Goal: Task Accomplishment & Management: Manage account settings

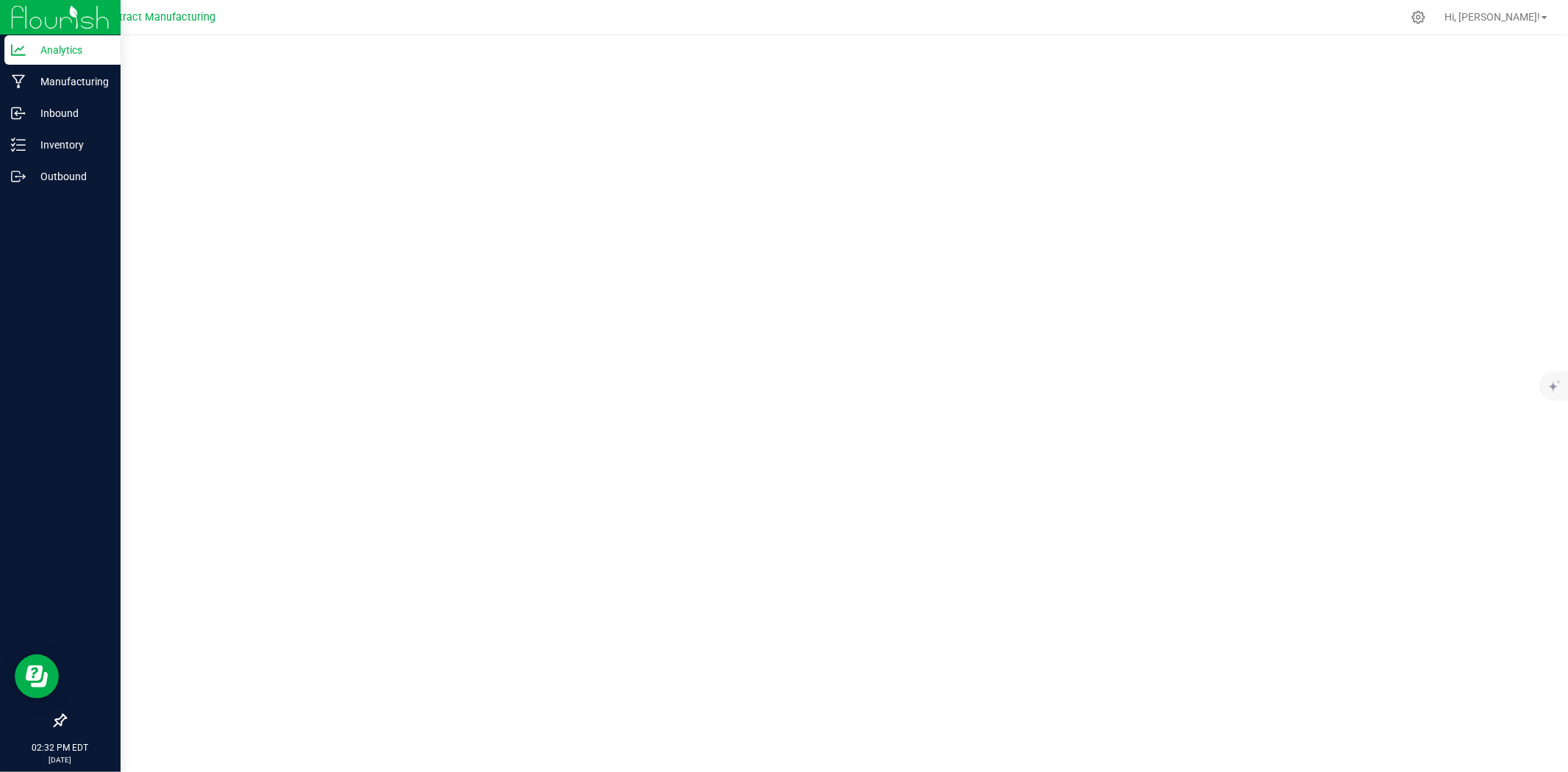
click at [74, 49] on p "Analytics" at bounding box center [70, 49] width 88 height 17
click at [100, 75] on p "Manufacturing" at bounding box center [70, 81] width 88 height 17
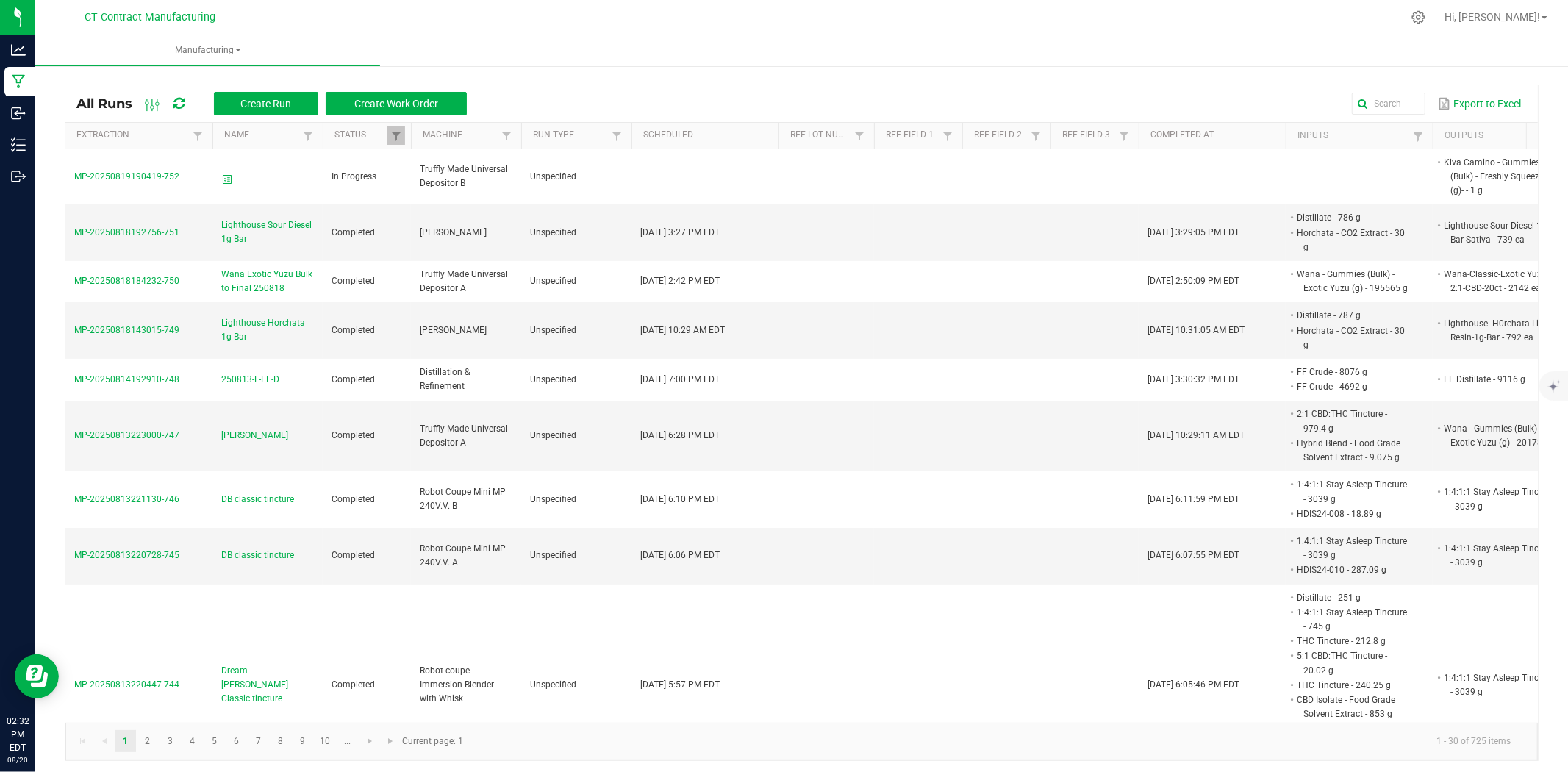
click at [657, 7] on div at bounding box center [832, 16] width 1139 height 28
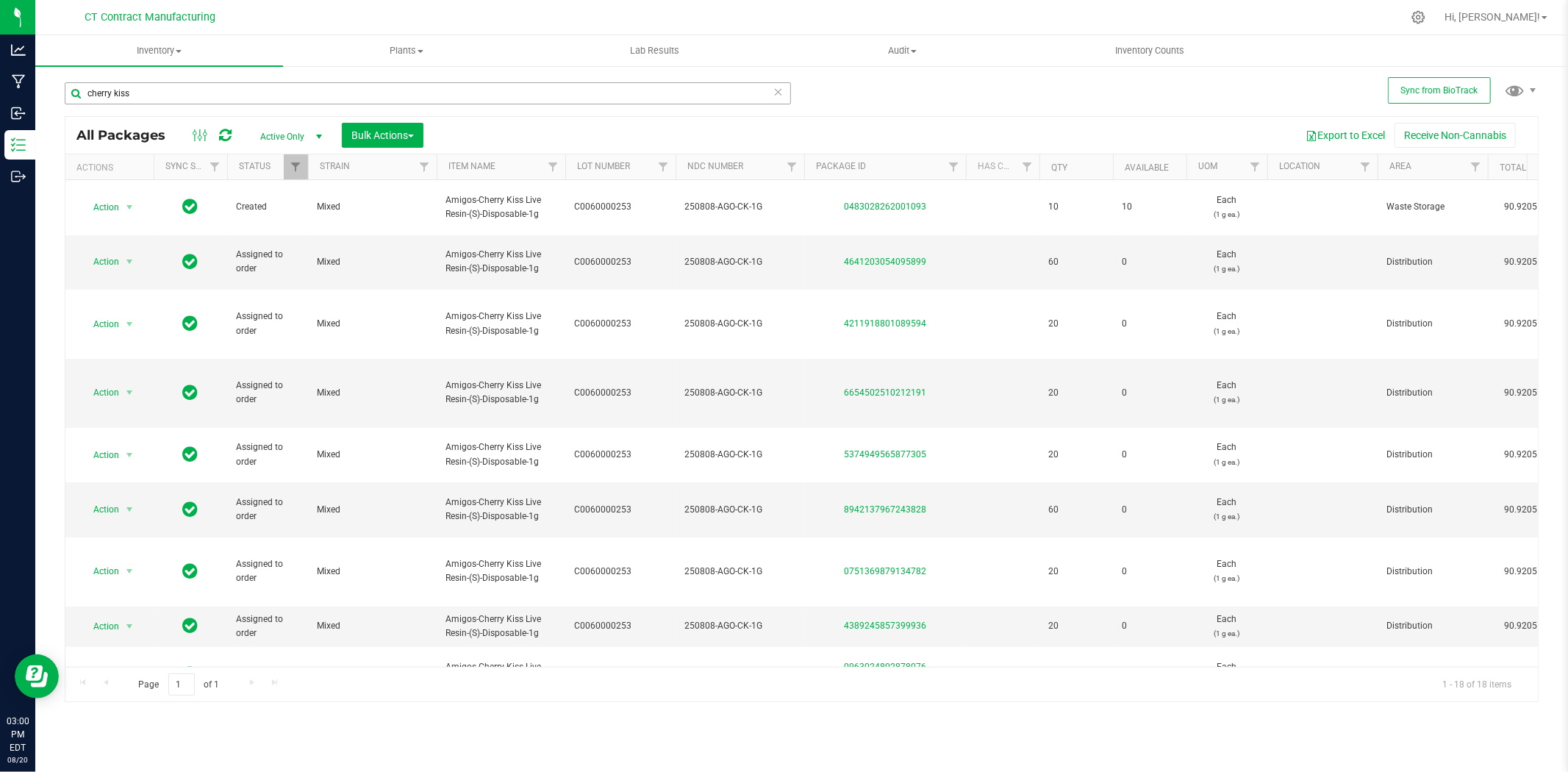
click at [211, 95] on input "cherry kiss" at bounding box center [428, 93] width 726 height 22
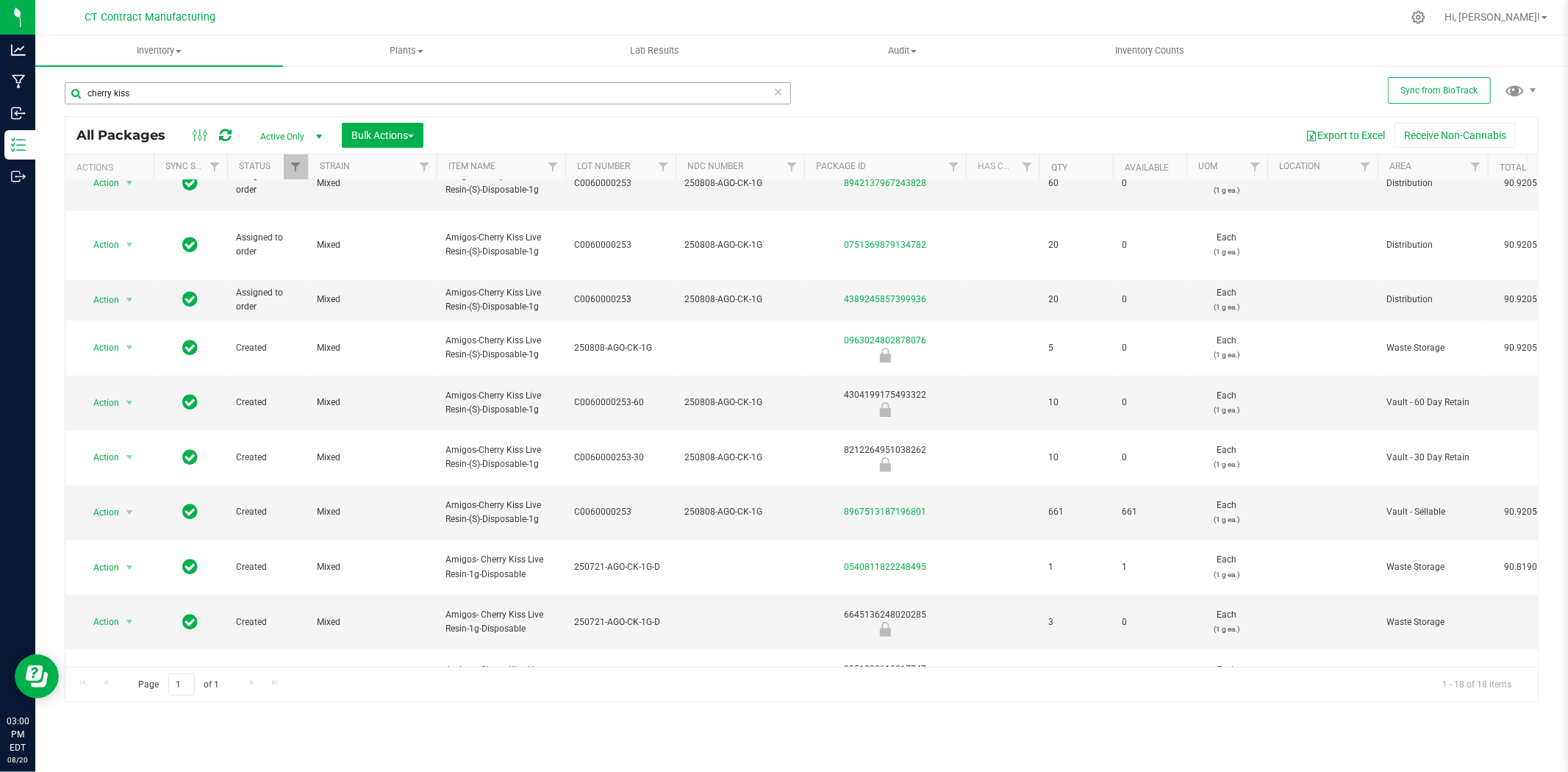
click at [211, 95] on input "cherry kiss" at bounding box center [428, 93] width 726 height 22
click at [467, 8] on div at bounding box center [832, 16] width 1139 height 28
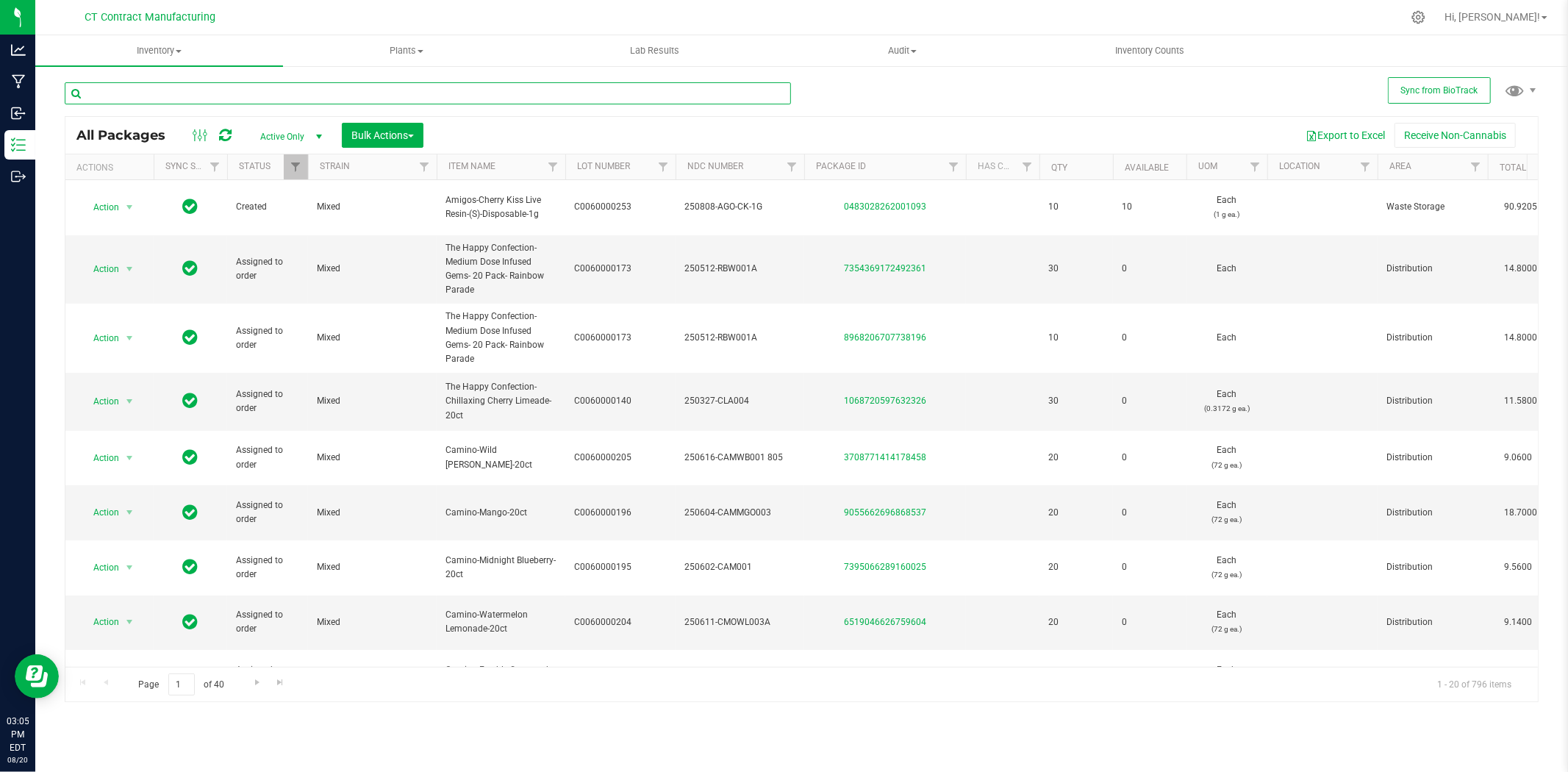
click at [252, 100] on input "text" at bounding box center [428, 93] width 726 height 22
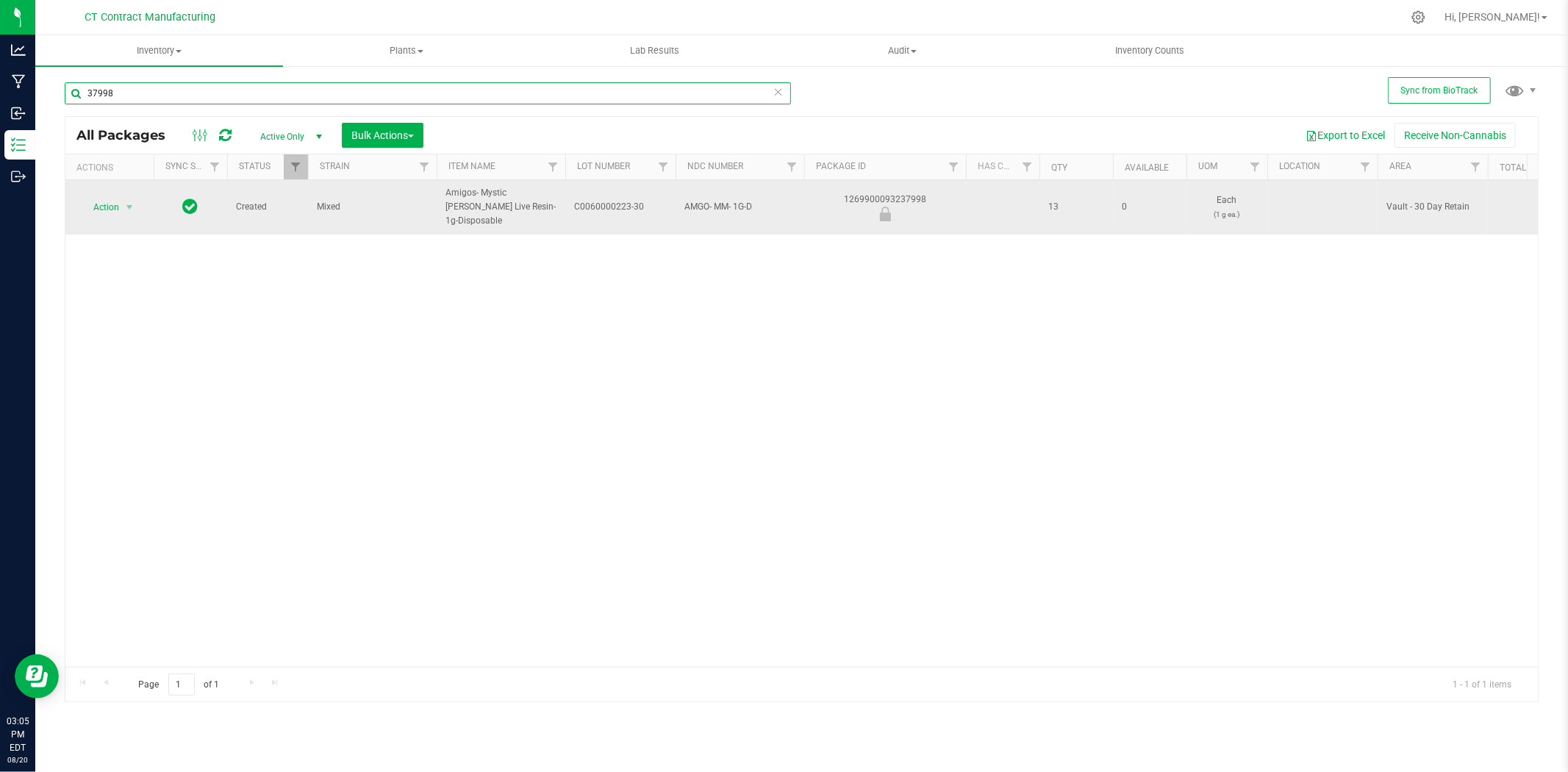
type input "37998"
click at [137, 201] on span "select" at bounding box center [130, 207] width 18 height 21
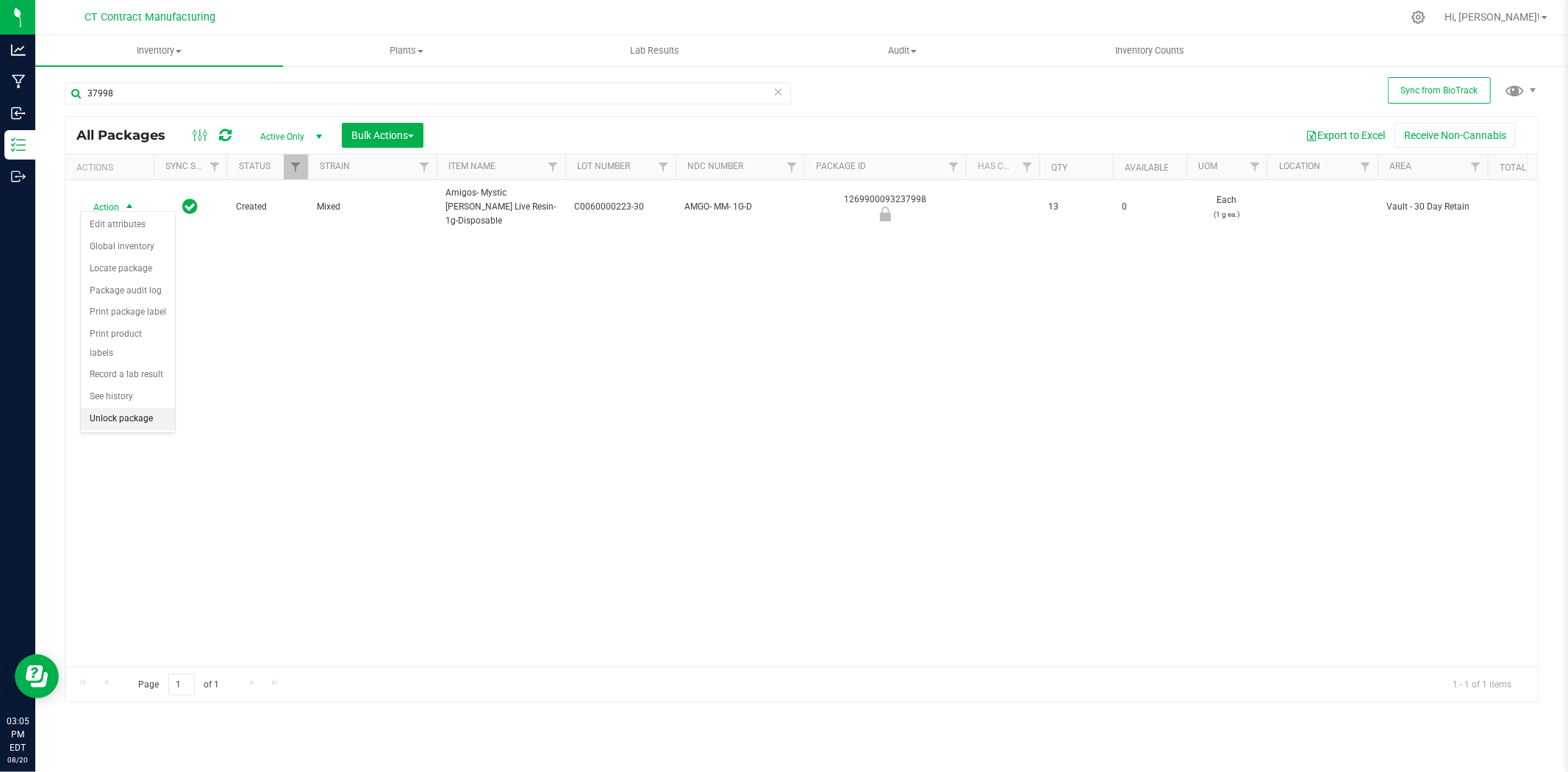
click at [130, 420] on li "Unlock package" at bounding box center [127, 419] width 94 height 22
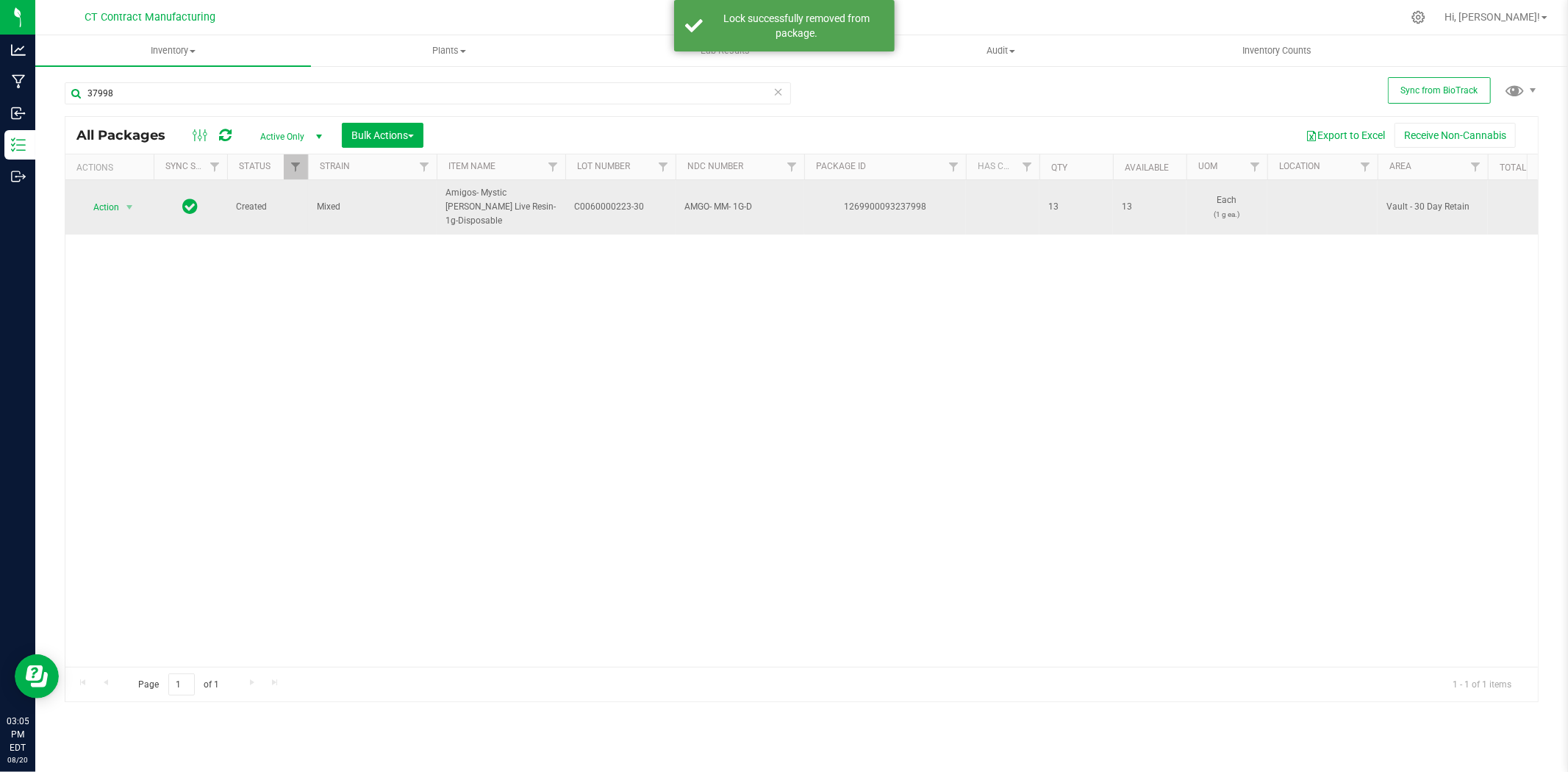
click at [617, 204] on span "C0060000223-30" at bounding box center [620, 207] width 92 height 14
click at [617, 204] on input "C0060000223-30" at bounding box center [617, 207] width 105 height 23
click at [491, 208] on span "Amigos- Mystic [PERSON_NAME] Live Resin-1g-Disposable" at bounding box center [500, 207] width 111 height 43
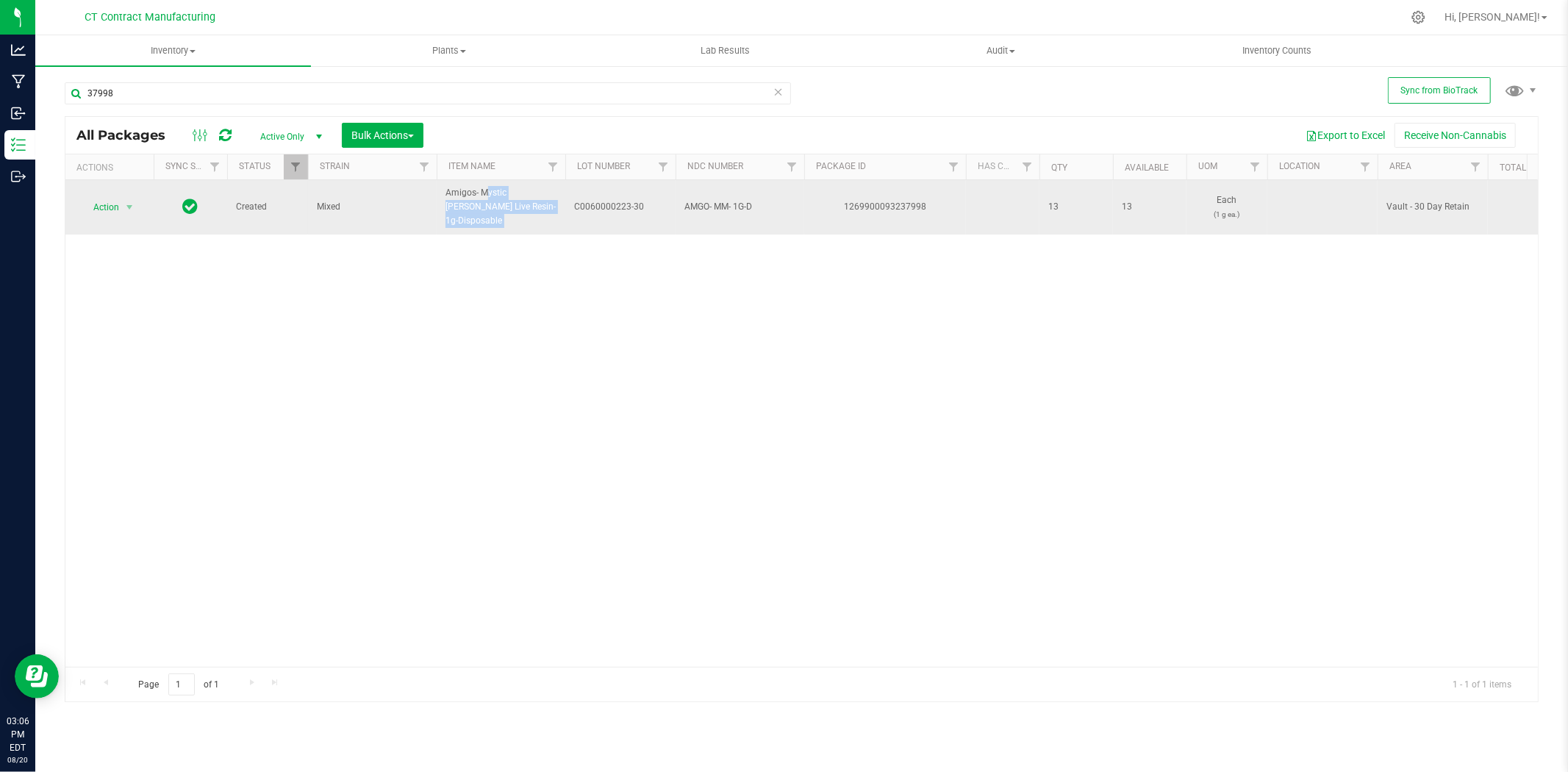
click at [491, 208] on span "Amigos- Mystic [PERSON_NAME] Live Resin-1g-Disposable" at bounding box center [500, 207] width 111 height 43
copy tr "Amigos- Mystic [PERSON_NAME] Live Resin-1g-Disposable"
click at [903, 200] on div "1269900093237998" at bounding box center [886, 207] width 166 height 14
copy div "1269900093237998"
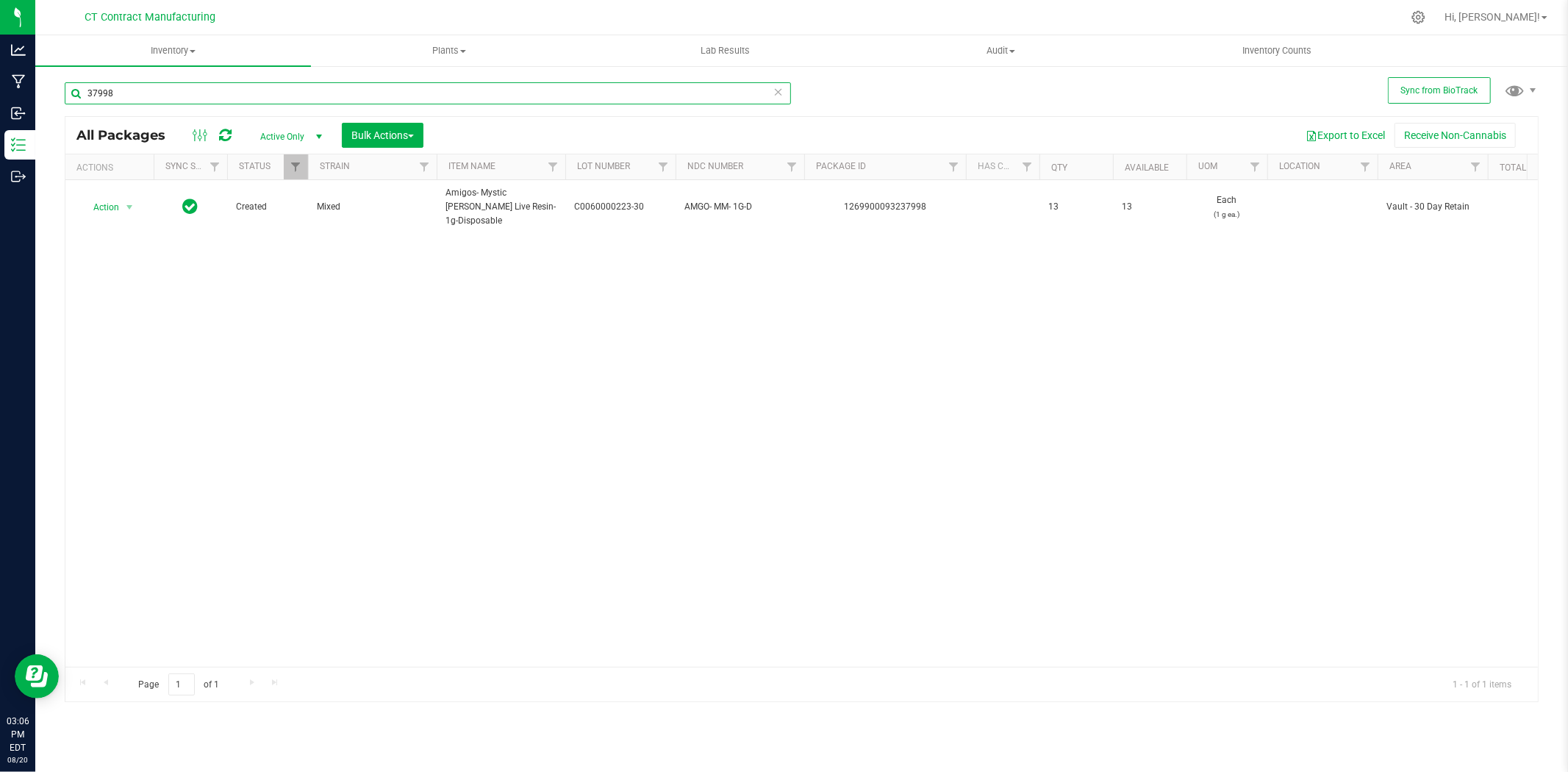
click at [361, 84] on input "37998" at bounding box center [428, 93] width 726 height 22
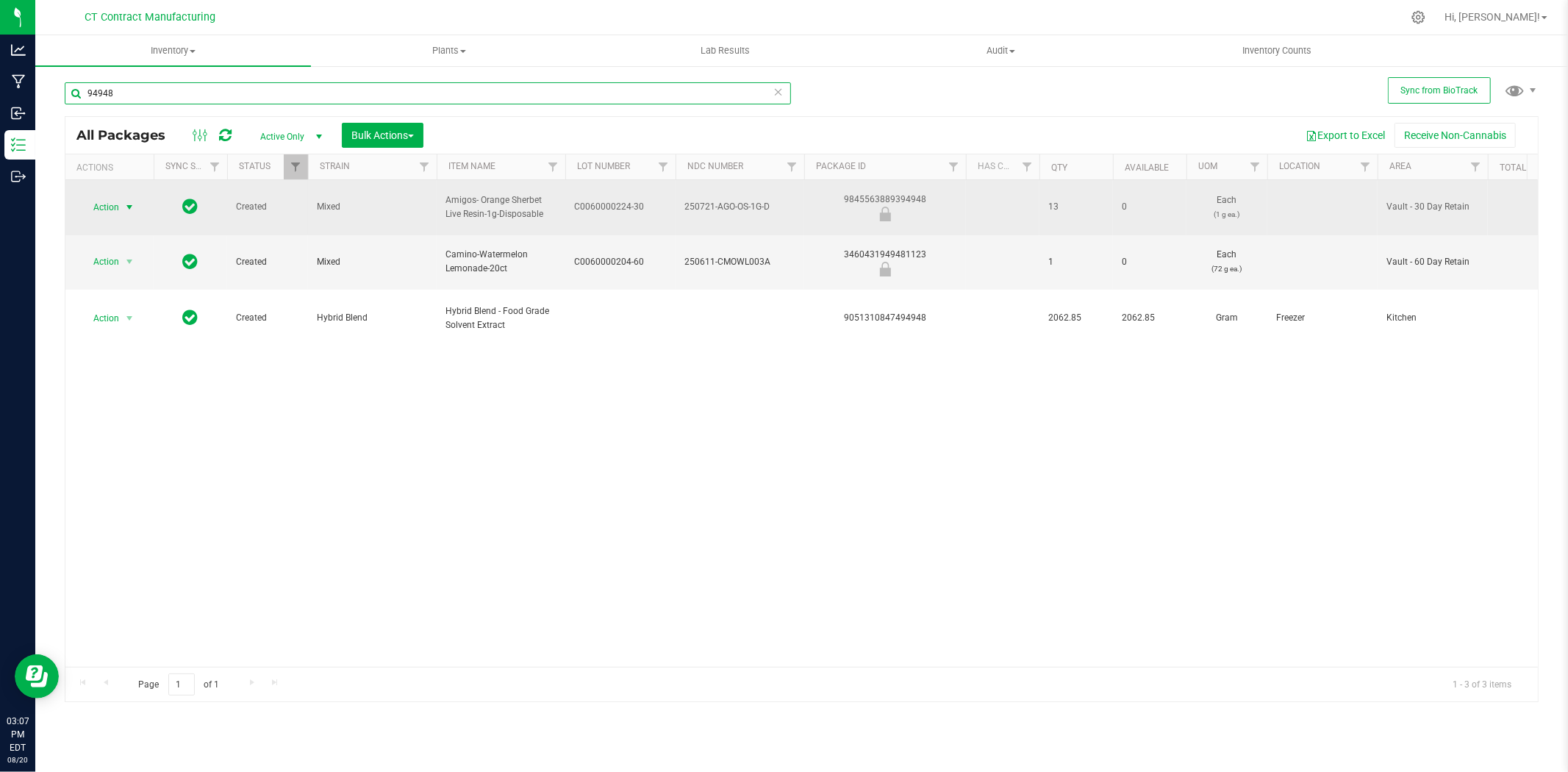
type input "94948"
click at [133, 201] on span "select" at bounding box center [129, 207] width 12 height 12
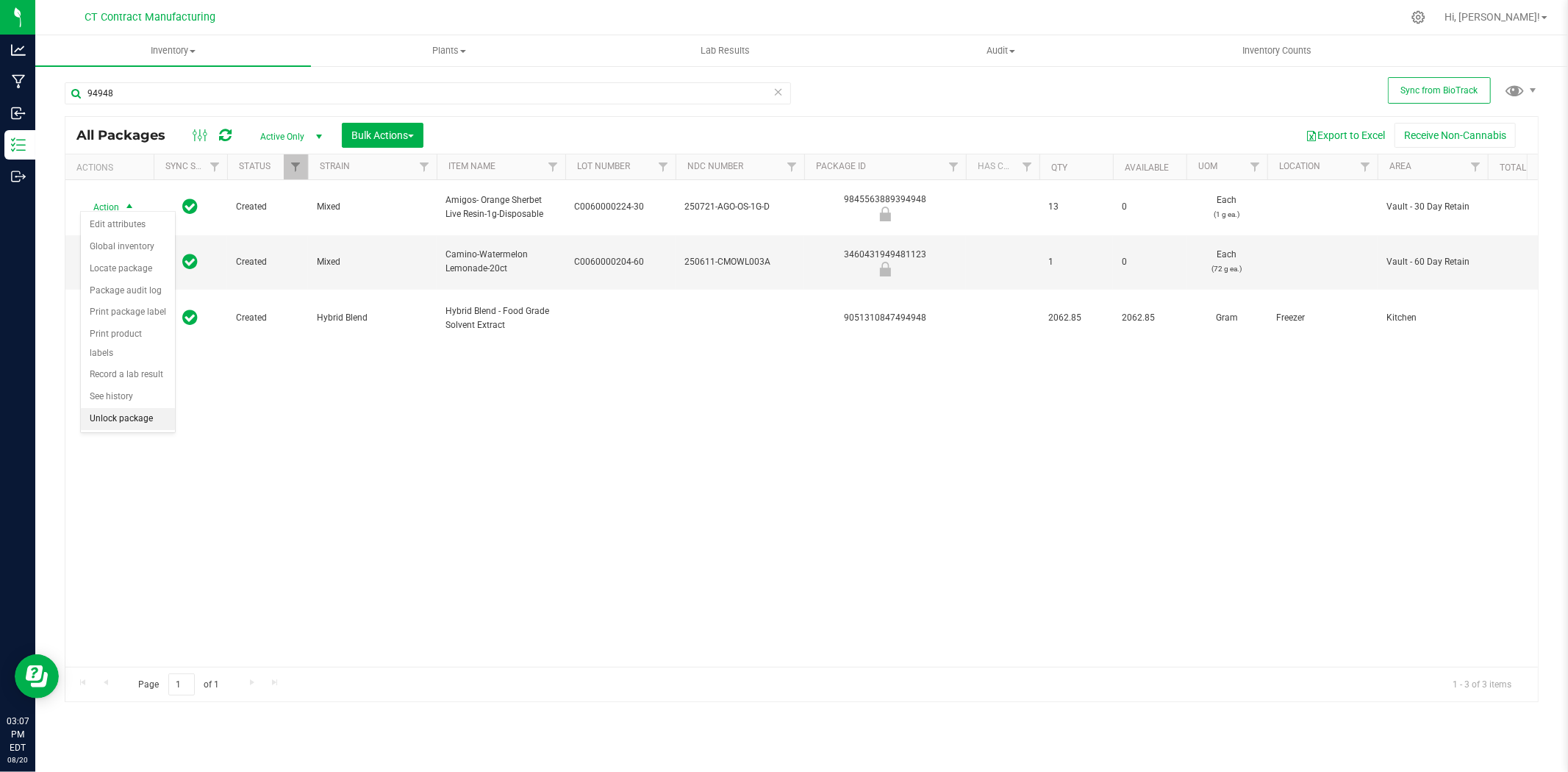
click at [121, 423] on li "Unlock package" at bounding box center [127, 419] width 94 height 22
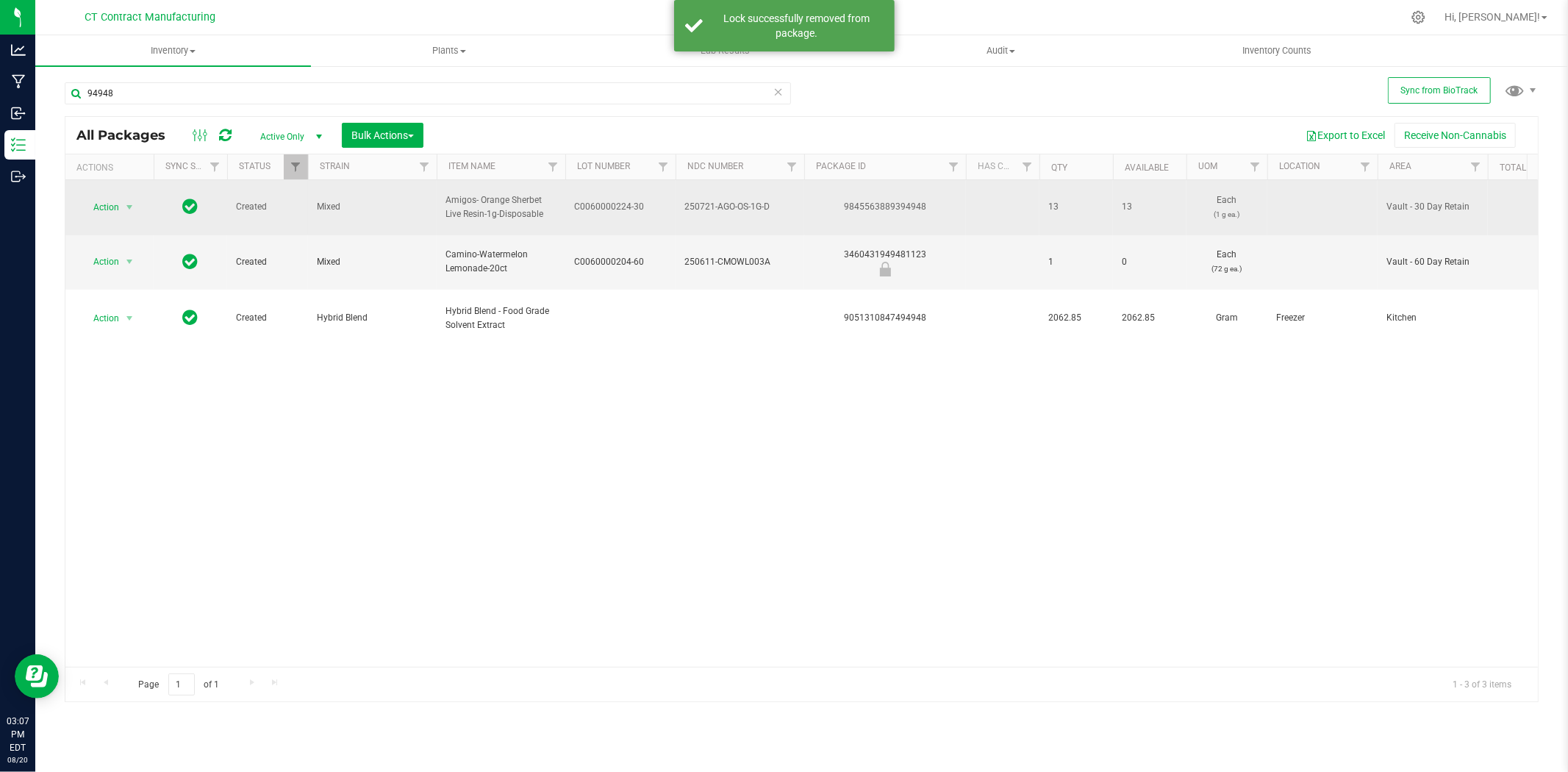
click at [618, 201] on span "C0060000224-30" at bounding box center [620, 207] width 92 height 14
click at [618, 201] on input "C0060000224-30" at bounding box center [617, 207] width 105 height 23
click at [896, 200] on div "9845563889394948" at bounding box center [886, 207] width 166 height 14
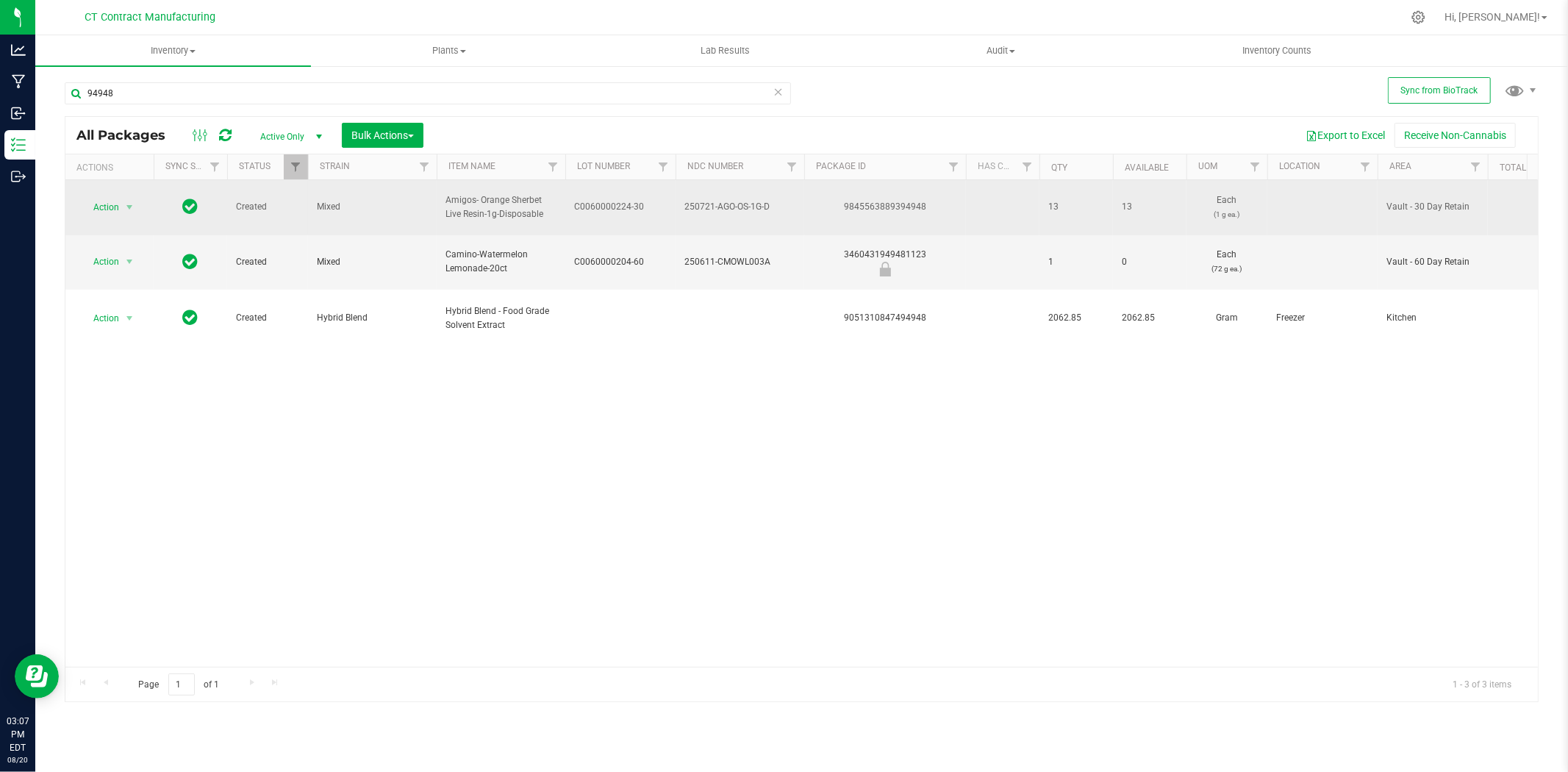
copy div "9845563889394948"
click at [486, 200] on span "Amigos- Orange Sherbet Live Resin-1g-Disposable" at bounding box center [500, 207] width 111 height 28
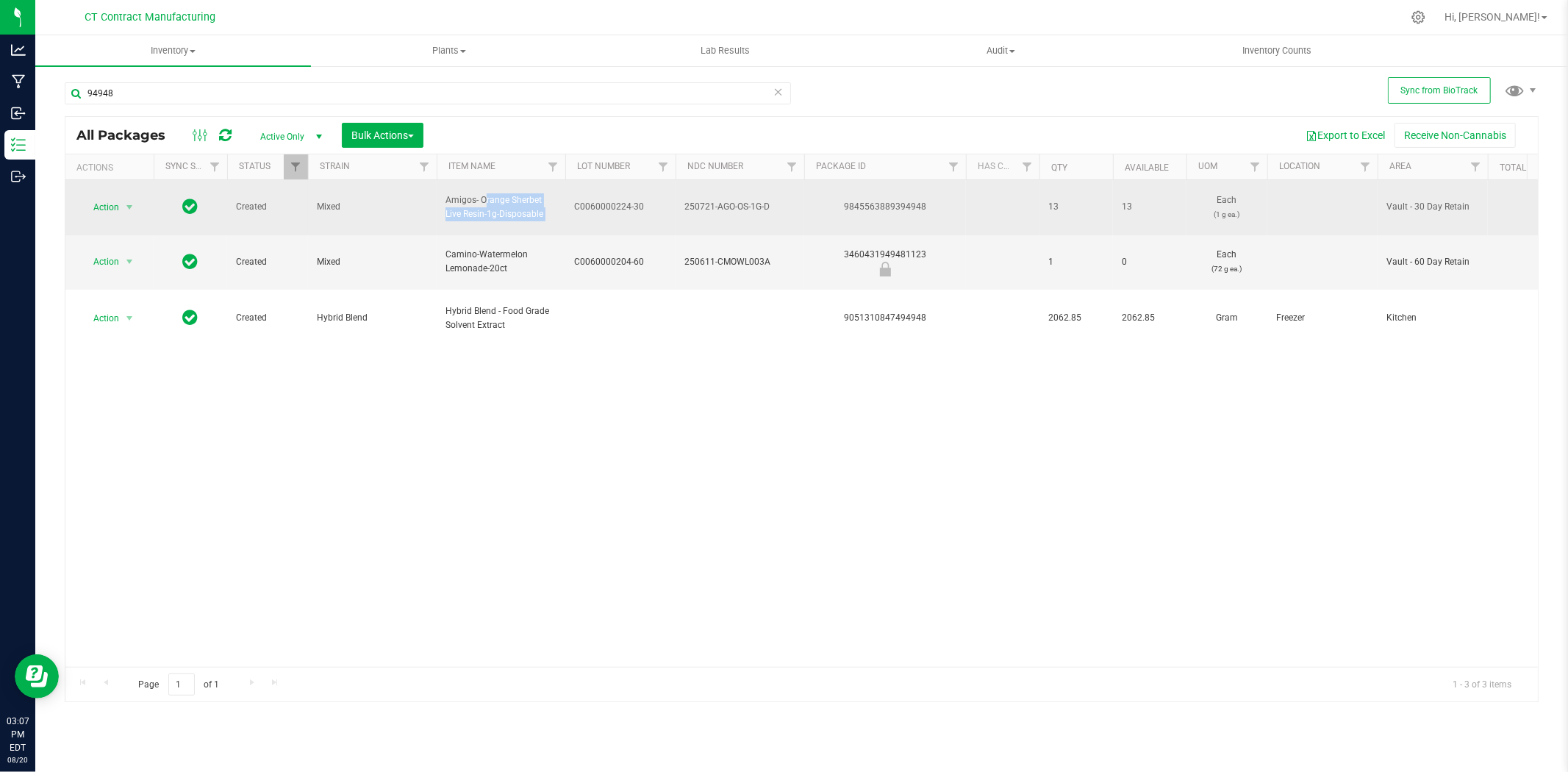
copy tr "Amigos- Orange Sherbet Live Resin-1g-Disposable"
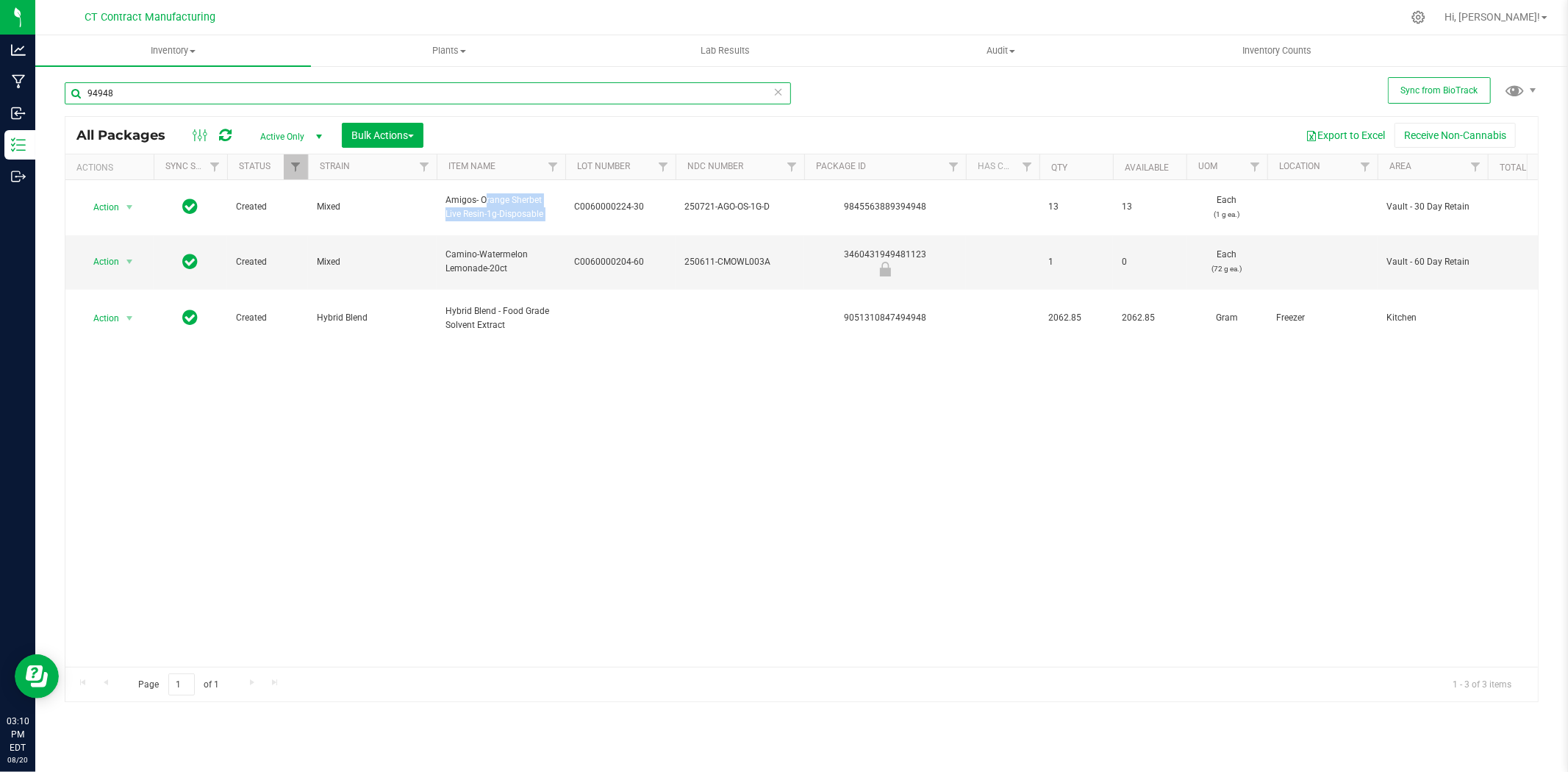
click at [121, 97] on input "94948" at bounding box center [428, 93] width 726 height 22
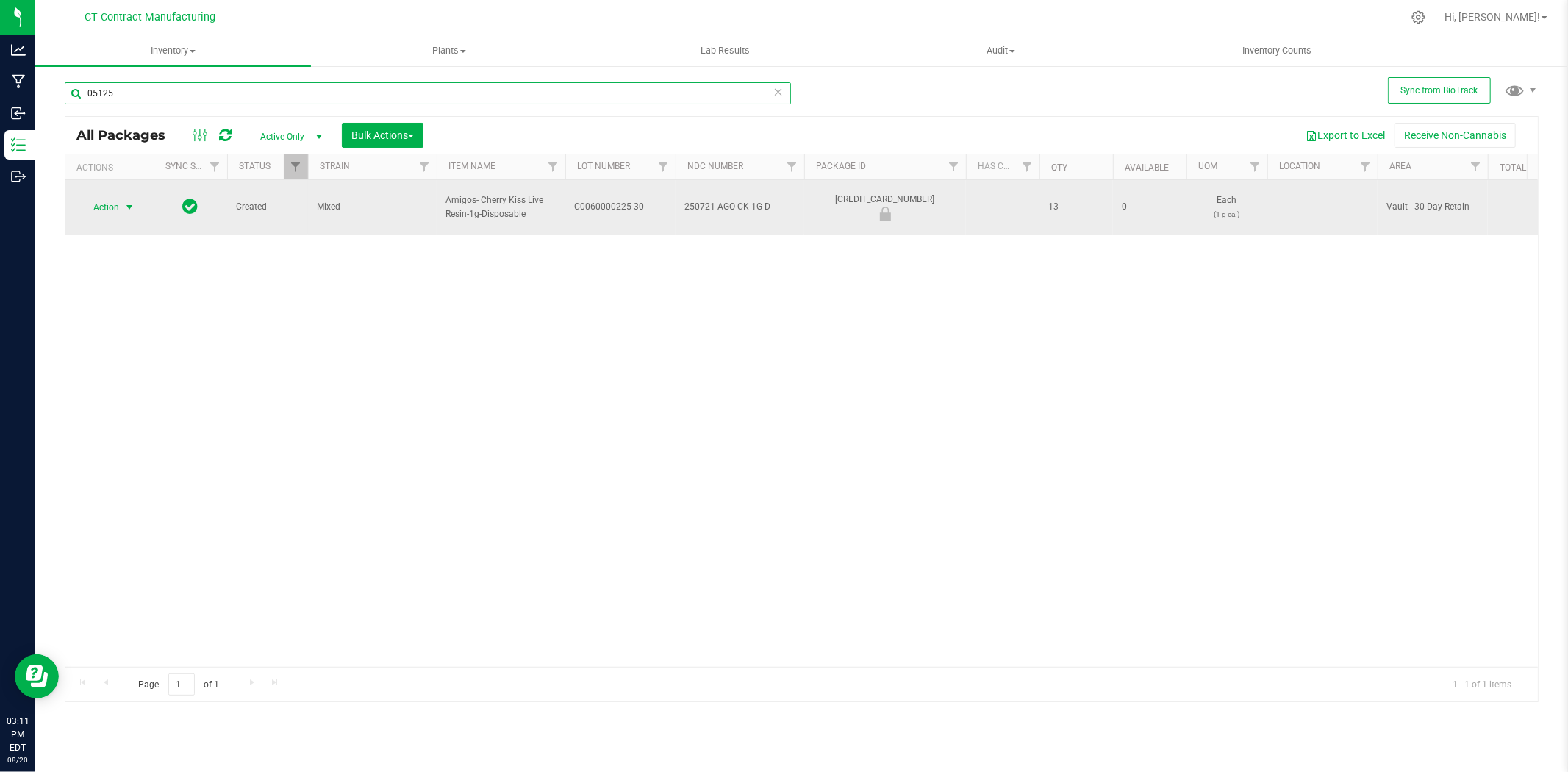
type input "05125"
click at [128, 201] on span "select" at bounding box center [129, 207] width 12 height 12
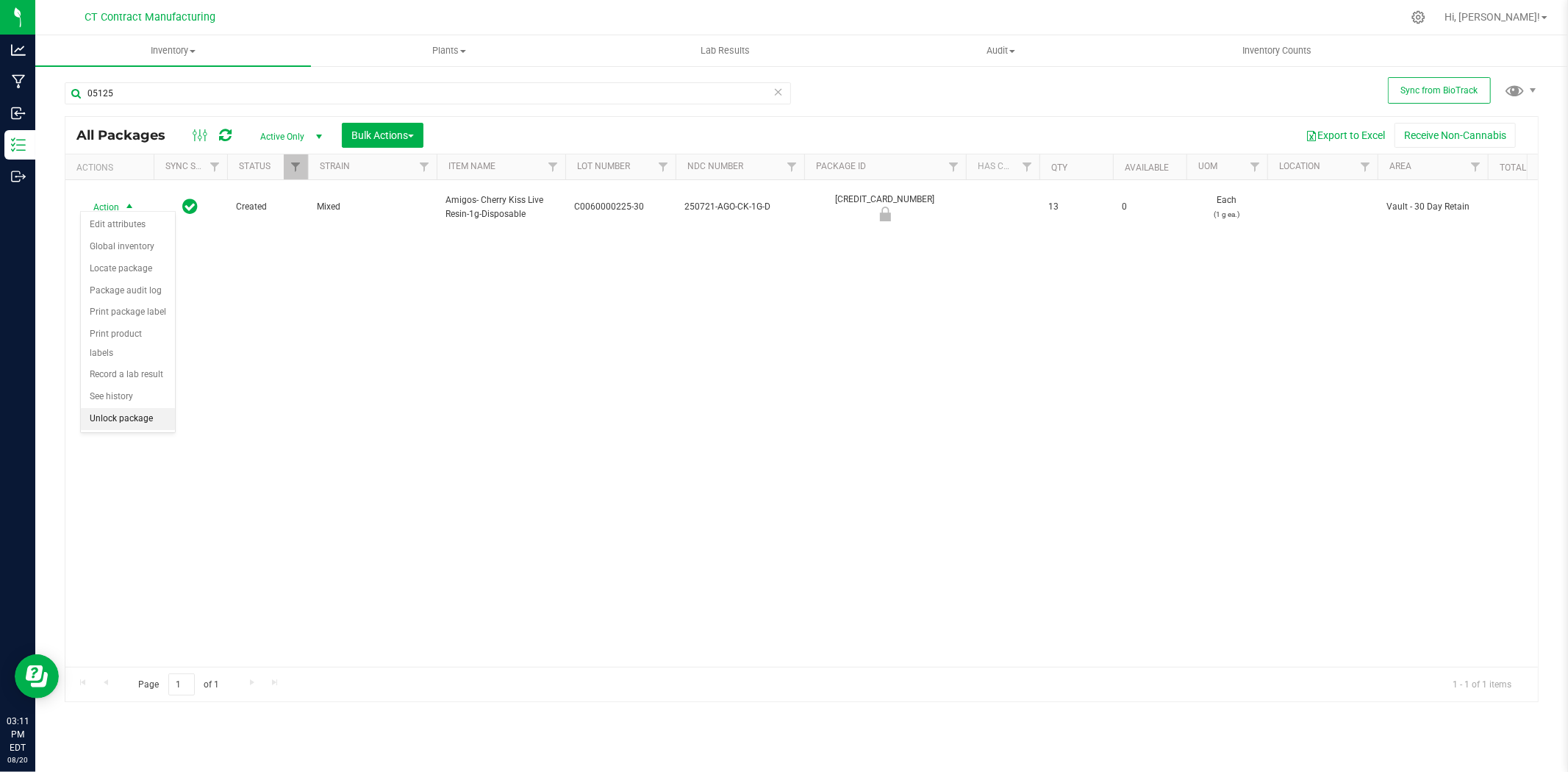
click at [129, 415] on li "Unlock package" at bounding box center [127, 419] width 94 height 22
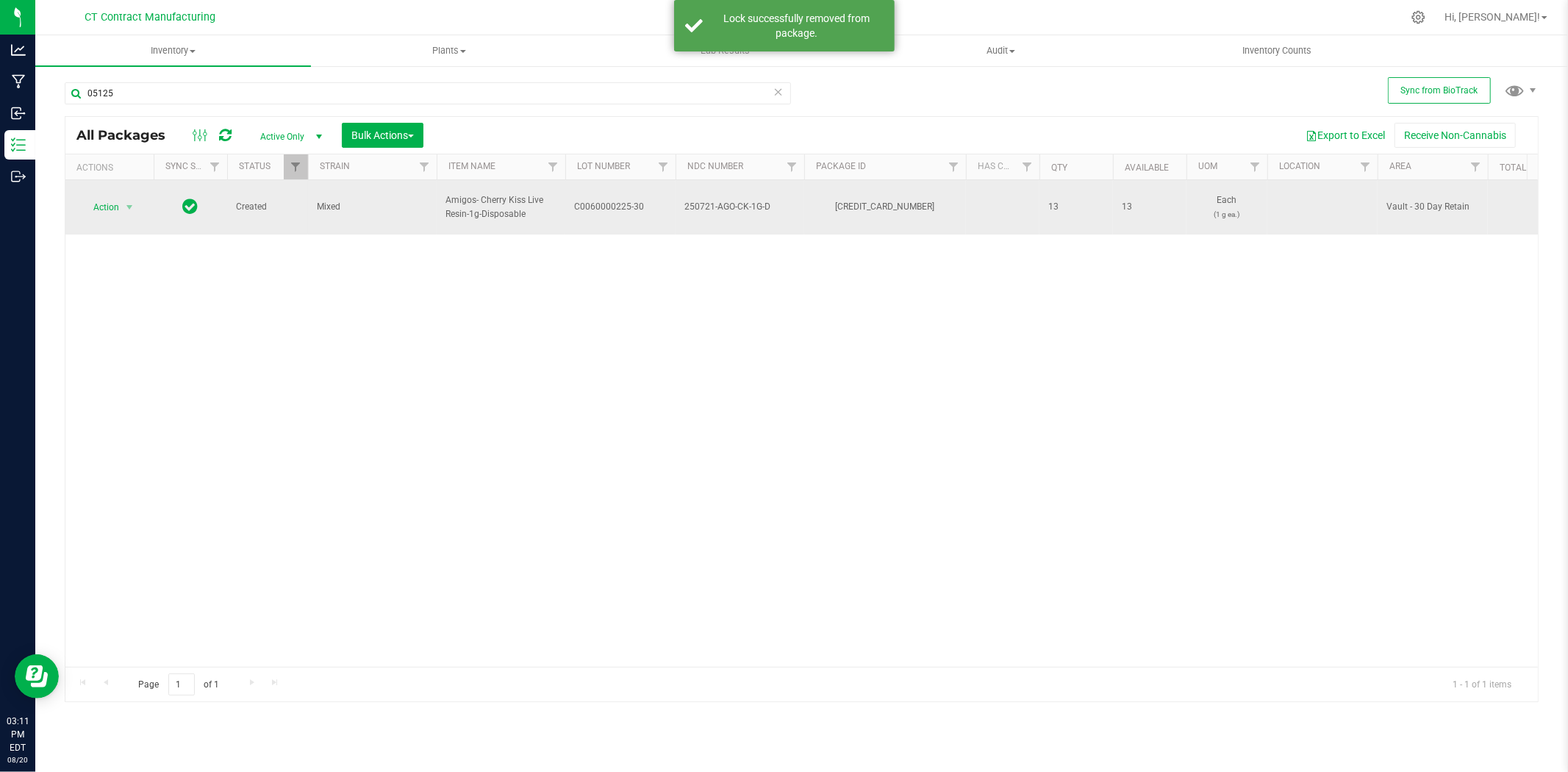
click at [613, 200] on span "C0060000225-30" at bounding box center [620, 207] width 92 height 14
click at [613, 200] on input "C0060000225-30" at bounding box center [617, 207] width 105 height 23
click at [908, 200] on div "[CREDIT_CARD_NUMBER]" at bounding box center [886, 207] width 166 height 14
click at [504, 200] on span "Amigos- Cherry Kiss Live Resin-1g-Disposable" at bounding box center [500, 207] width 111 height 28
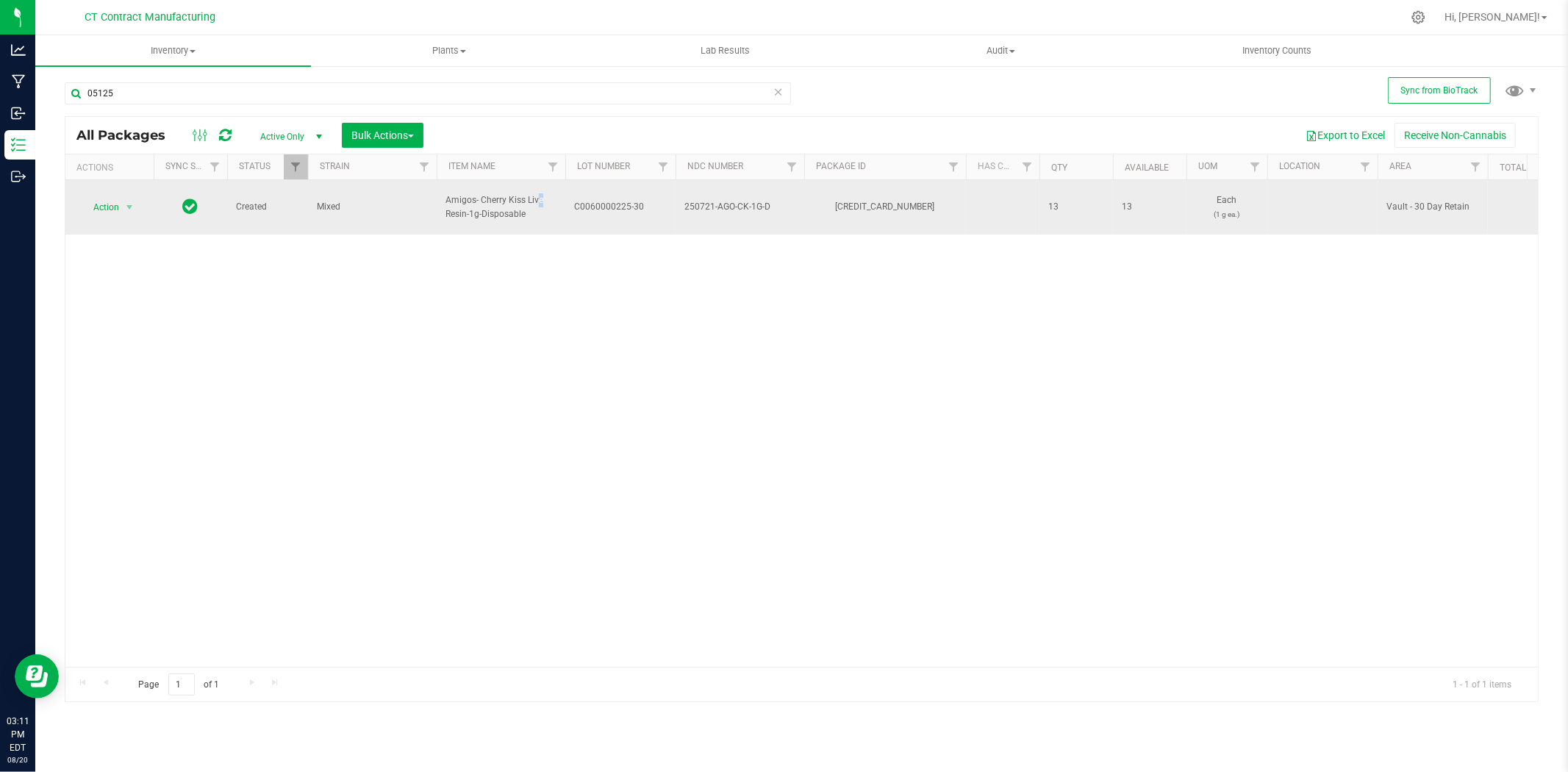
click at [504, 200] on span "Amigos- Cherry Kiss Live Resin-1g-Disposable" at bounding box center [500, 207] width 111 height 28
copy tr "Amigos- Cherry Kiss Live Resin-1g-Disposable"
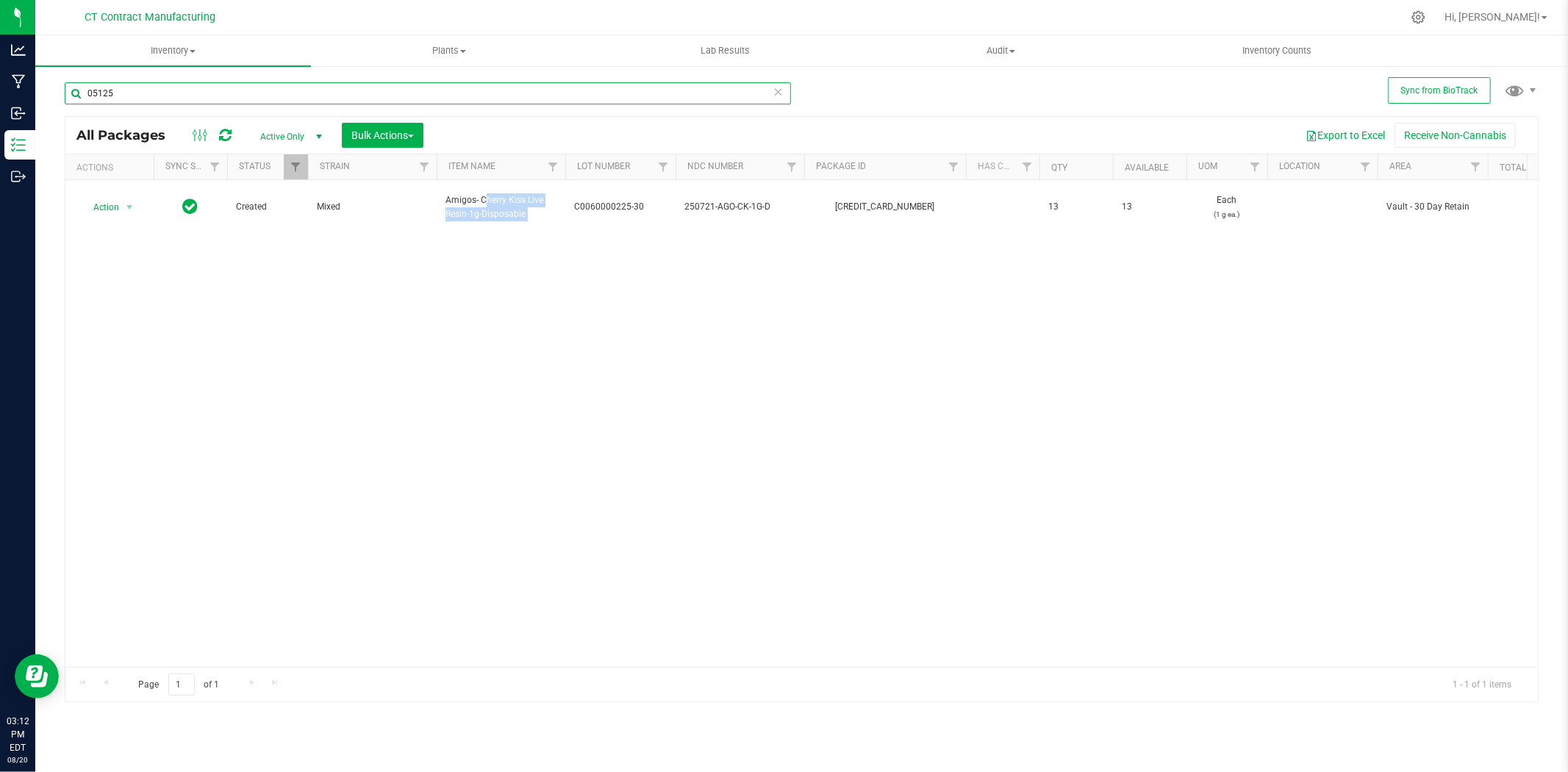
click at [122, 92] on input "05125" at bounding box center [428, 93] width 726 height 22
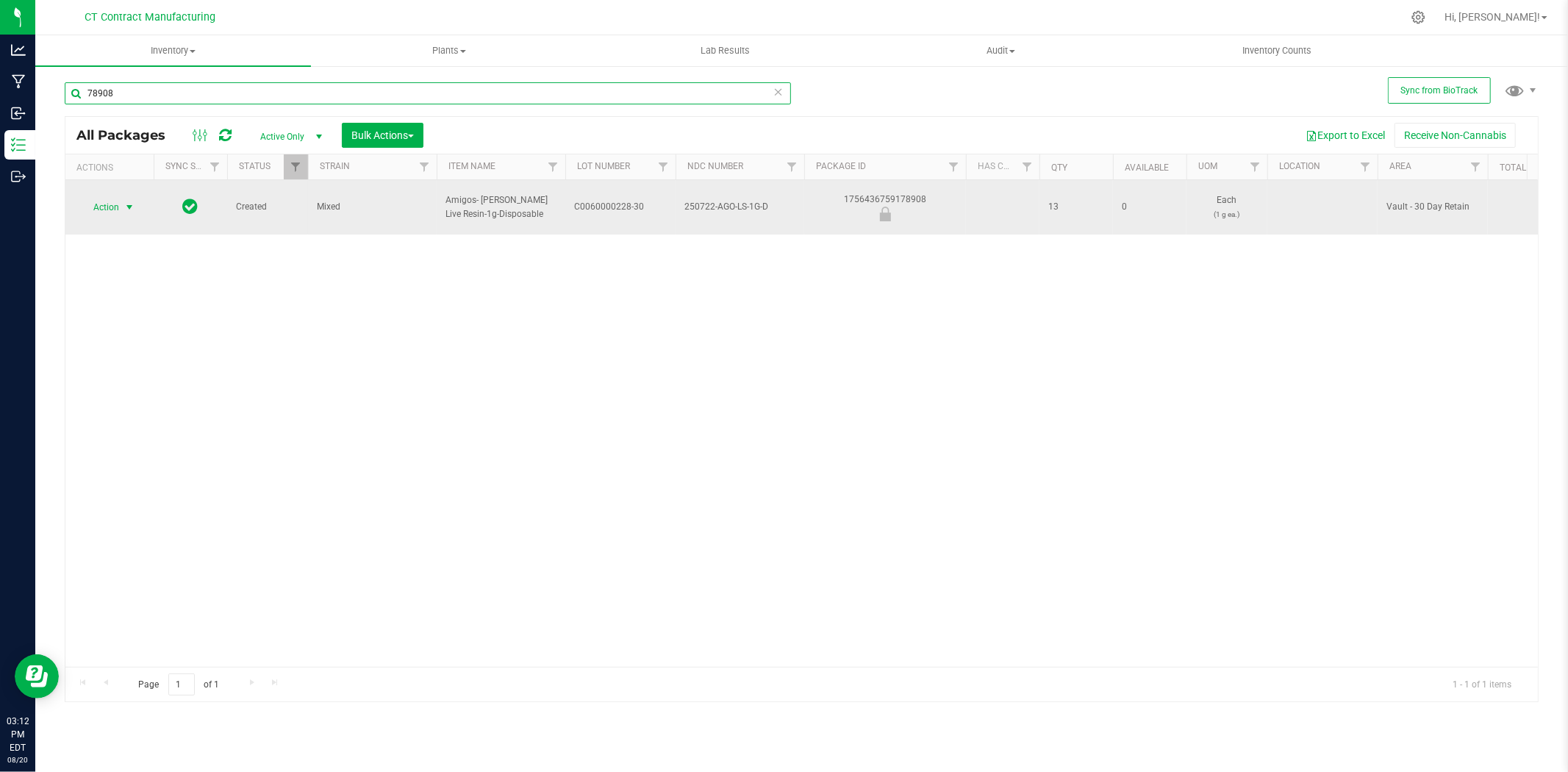
type input "78908"
click at [134, 201] on span "select" at bounding box center [129, 207] width 12 height 12
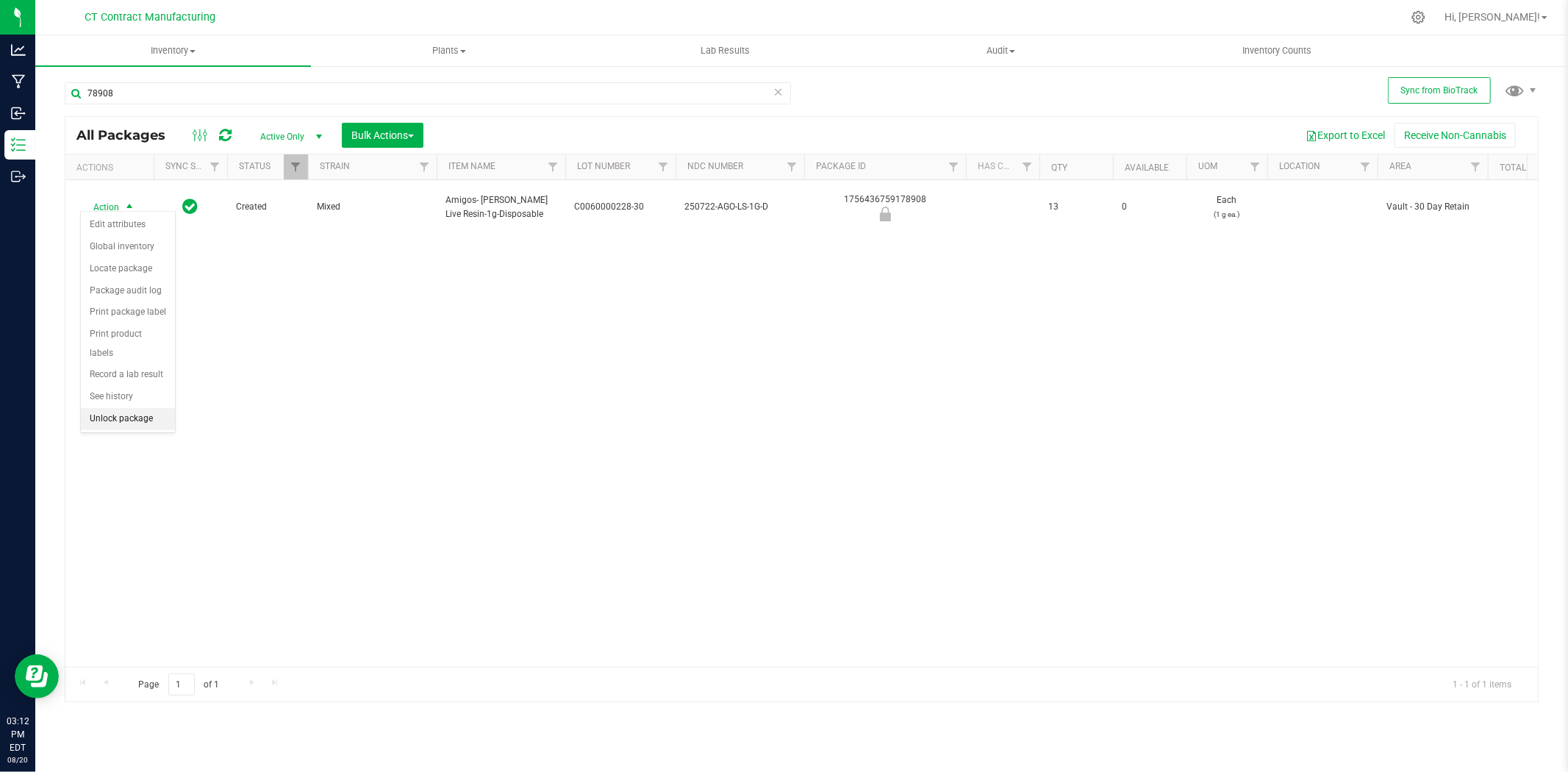
click at [142, 429] on li "Unlock package" at bounding box center [127, 419] width 94 height 22
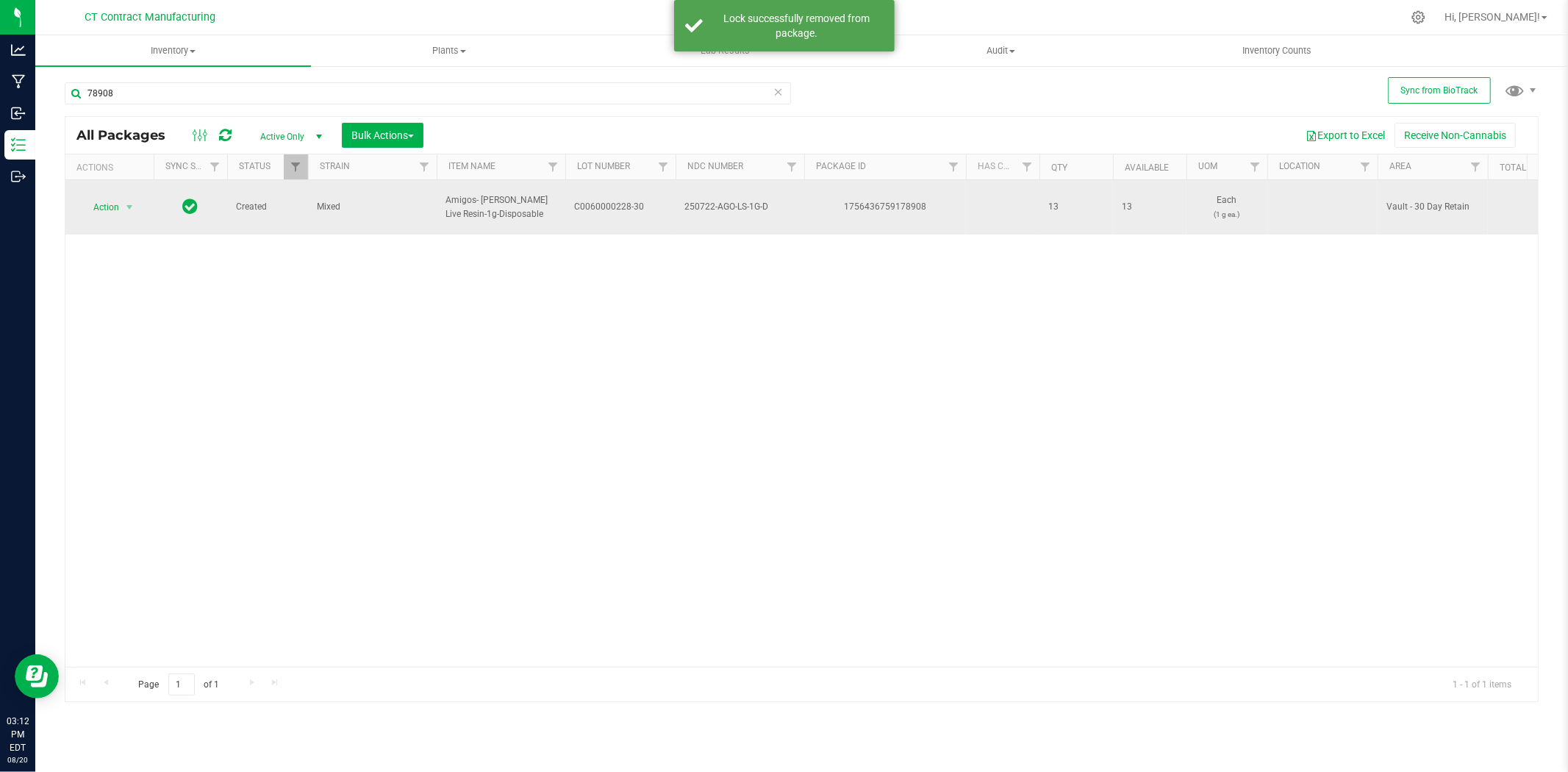
click at [627, 203] on span "C0060000228-30" at bounding box center [620, 207] width 92 height 14
click at [627, 203] on input "C0060000228-30" at bounding box center [617, 207] width 105 height 23
click at [895, 200] on div "1756436759178908" at bounding box center [886, 207] width 166 height 14
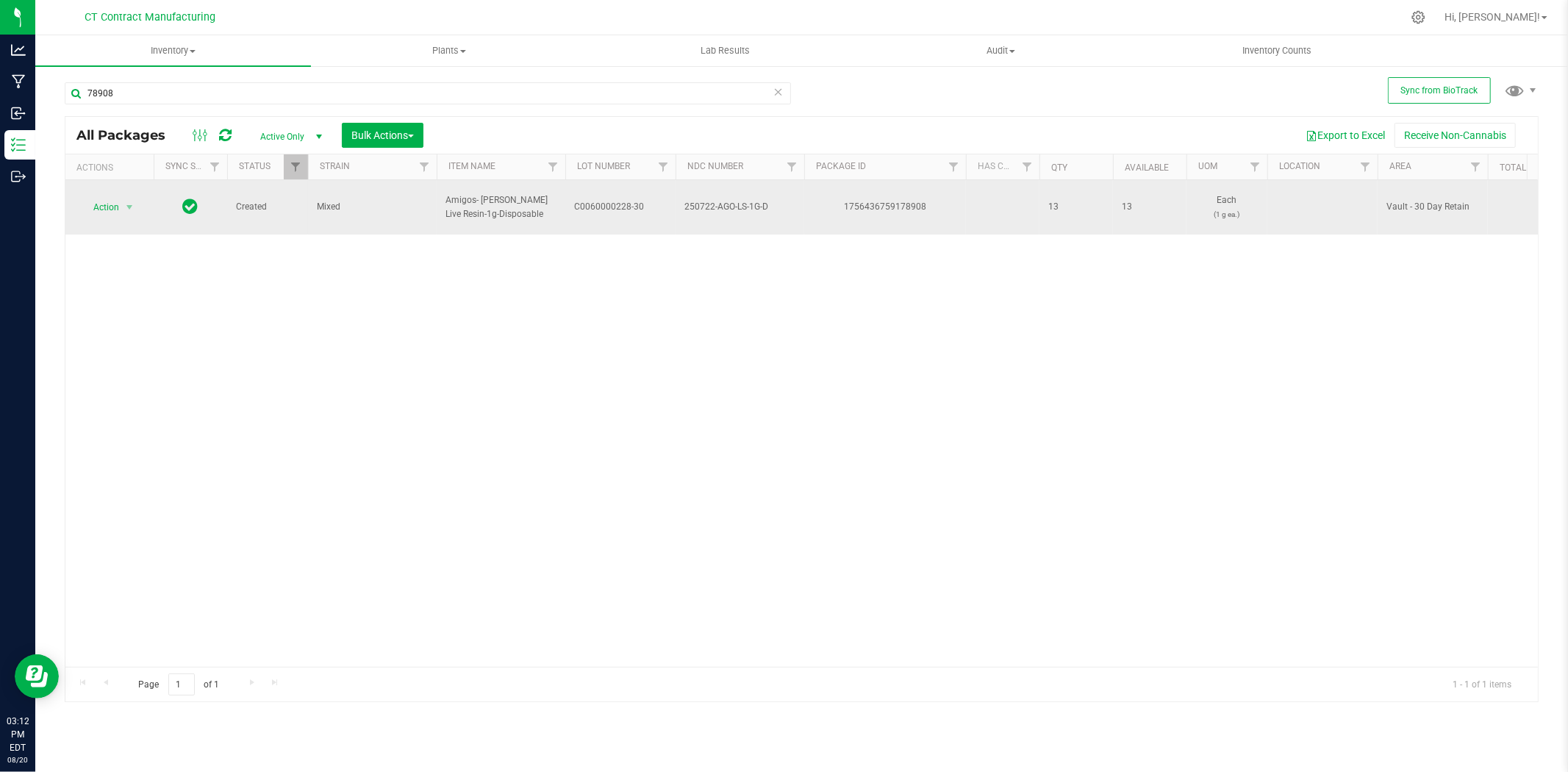
copy div "1756436759178908"
click at [487, 210] on span "Amigos- [PERSON_NAME] Live Resin-1g-Disposable" at bounding box center [500, 207] width 111 height 28
copy tr "Amigos- [PERSON_NAME] Live Resin-1g-Disposable"
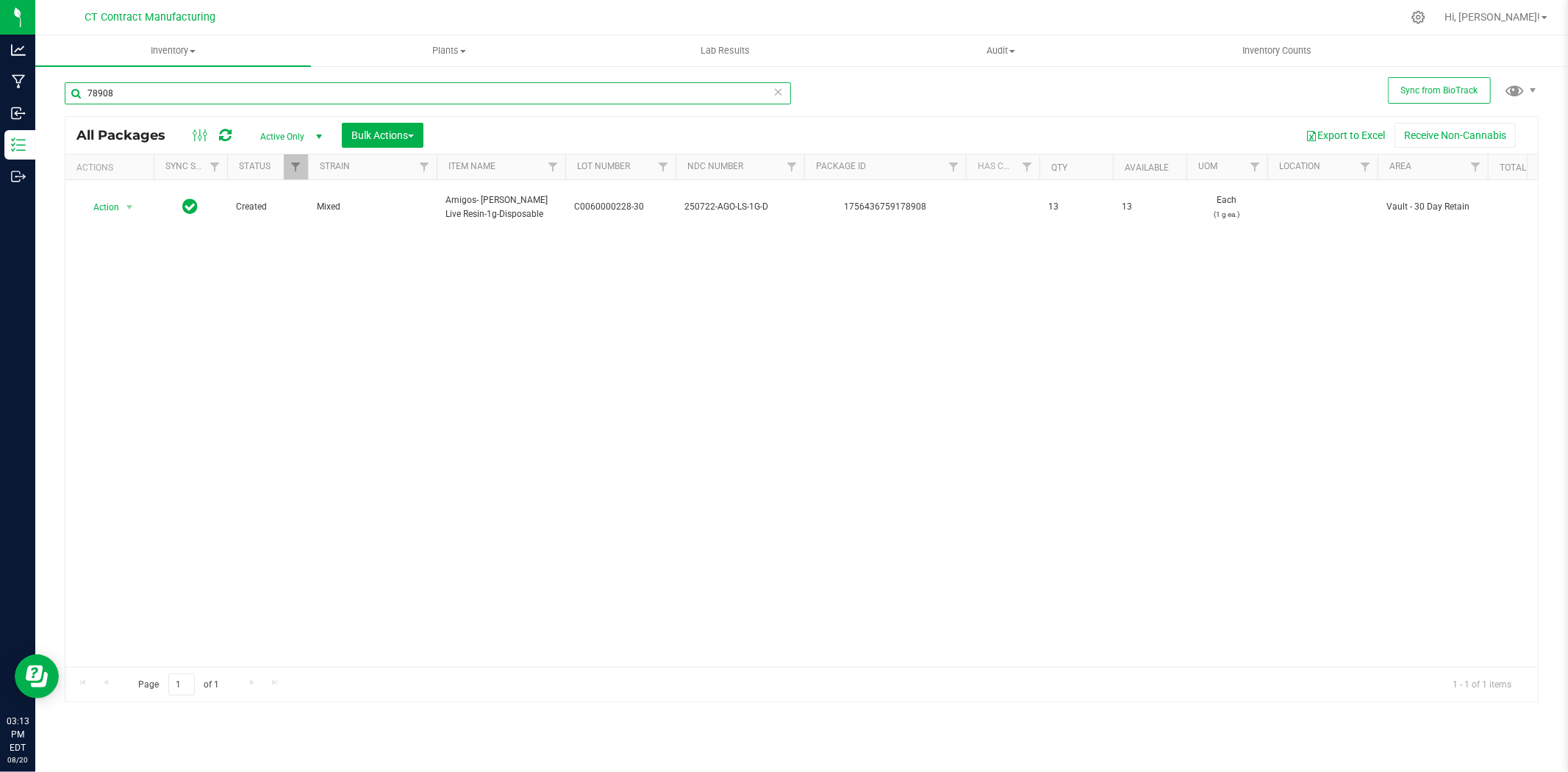
click at [191, 91] on input "78908" at bounding box center [428, 93] width 726 height 22
type input "59871"
click at [133, 203] on span "select" at bounding box center [129, 207] width 12 height 12
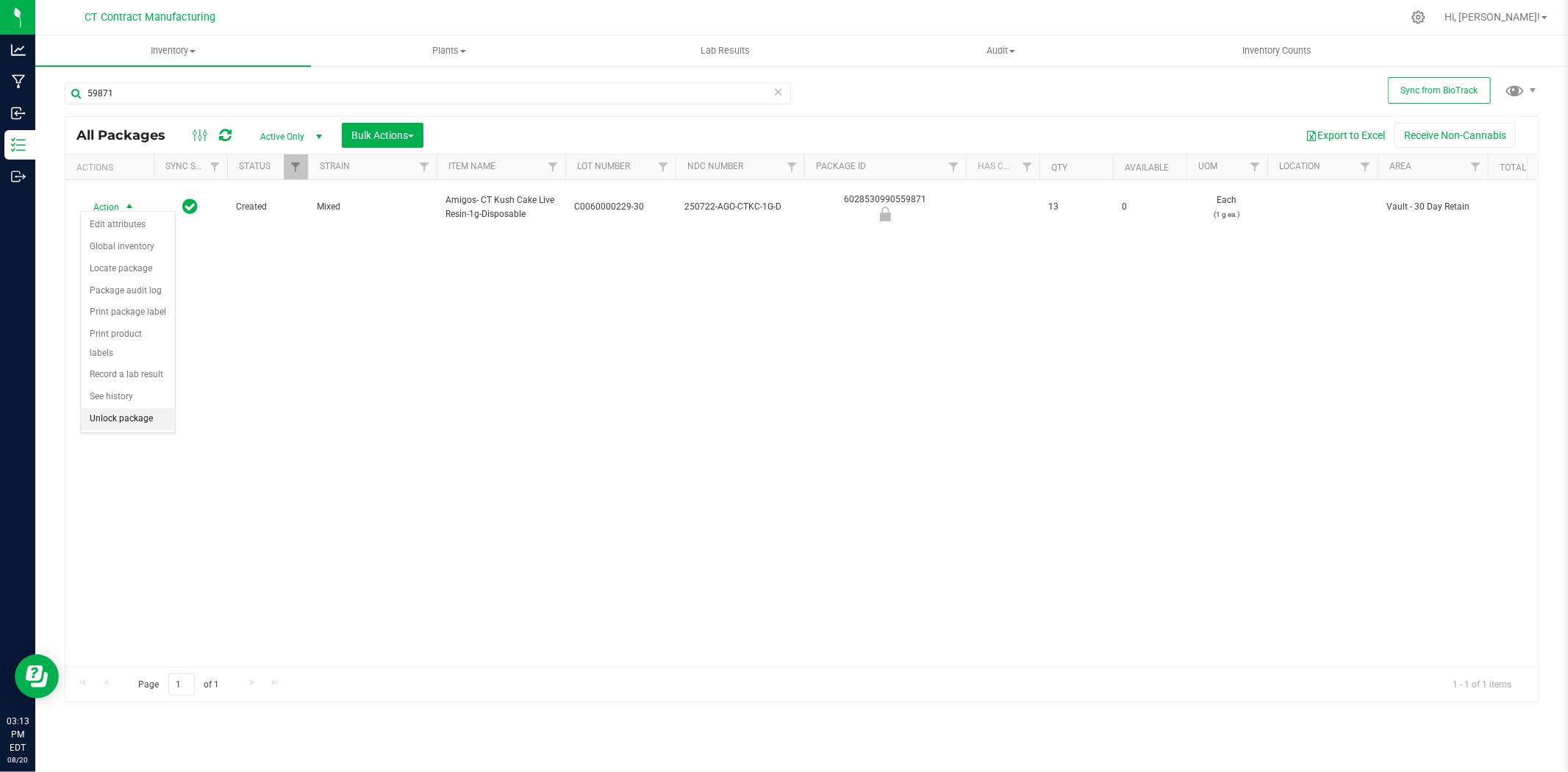
click at [136, 419] on li "Unlock package" at bounding box center [127, 419] width 94 height 22
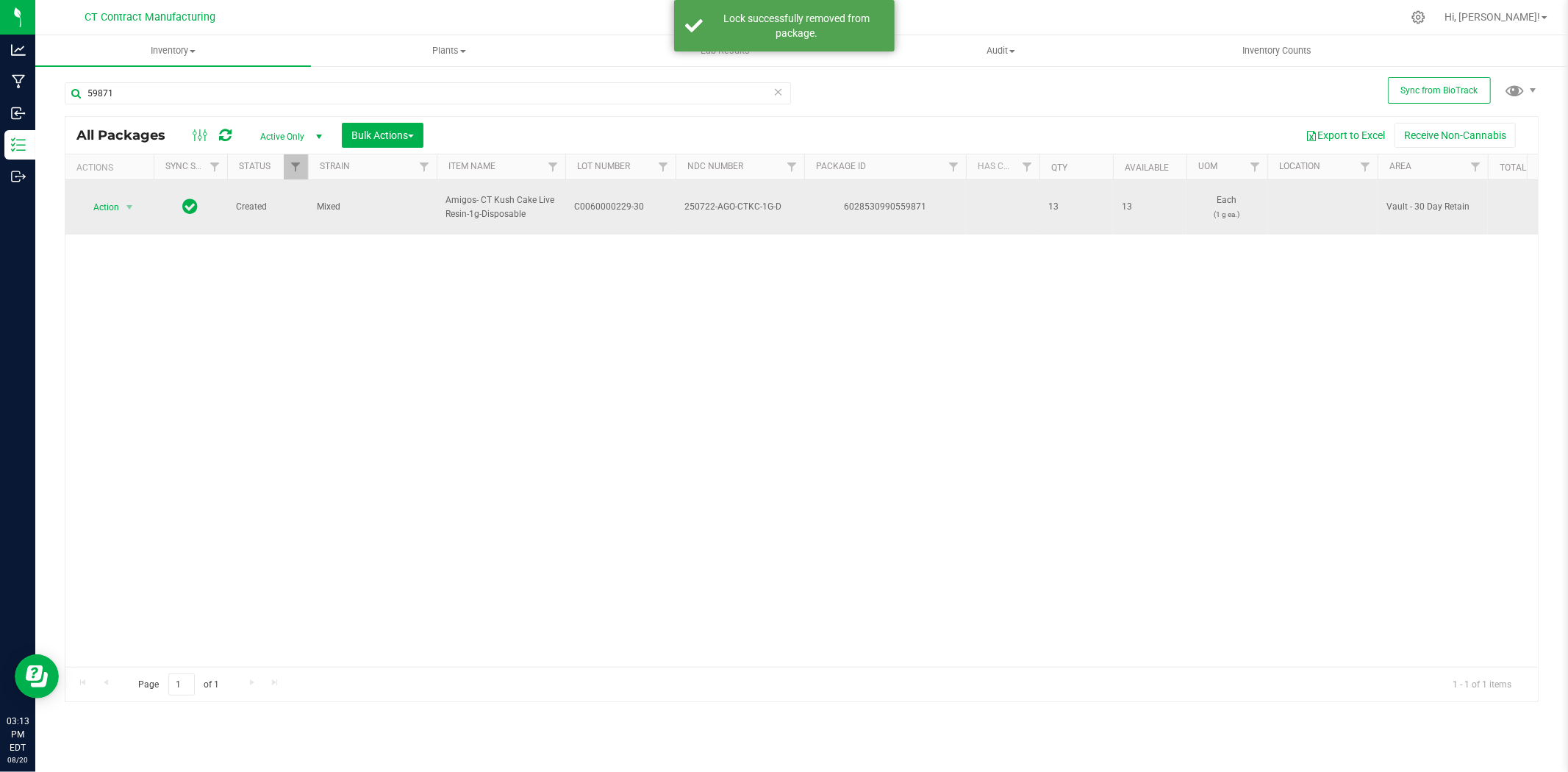
click at [618, 200] on span "C0060000229-30" at bounding box center [620, 207] width 92 height 14
click at [618, 200] on input "C0060000229-30" at bounding box center [617, 207] width 105 height 23
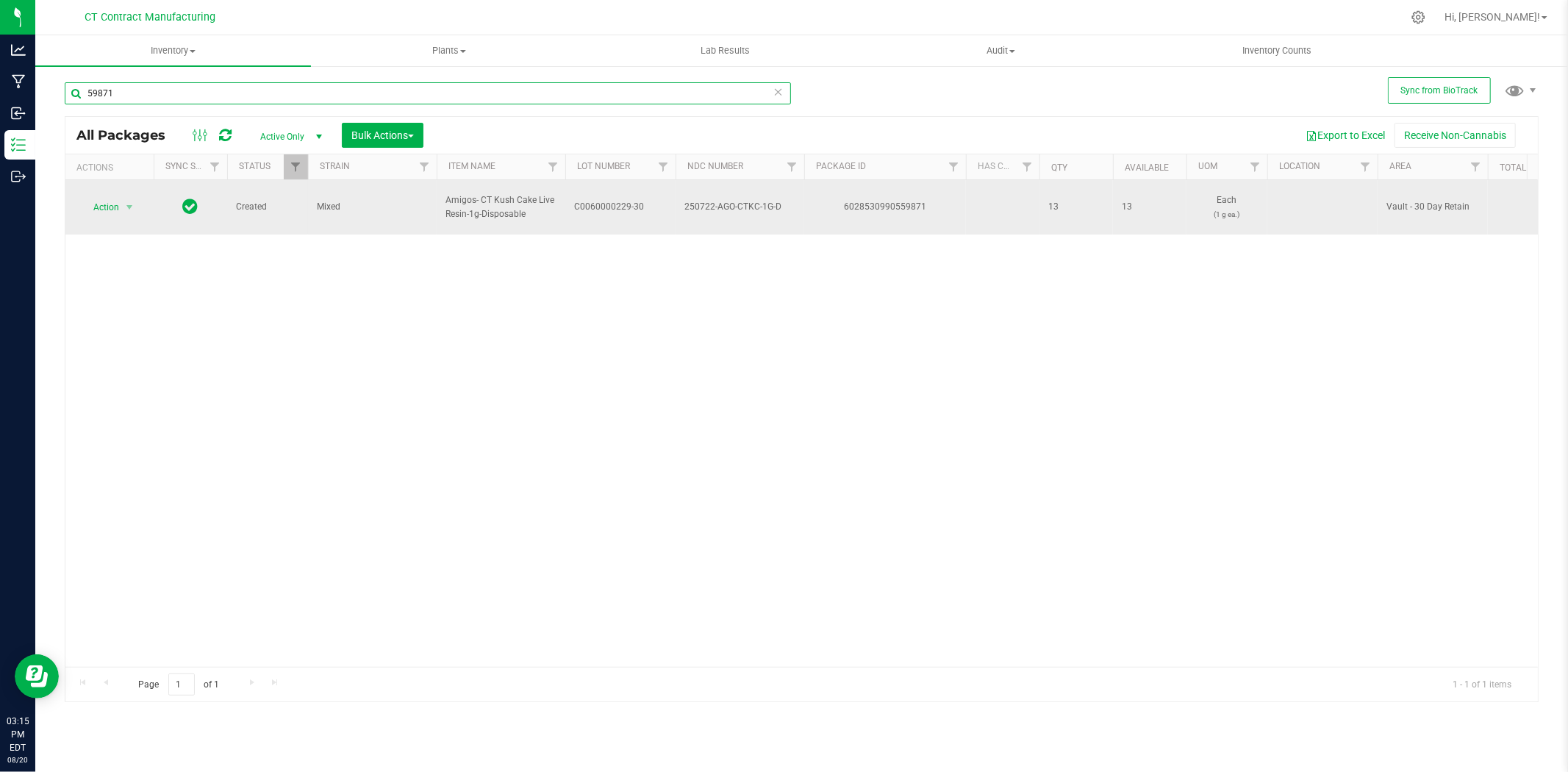
click at [187, 89] on input "59871" at bounding box center [428, 93] width 726 height 22
click at [361, 328] on div "Action Action Adjust qty Create package Edit attributes Global inventory Locate…" at bounding box center [802, 424] width 1473 height 487
click at [586, 200] on span "C0060000229-30" at bounding box center [620, 207] width 92 height 14
click at [586, 200] on input "C0060000229-30" at bounding box center [617, 207] width 105 height 23
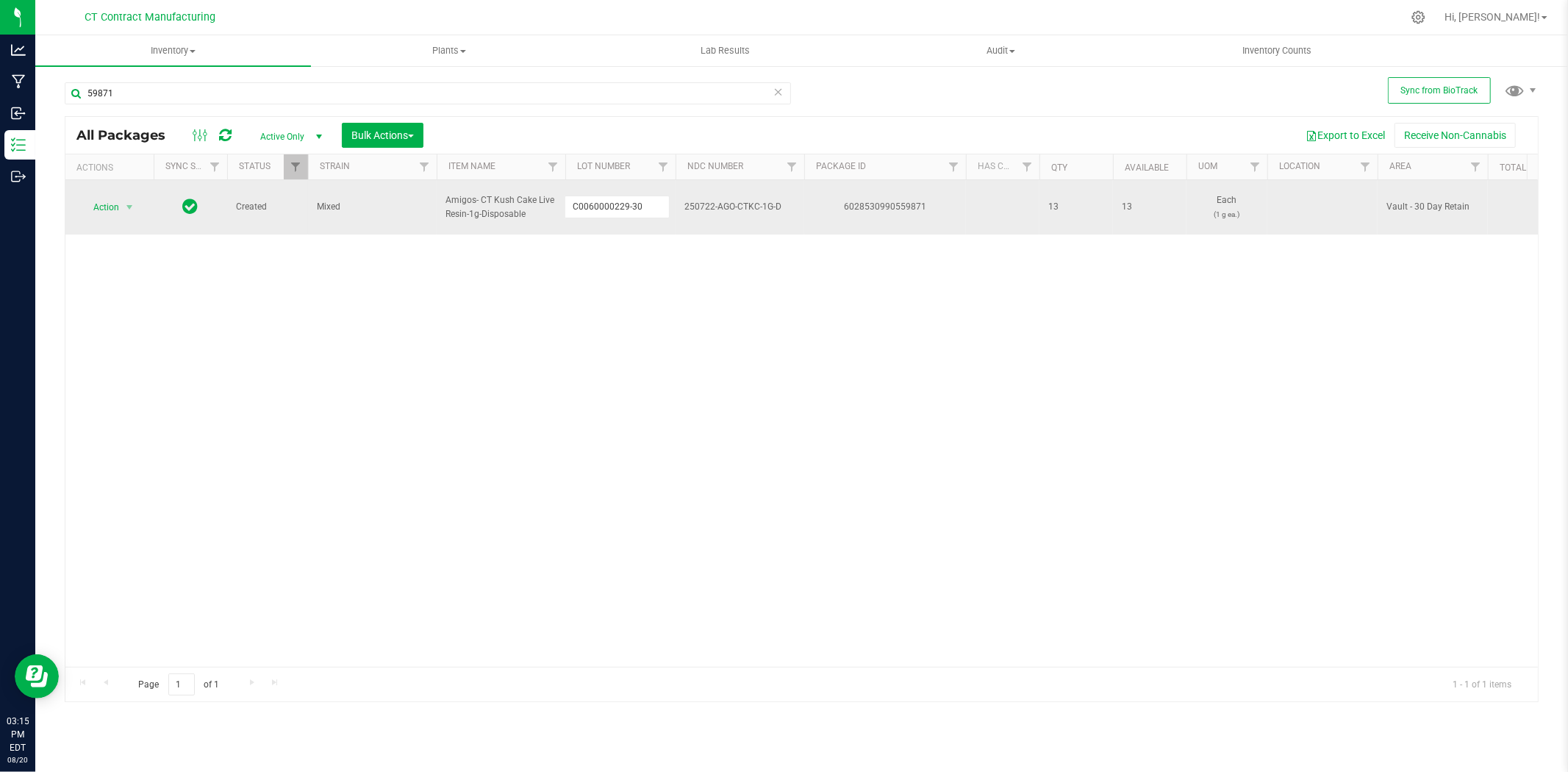
click at [586, 200] on input "C0060000229-30" at bounding box center [617, 207] width 105 height 23
click at [897, 202] on div "6028530990559871" at bounding box center [886, 207] width 166 height 14
copy div "6028530990559871"
click at [499, 200] on span "Amigos- CT Kush Cake Live Resin-1g-Disposable" at bounding box center [500, 207] width 111 height 28
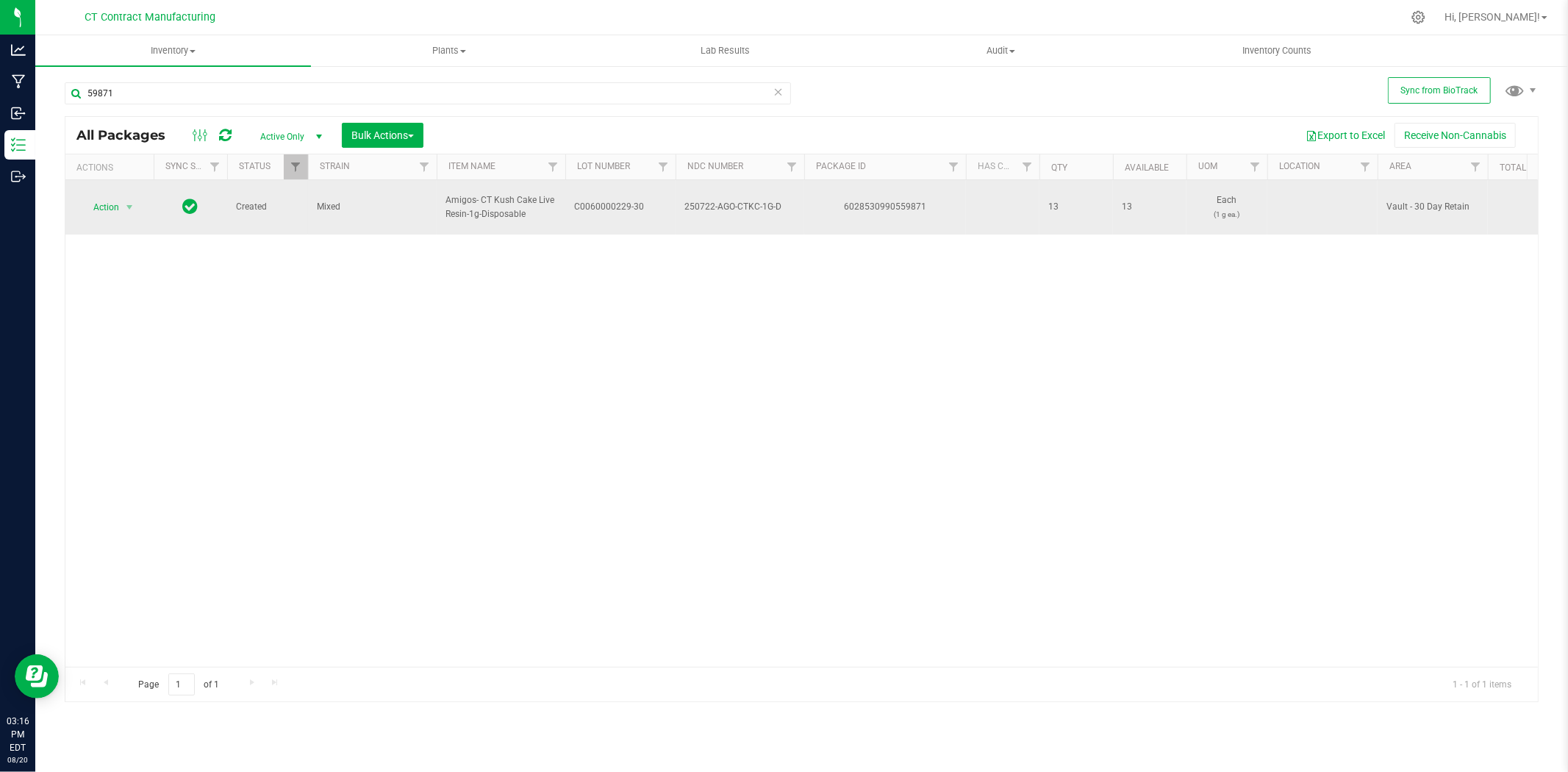
click at [499, 200] on span "Amigos- CT Kush Cake Live Resin-1g-Disposable" at bounding box center [500, 207] width 111 height 28
copy tr "Amigos- CT Kush Cake Live Resin-1g-Disposable"
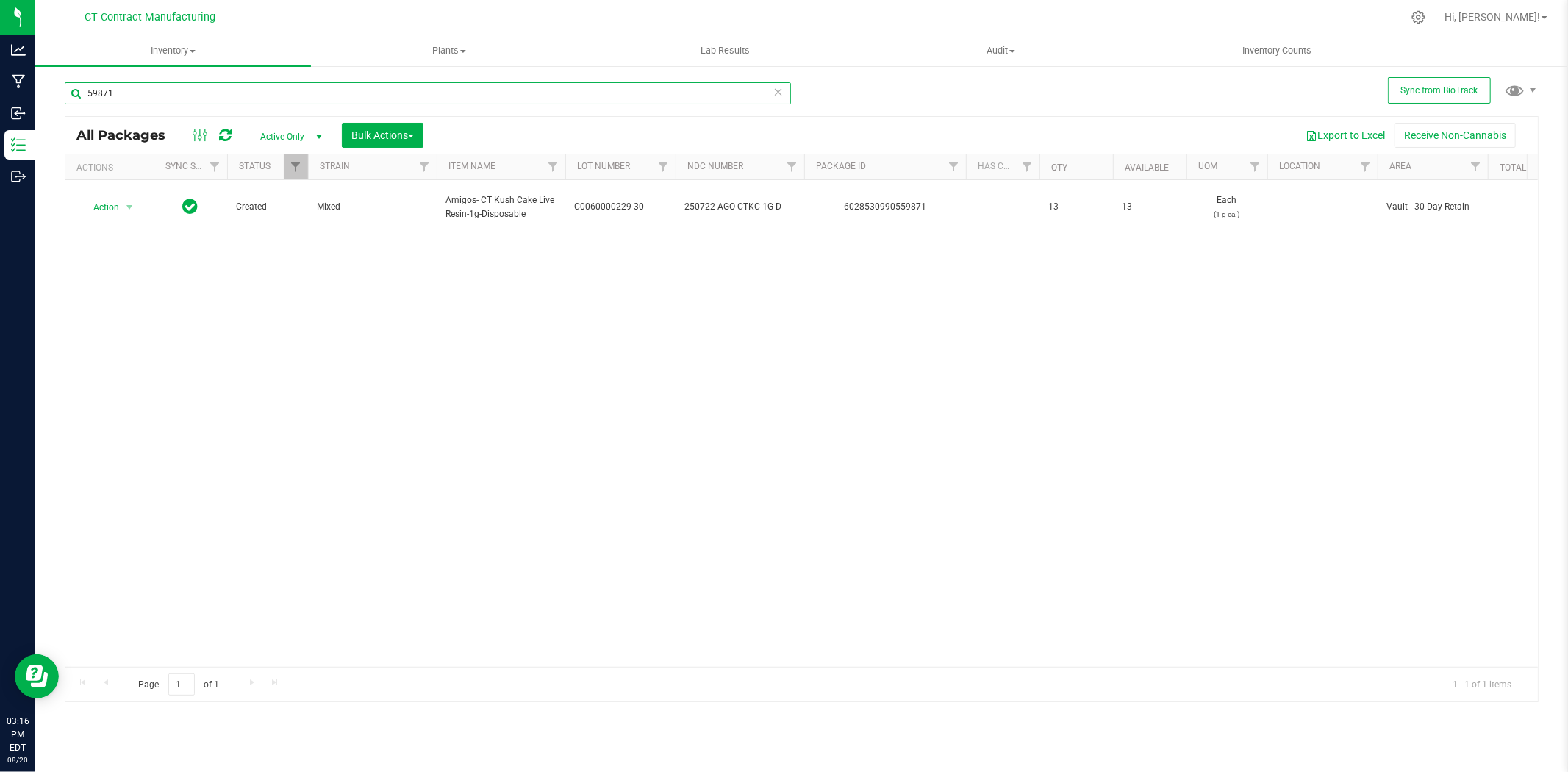
click at [122, 97] on input "59871" at bounding box center [428, 93] width 726 height 22
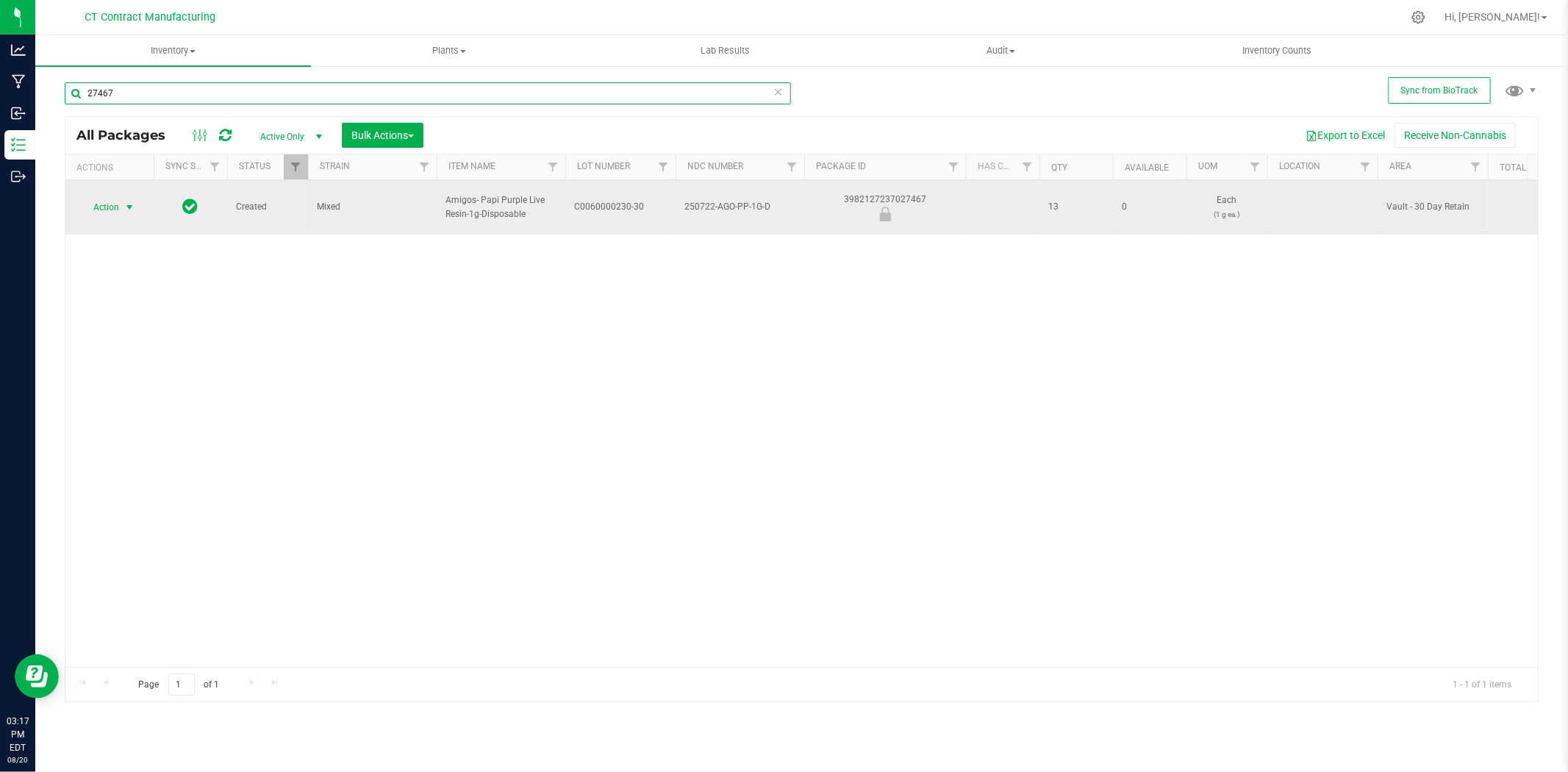
type input "27467"
click at [126, 201] on span "select" at bounding box center [129, 207] width 12 height 12
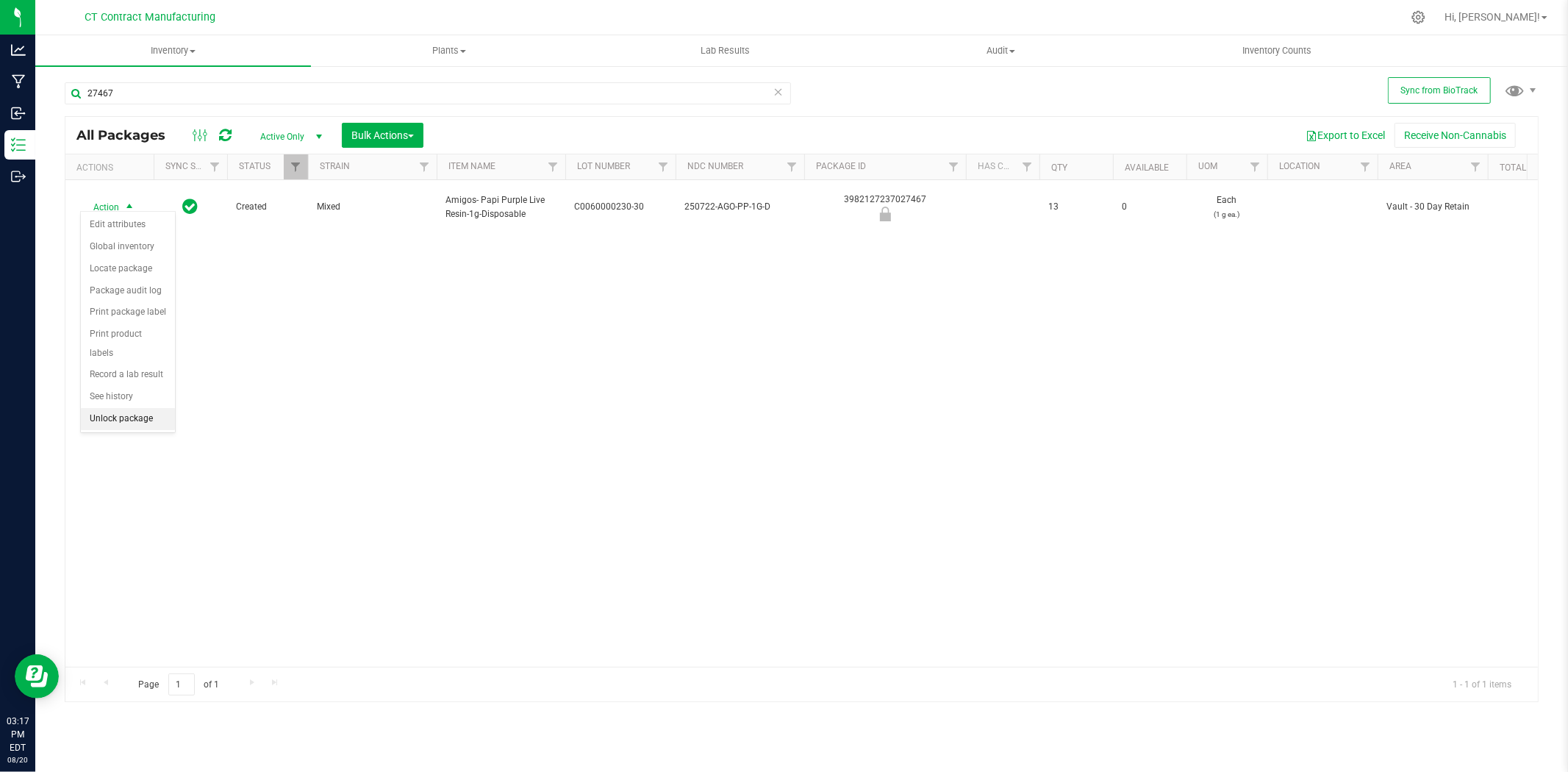
click at [152, 422] on li "Unlock package" at bounding box center [127, 419] width 94 height 22
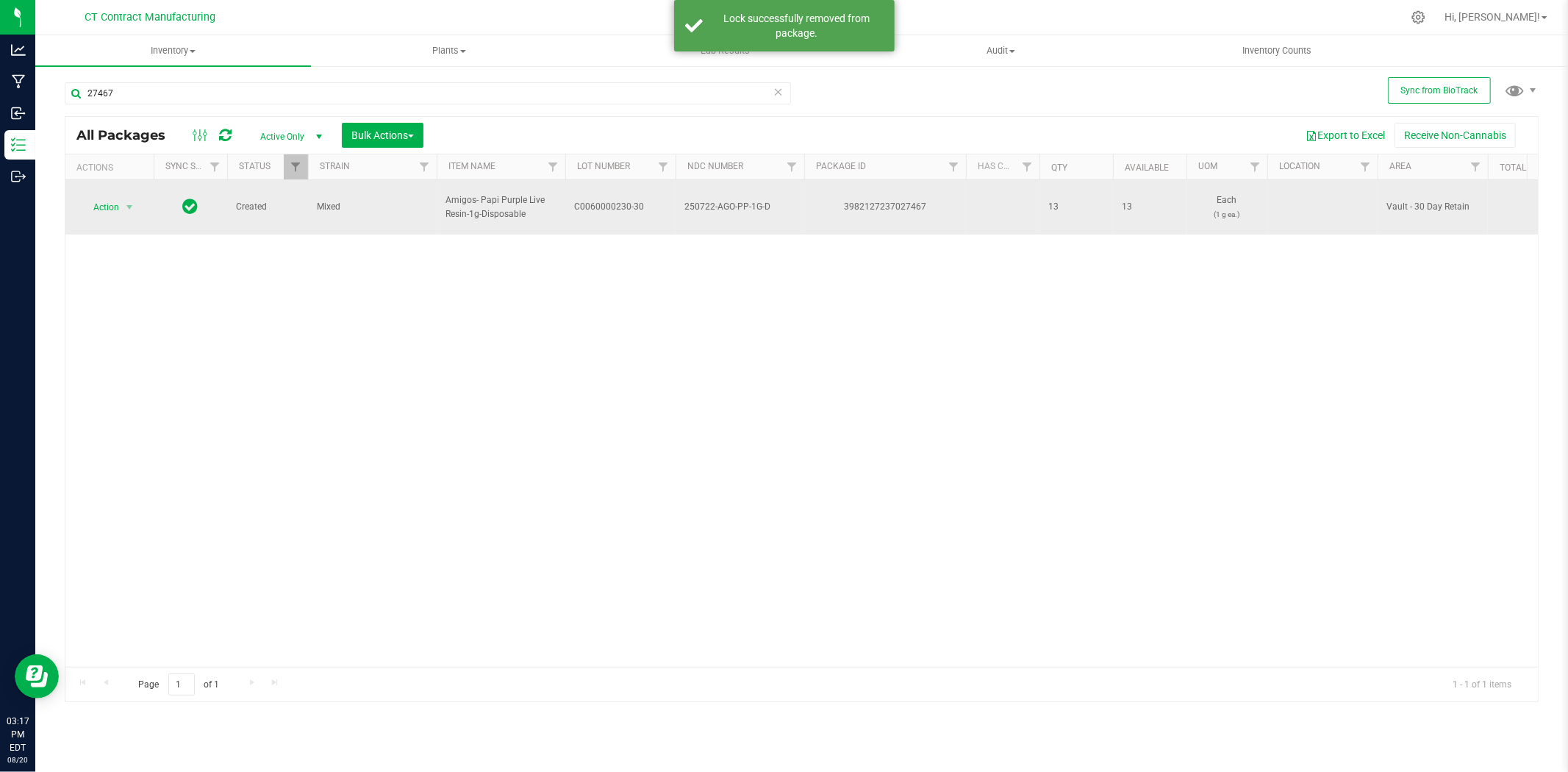
click at [612, 200] on span "C0060000230-30" at bounding box center [620, 207] width 92 height 14
click at [612, 199] on input "C0060000230-30" at bounding box center [617, 207] width 105 height 23
click at [856, 200] on div "3982127237027467" at bounding box center [886, 207] width 166 height 14
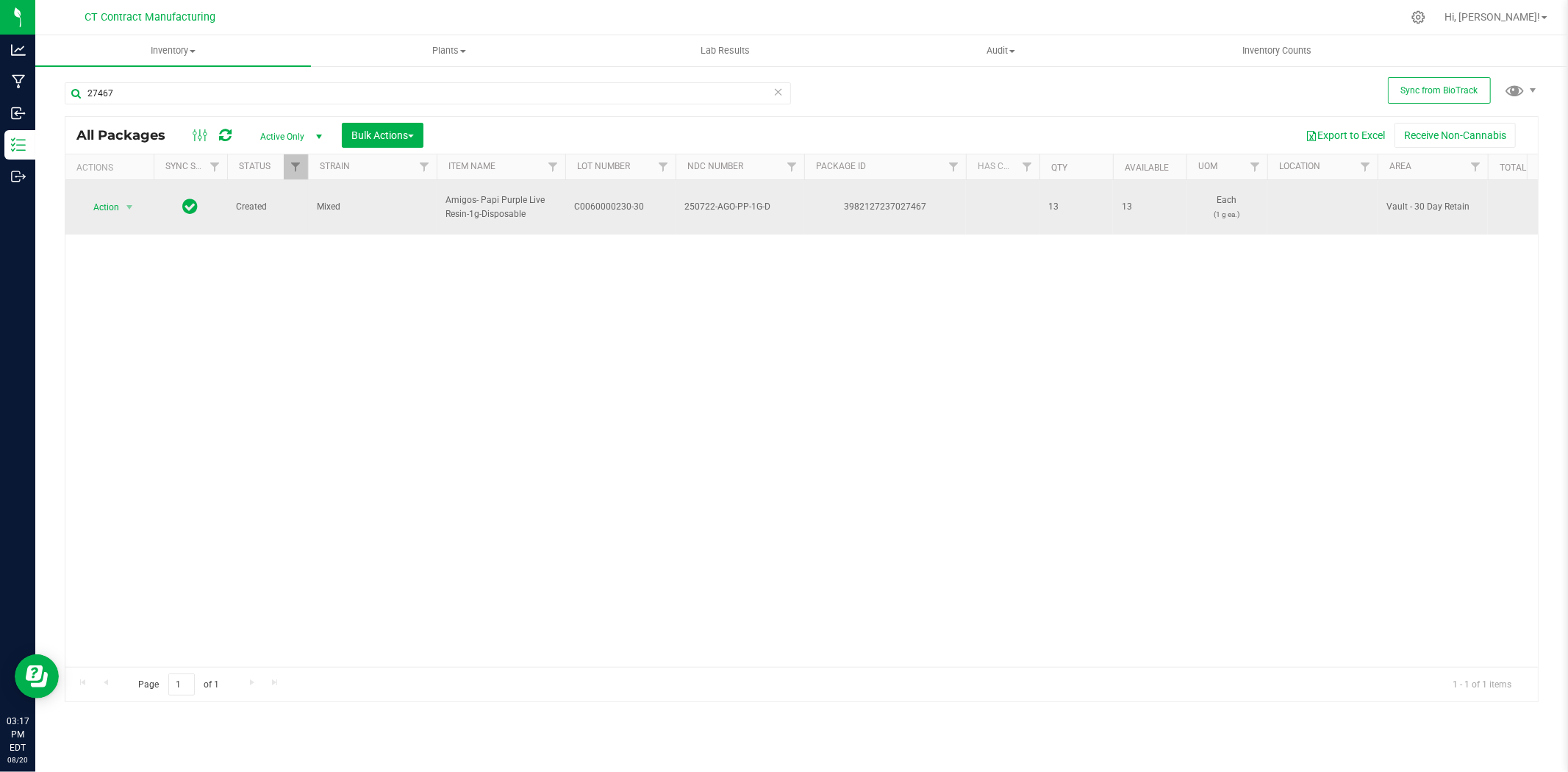
copy div "3982127237027467"
click at [499, 193] on span "Amigos- Papi Purple Live Resin-1g-Disposable" at bounding box center [500, 207] width 111 height 28
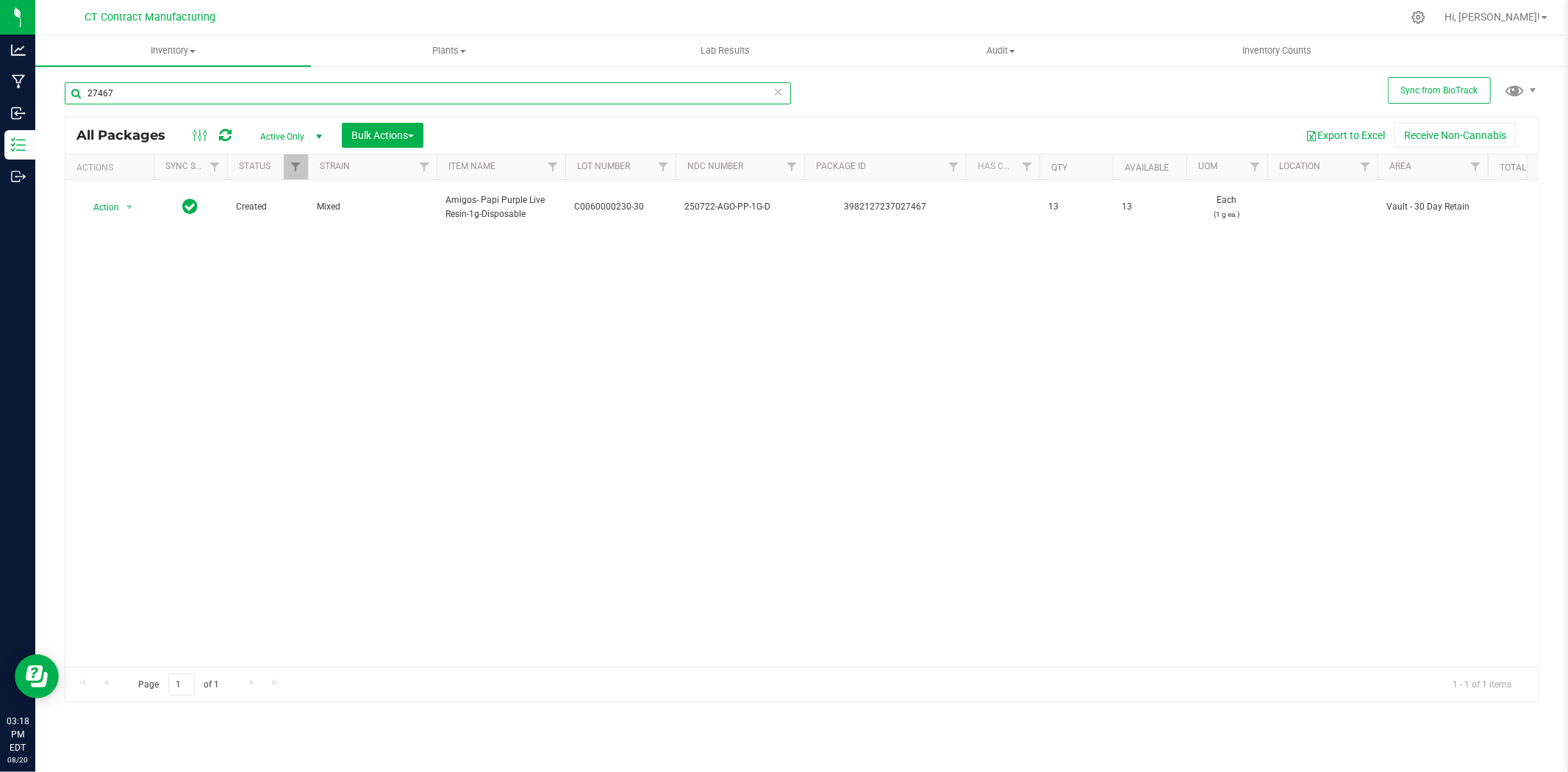
click at [122, 87] on input "27467" at bounding box center [428, 93] width 726 height 22
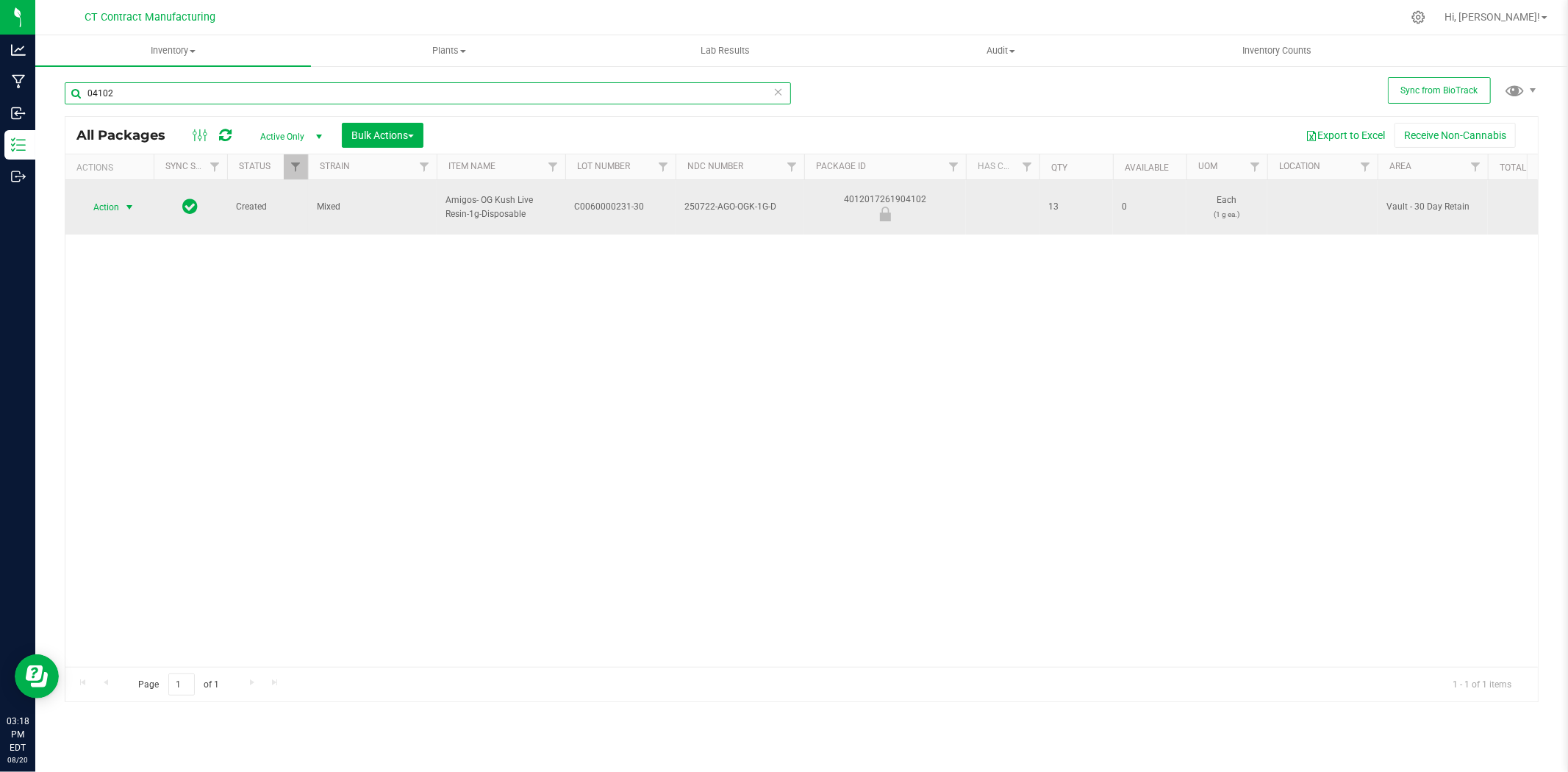
type input "04102"
click at [121, 197] on span "select" at bounding box center [130, 207] width 18 height 21
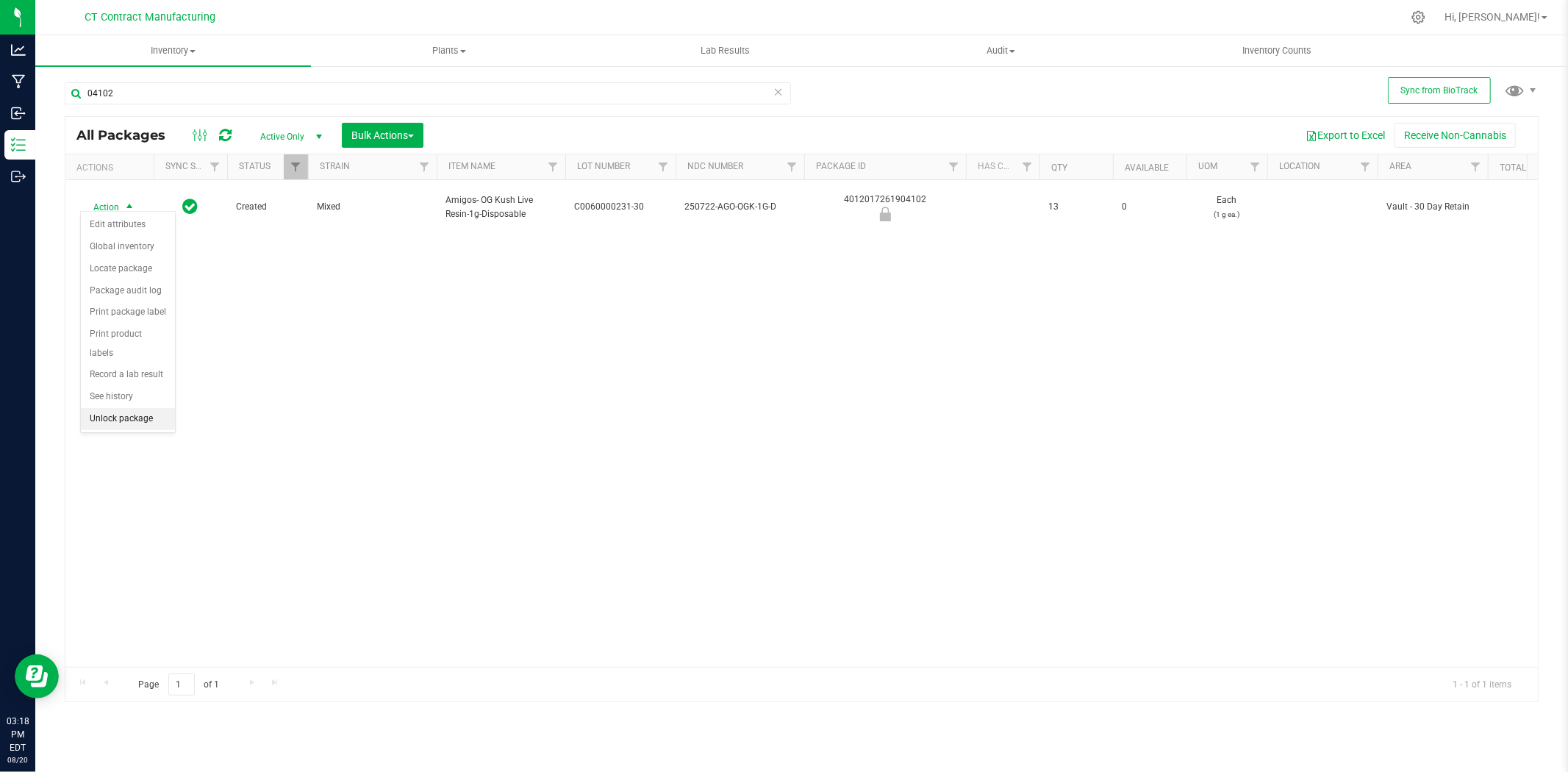
click at [122, 419] on li "Unlock package" at bounding box center [127, 419] width 94 height 22
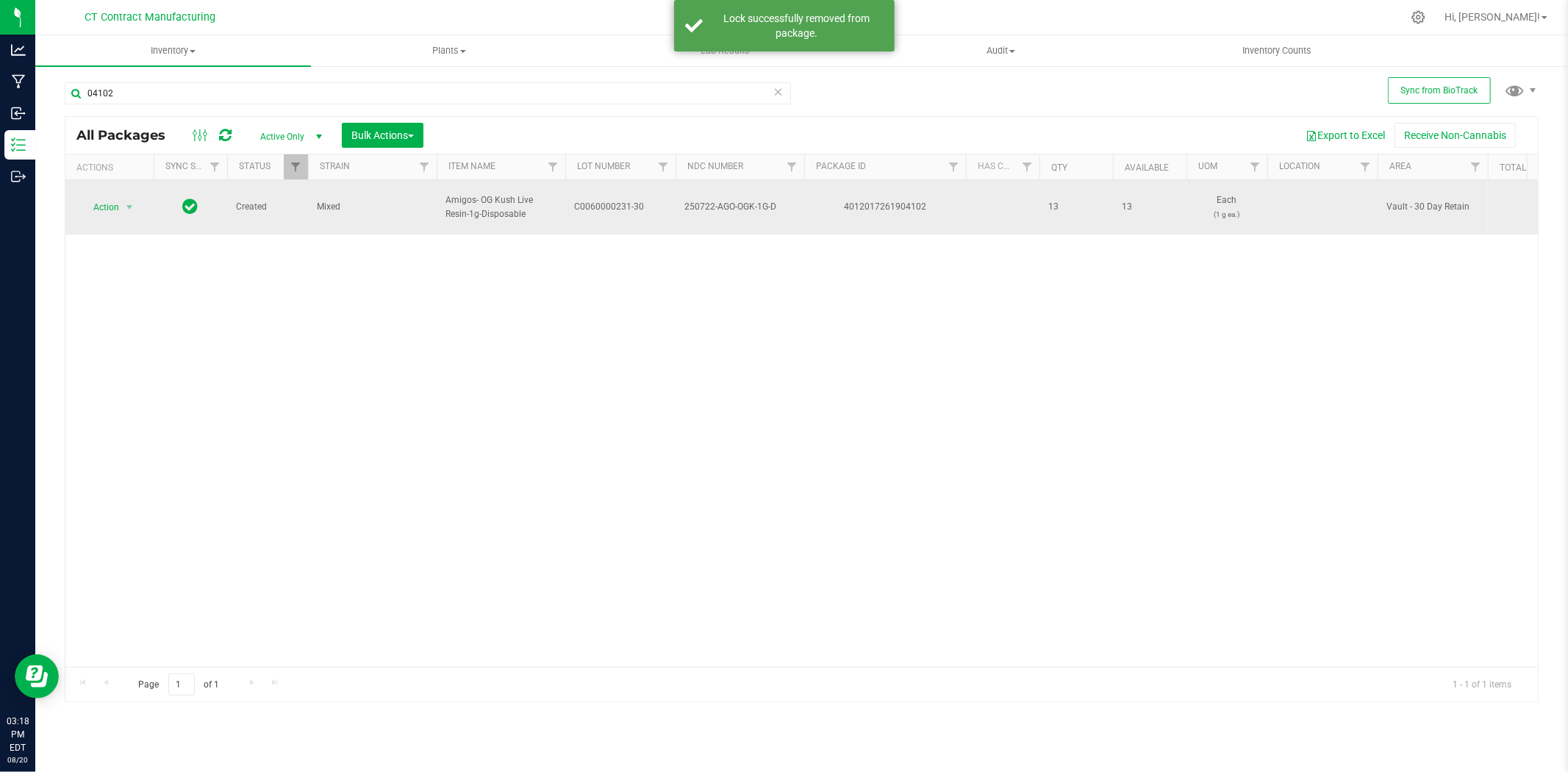
click at [607, 202] on span "C0060000231-30" at bounding box center [620, 207] width 92 height 14
click at [607, 202] on input "C0060000231-30" at bounding box center [617, 207] width 105 height 23
drag, startPoint x: 607, startPoint y: 202, endPoint x: 583, endPoint y: 197, distance: 24.5
click at [583, 197] on input "C0060000231-30" at bounding box center [617, 207] width 105 height 23
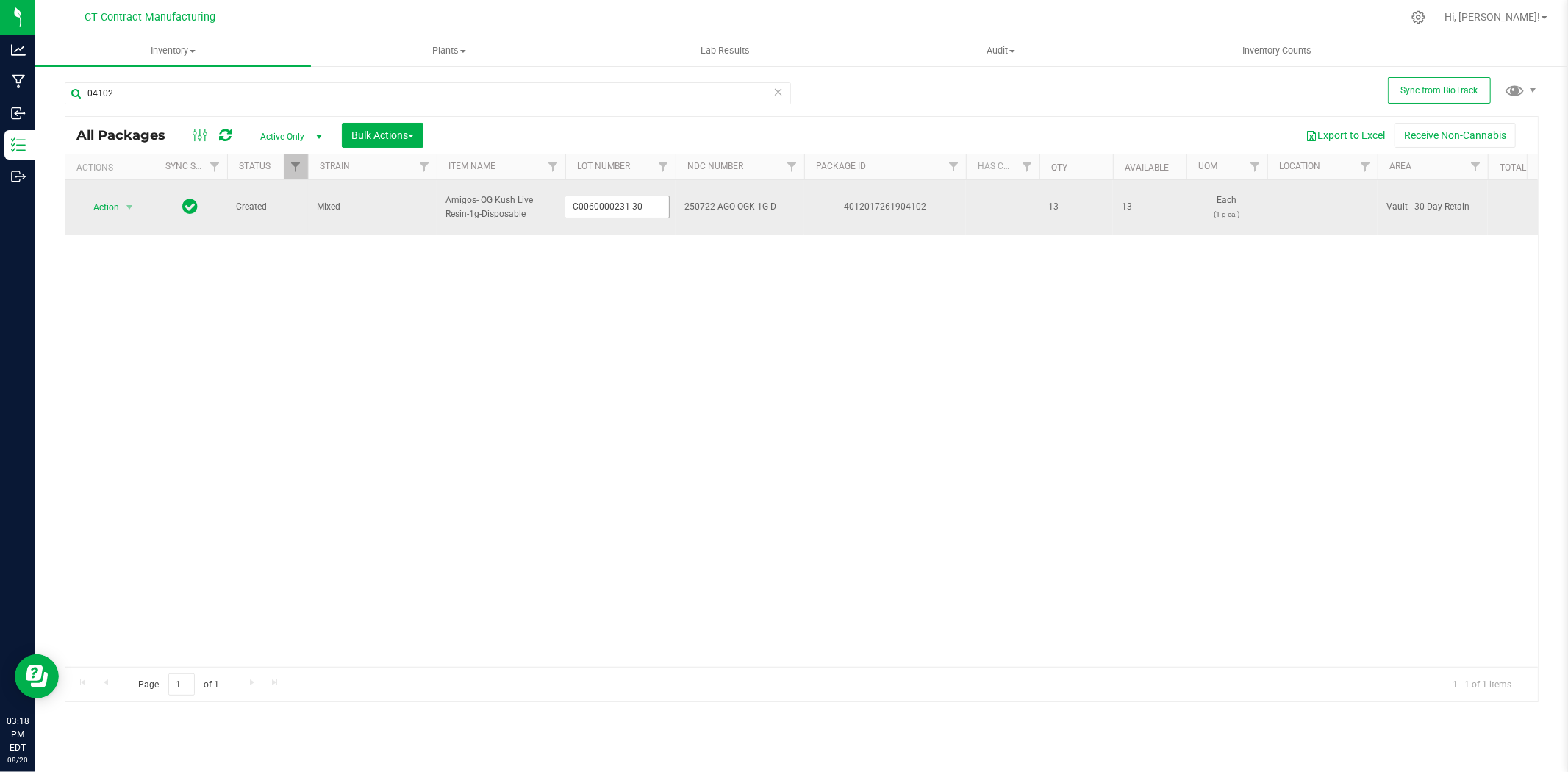
click at [583, 197] on input "C0060000231-30" at bounding box center [617, 207] width 105 height 23
click at [882, 200] on div "4012017261904102" at bounding box center [886, 207] width 166 height 14
click at [481, 204] on span "Amigos- OG Kush Live Resin-1g-Disposable" at bounding box center [500, 207] width 111 height 28
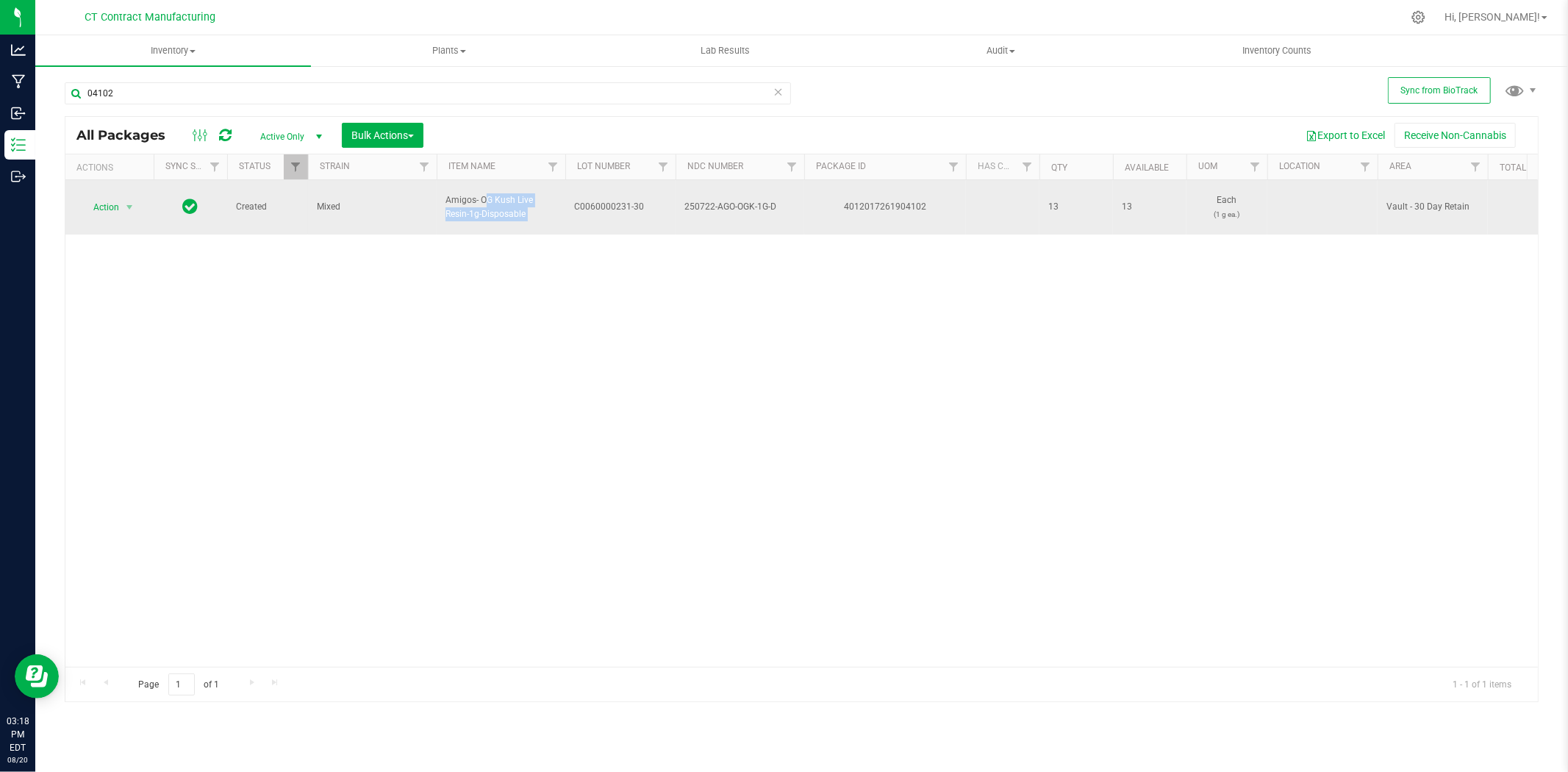
click at [481, 204] on span "Amigos- OG Kush Live Resin-1g-Disposable" at bounding box center [500, 207] width 111 height 28
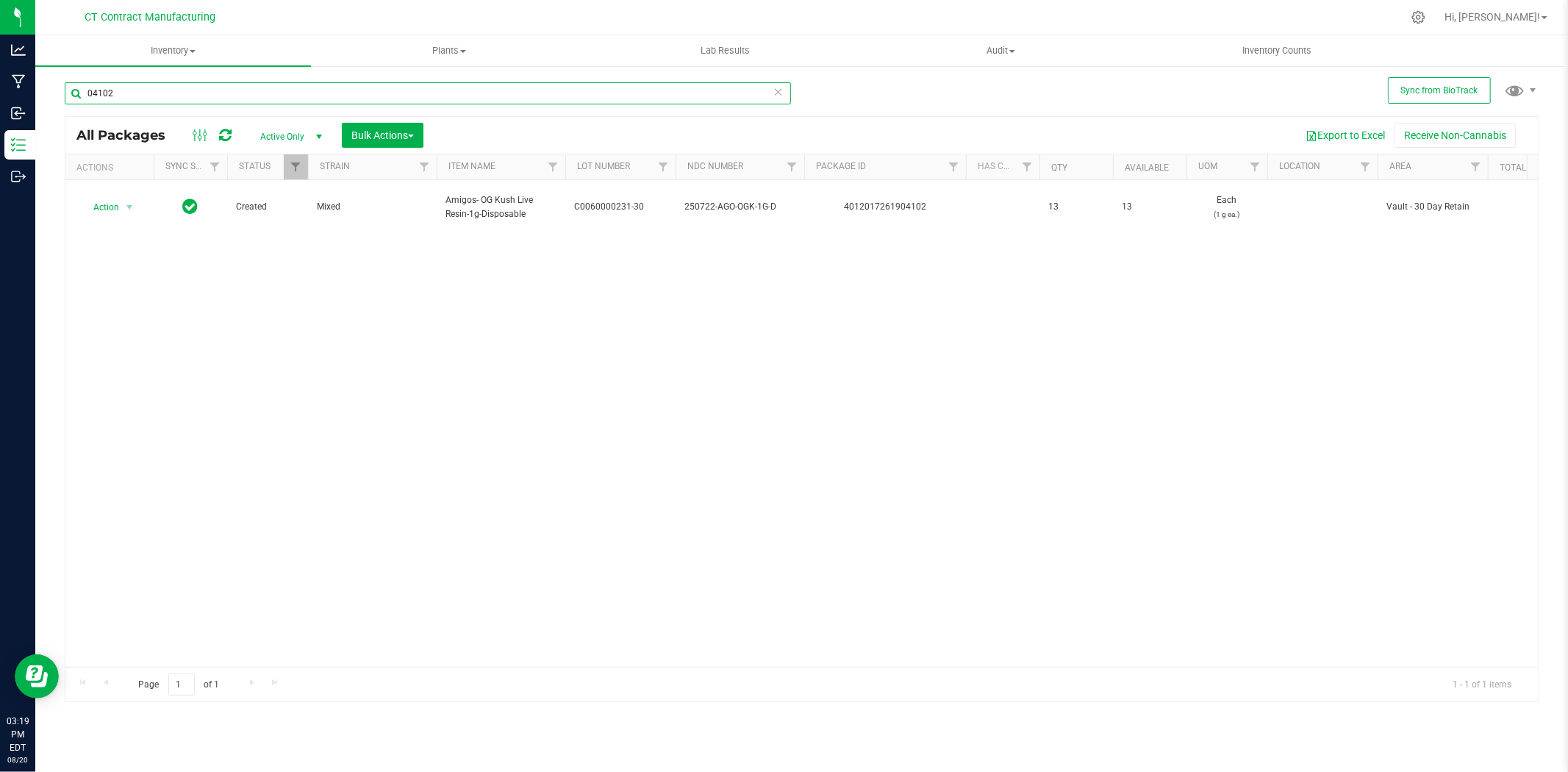
click at [137, 95] on input "04102" at bounding box center [428, 93] width 726 height 22
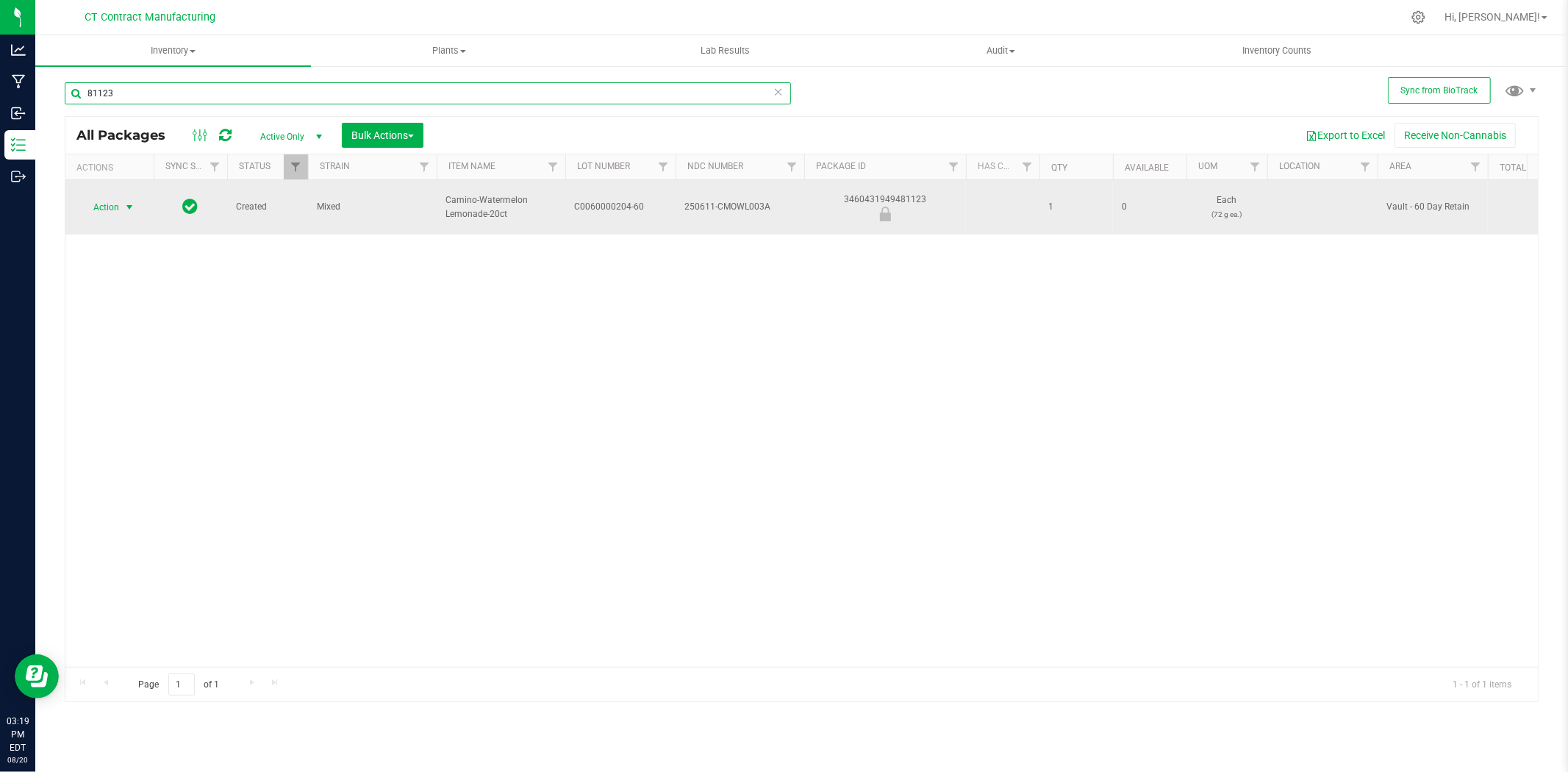
type input "81123"
click at [124, 202] on span "select" at bounding box center [129, 207] width 12 height 12
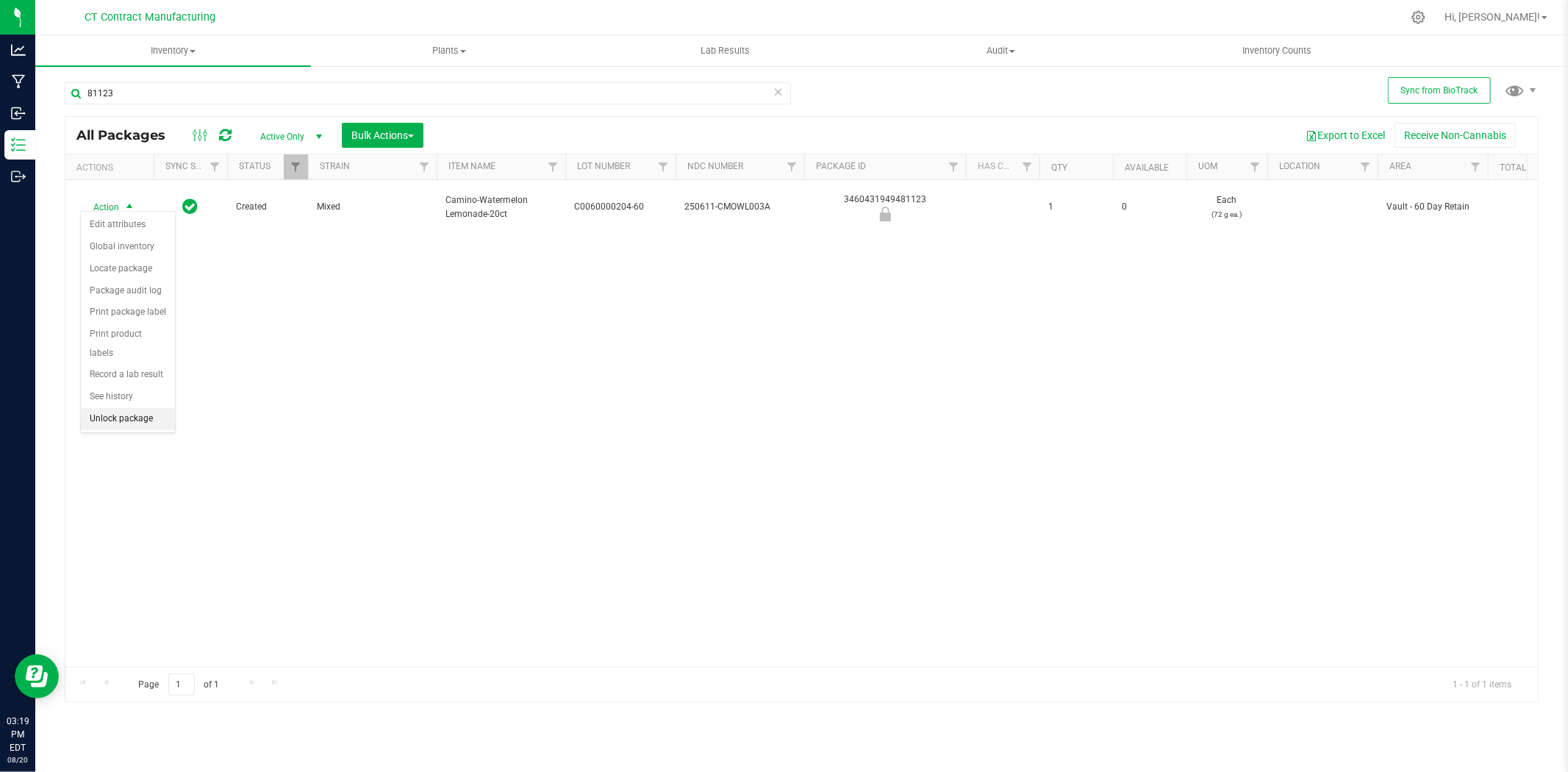
click at [125, 425] on li "Unlock package" at bounding box center [127, 419] width 94 height 22
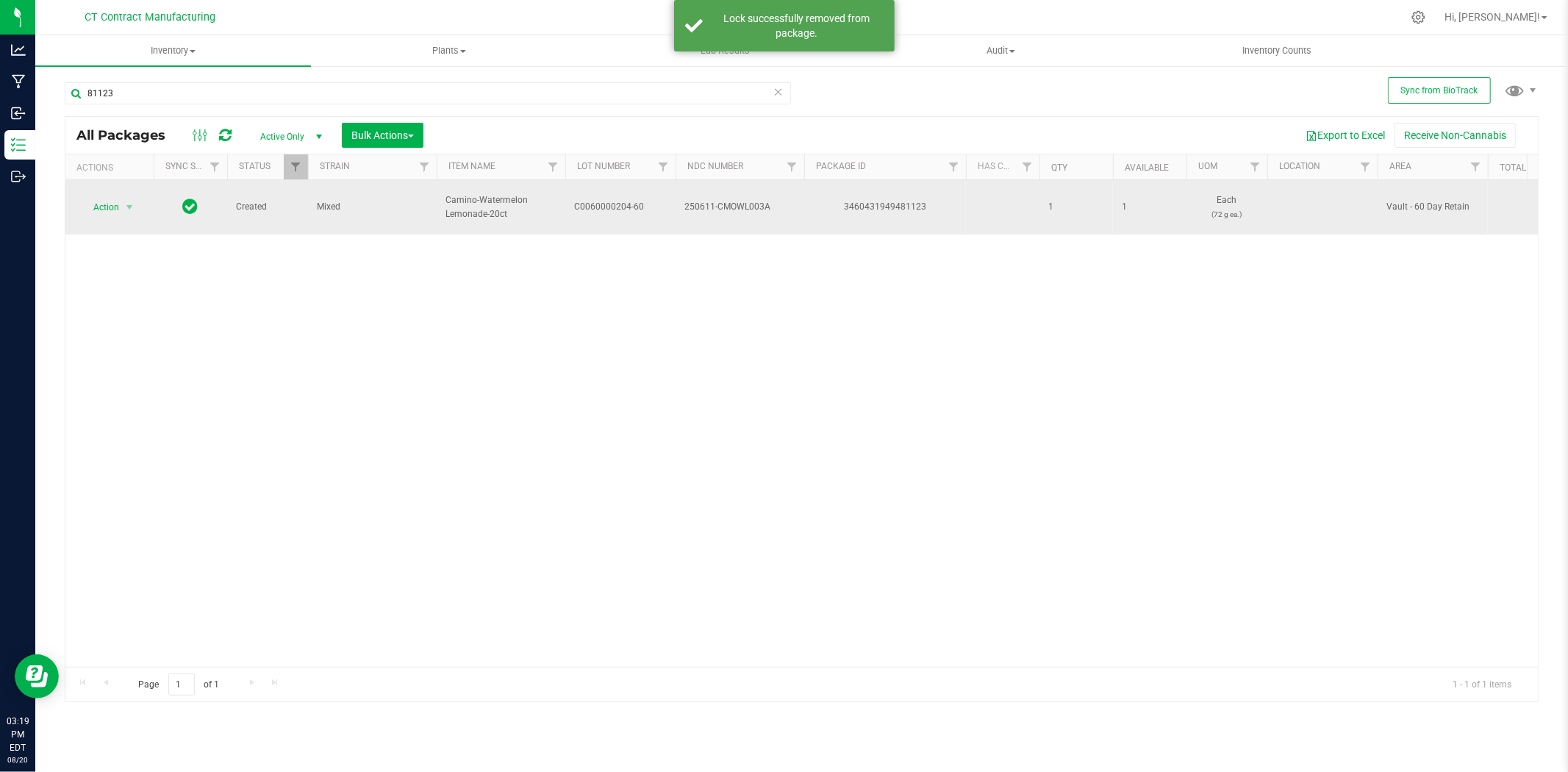
click at [606, 200] on span "C0060000204-60" at bounding box center [620, 207] width 92 height 14
click at [606, 200] on input "C0060000204-60" at bounding box center [617, 207] width 105 height 23
click at [875, 203] on div "3460431949481123" at bounding box center [886, 207] width 166 height 14
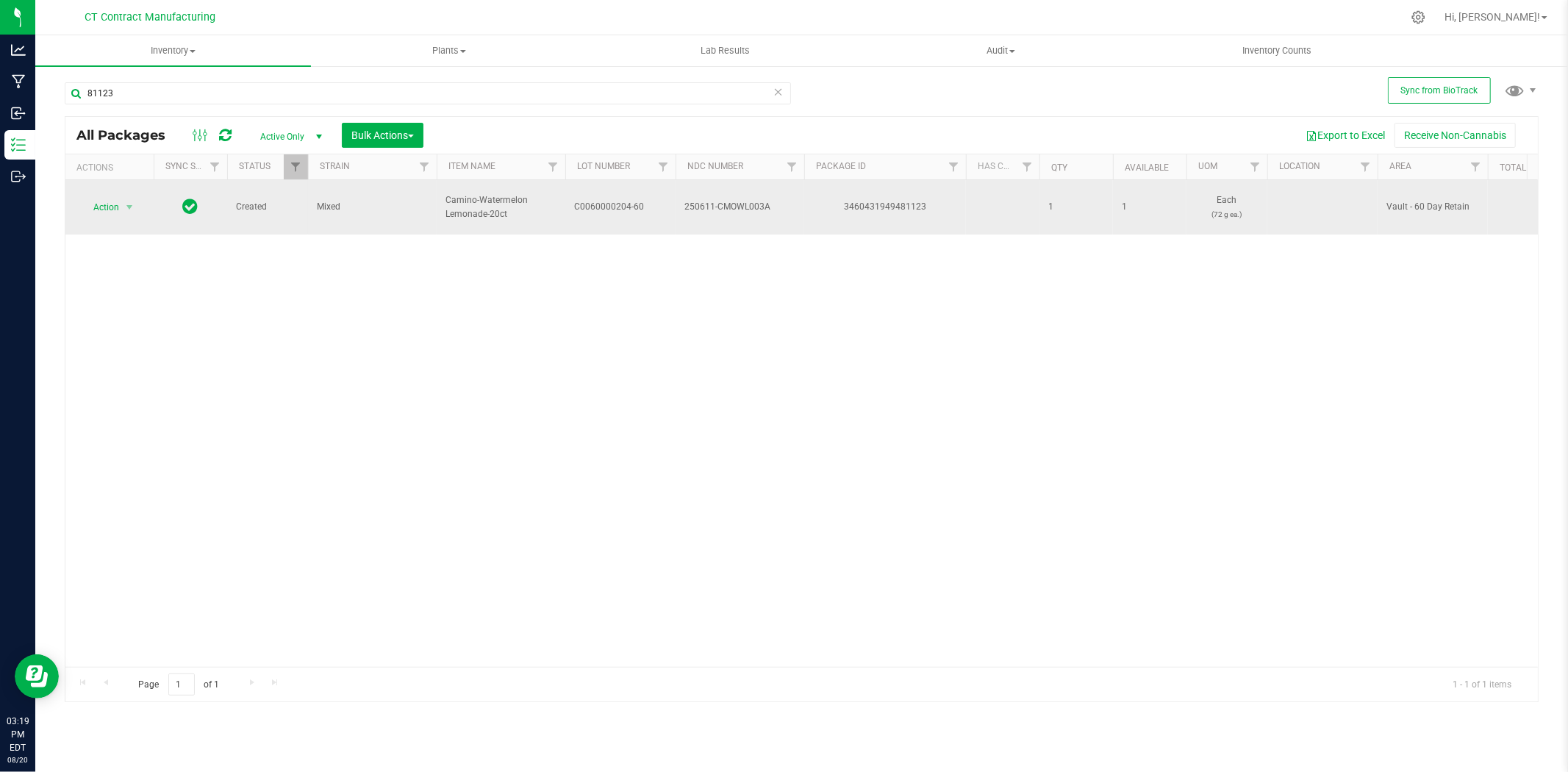
click at [479, 203] on span "Camino-Watermelon Lemonade-20ct" at bounding box center [500, 207] width 111 height 28
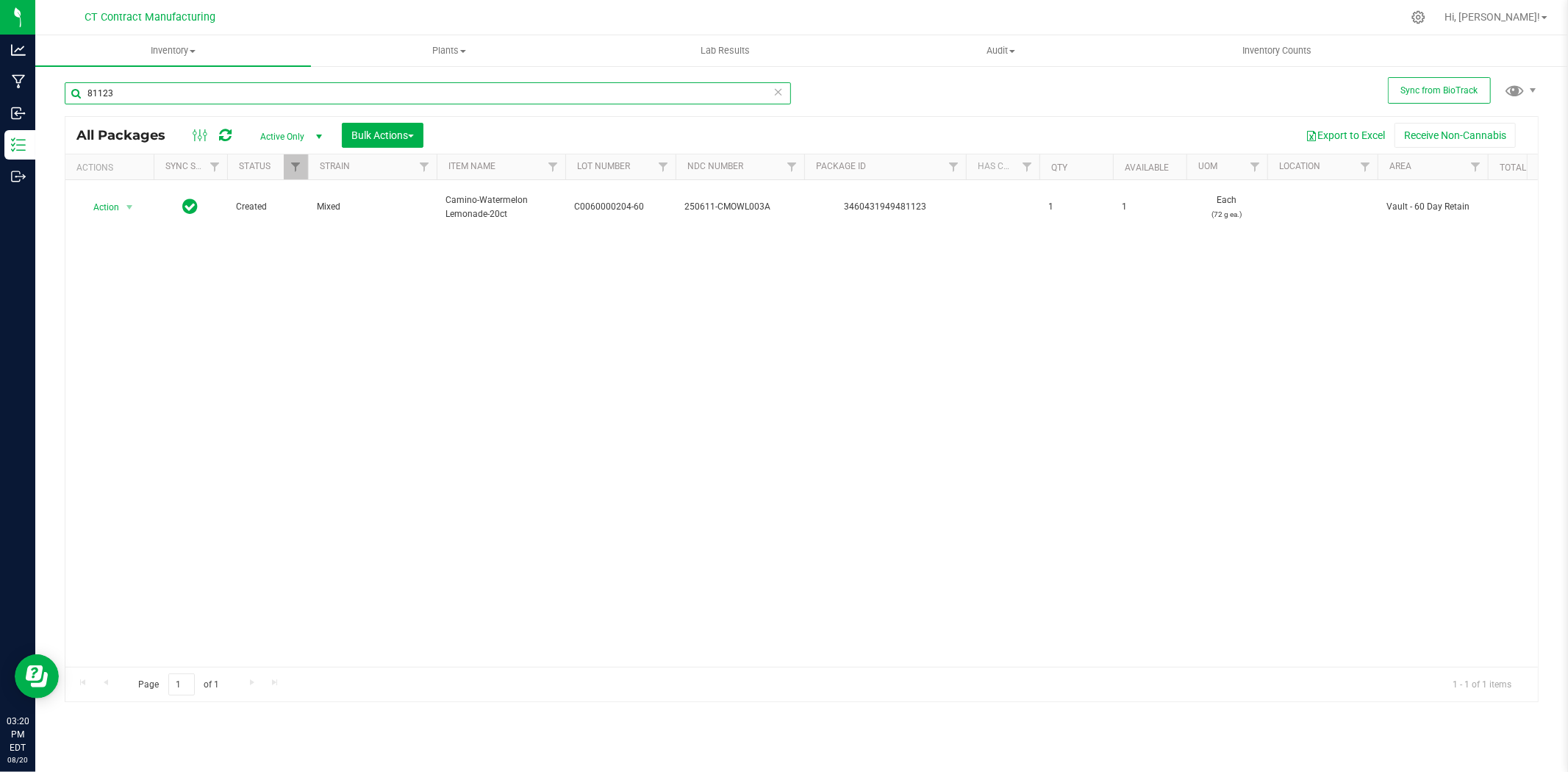
click at [186, 91] on input "81123" at bounding box center [428, 93] width 726 height 22
type input "09975"
click at [605, 201] on span "C0060000205-60" at bounding box center [620, 207] width 92 height 14
click at [605, 201] on input "C0060000205-60" at bounding box center [617, 207] width 105 height 23
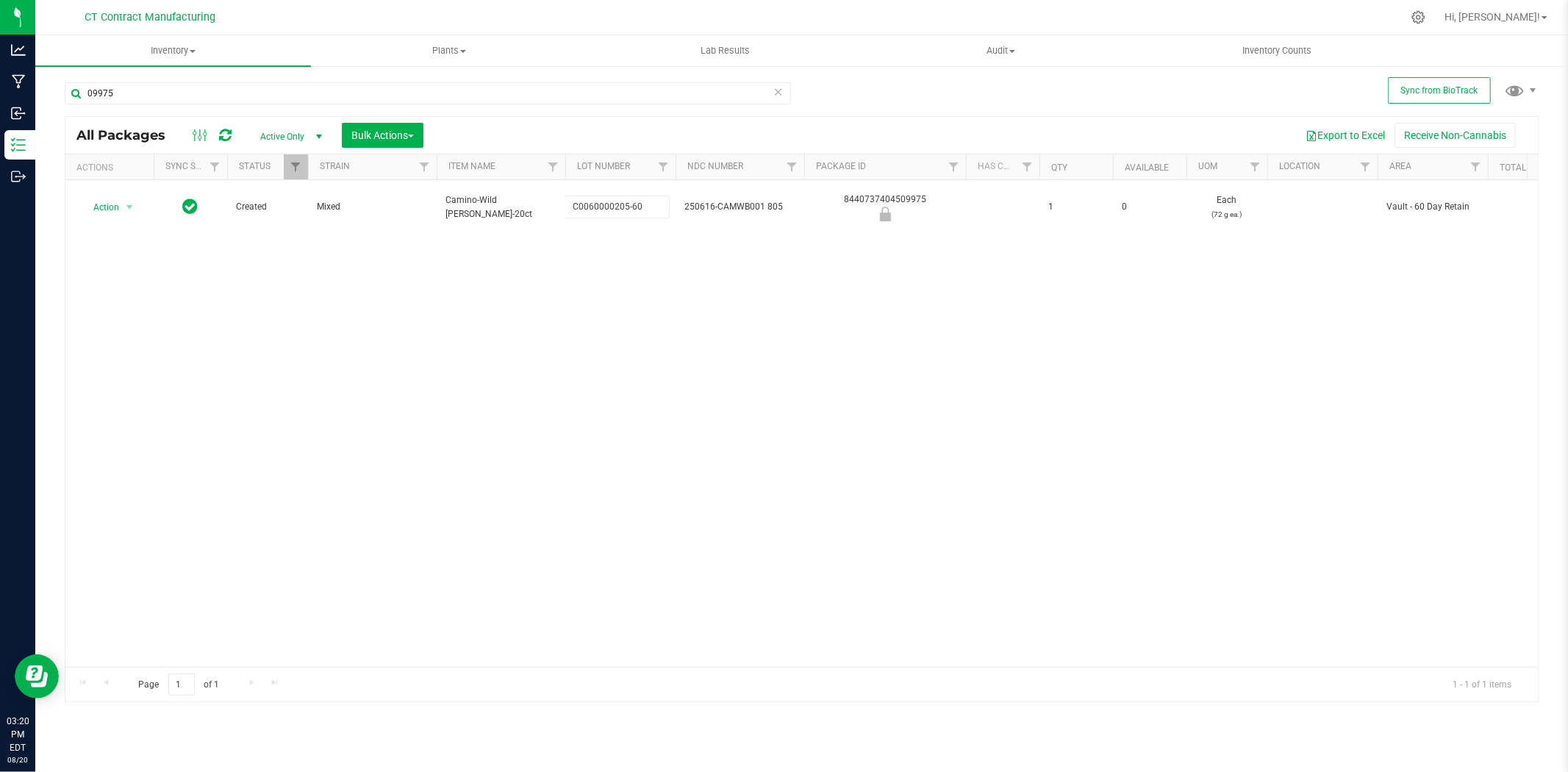
click at [605, 201] on input "C0060000205-60" at bounding box center [617, 207] width 105 height 23
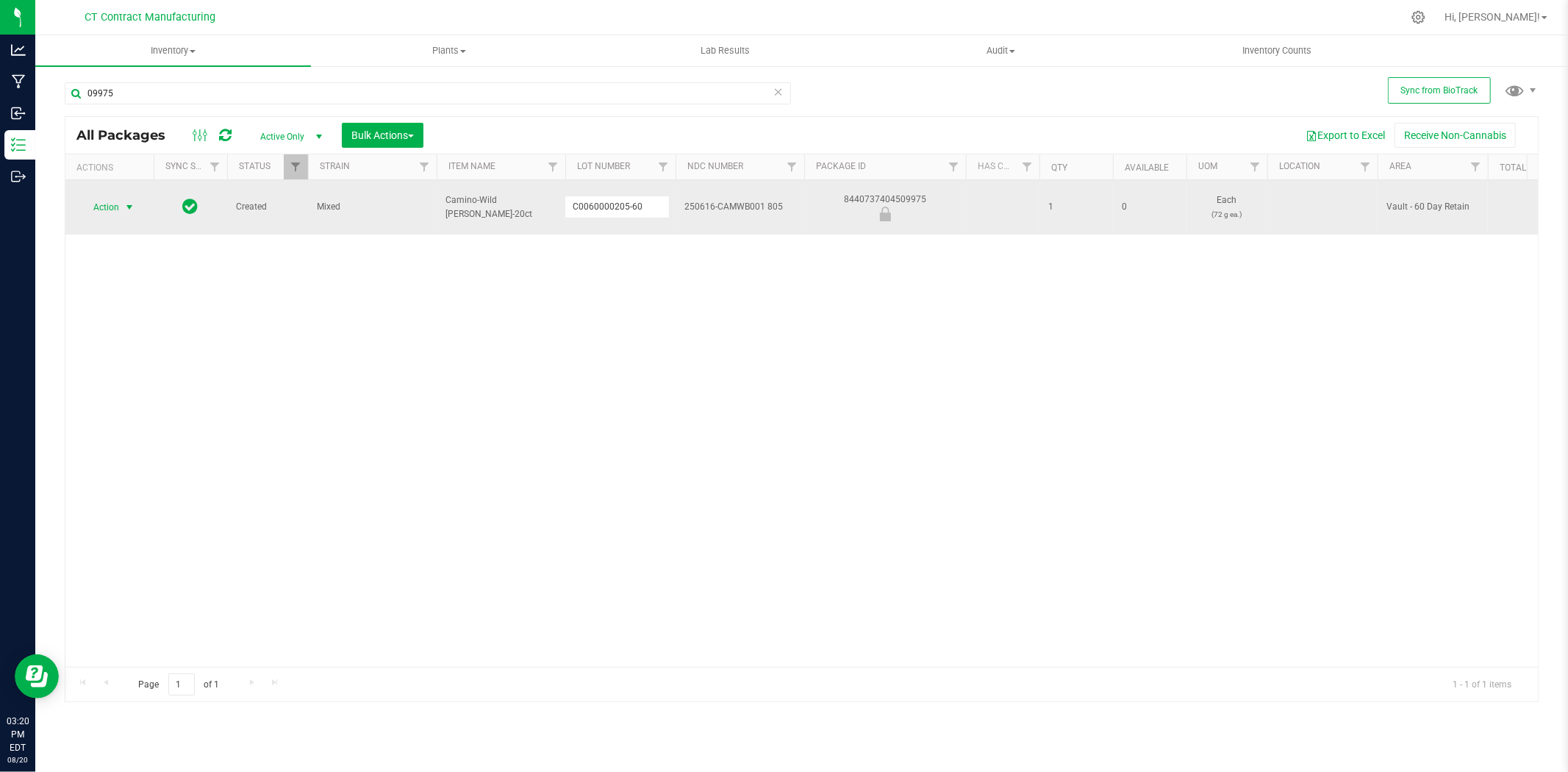
click at [121, 200] on span "select" at bounding box center [130, 207] width 18 height 21
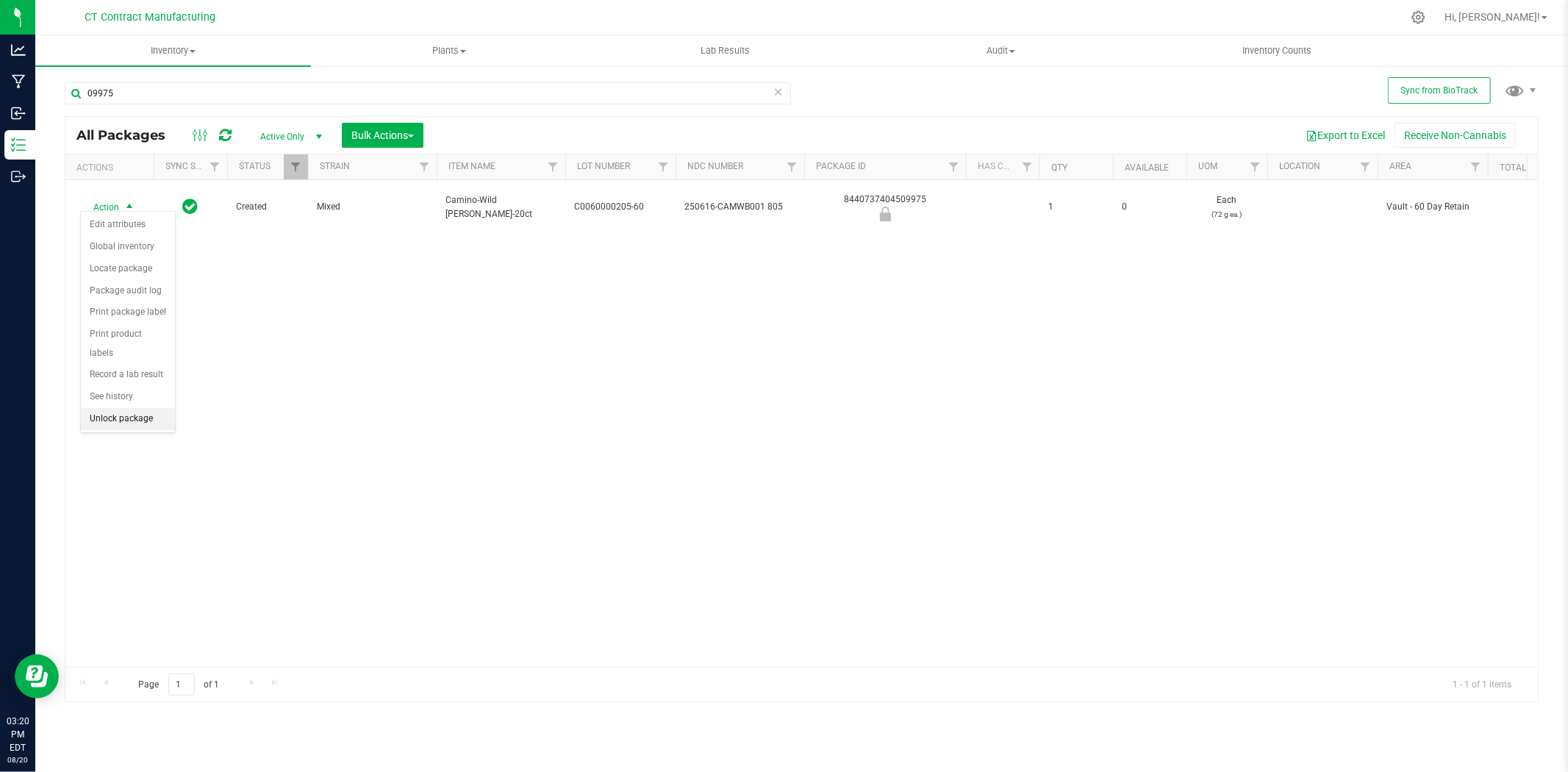
click at [111, 422] on li "Unlock package" at bounding box center [127, 419] width 94 height 22
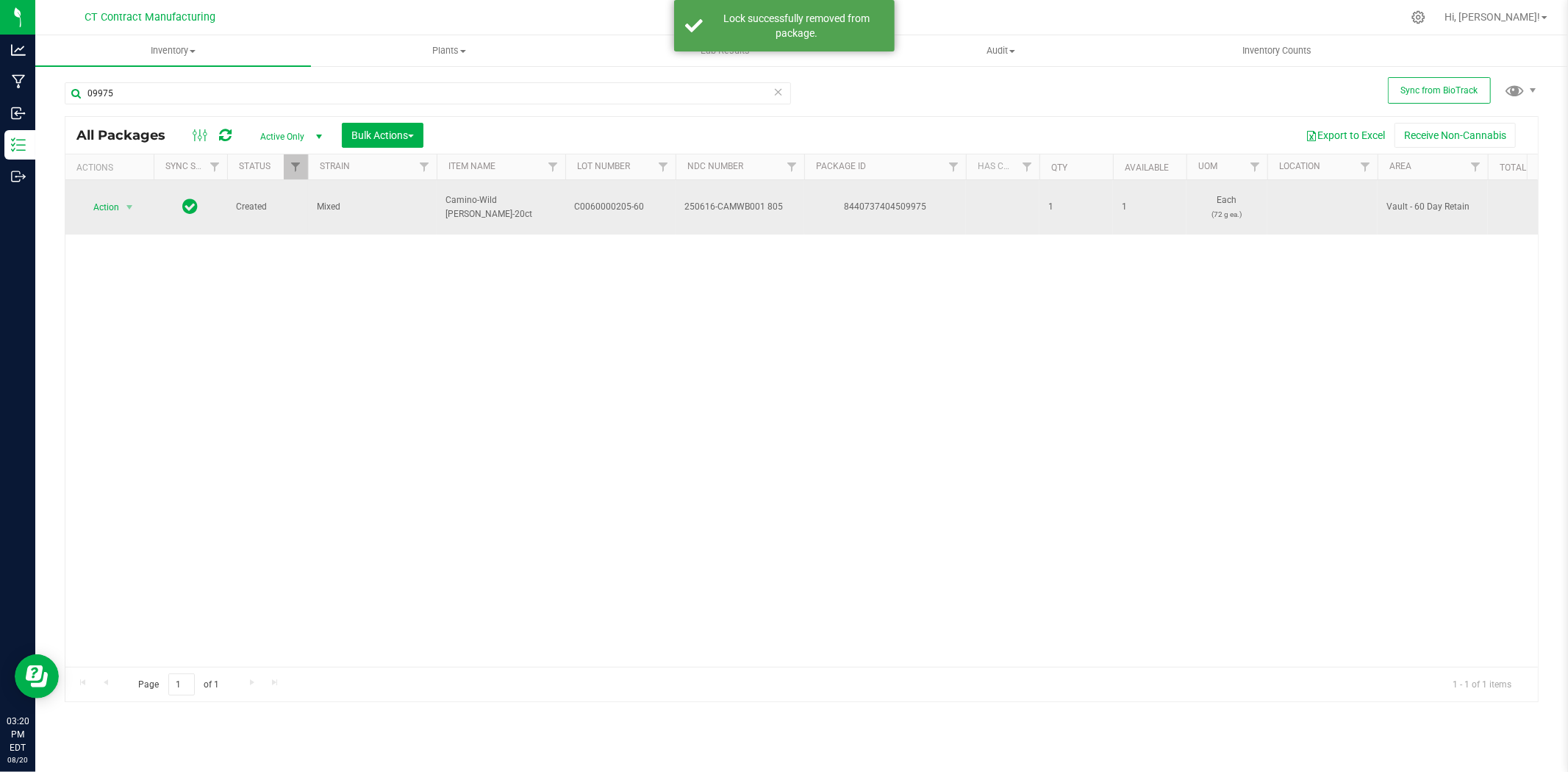
click at [622, 202] on span "C0060000205-60" at bounding box center [620, 207] width 92 height 14
click at [622, 202] on input "C0060000205-60" at bounding box center [617, 207] width 105 height 23
click at [864, 200] on div "8440737404509975" at bounding box center [886, 207] width 166 height 14
click at [503, 204] on span "Camino-Wild [PERSON_NAME]-20ct" at bounding box center [500, 207] width 111 height 28
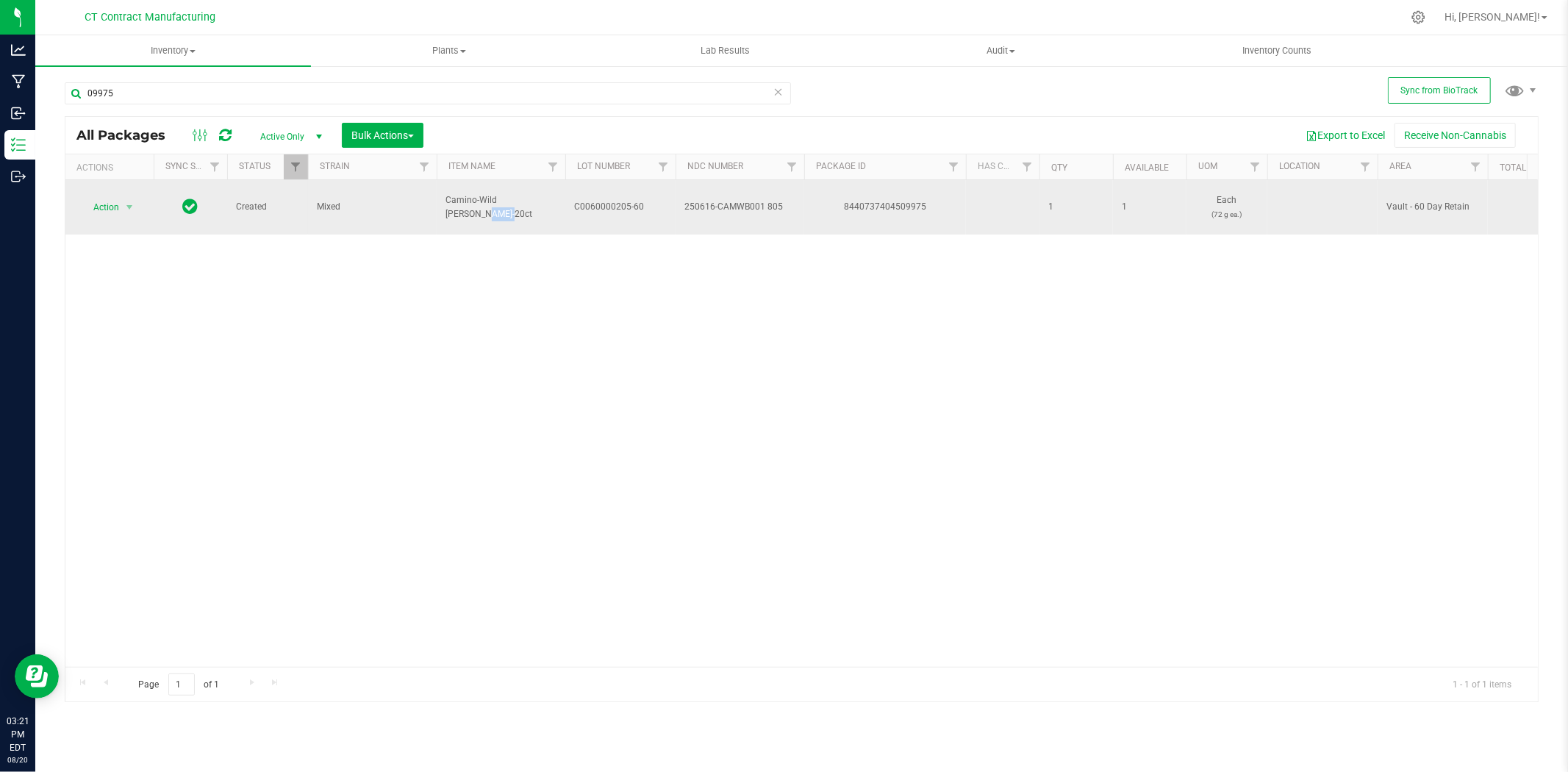
click at [503, 204] on span "Camino-Wild [PERSON_NAME]-20ct" at bounding box center [500, 207] width 111 height 28
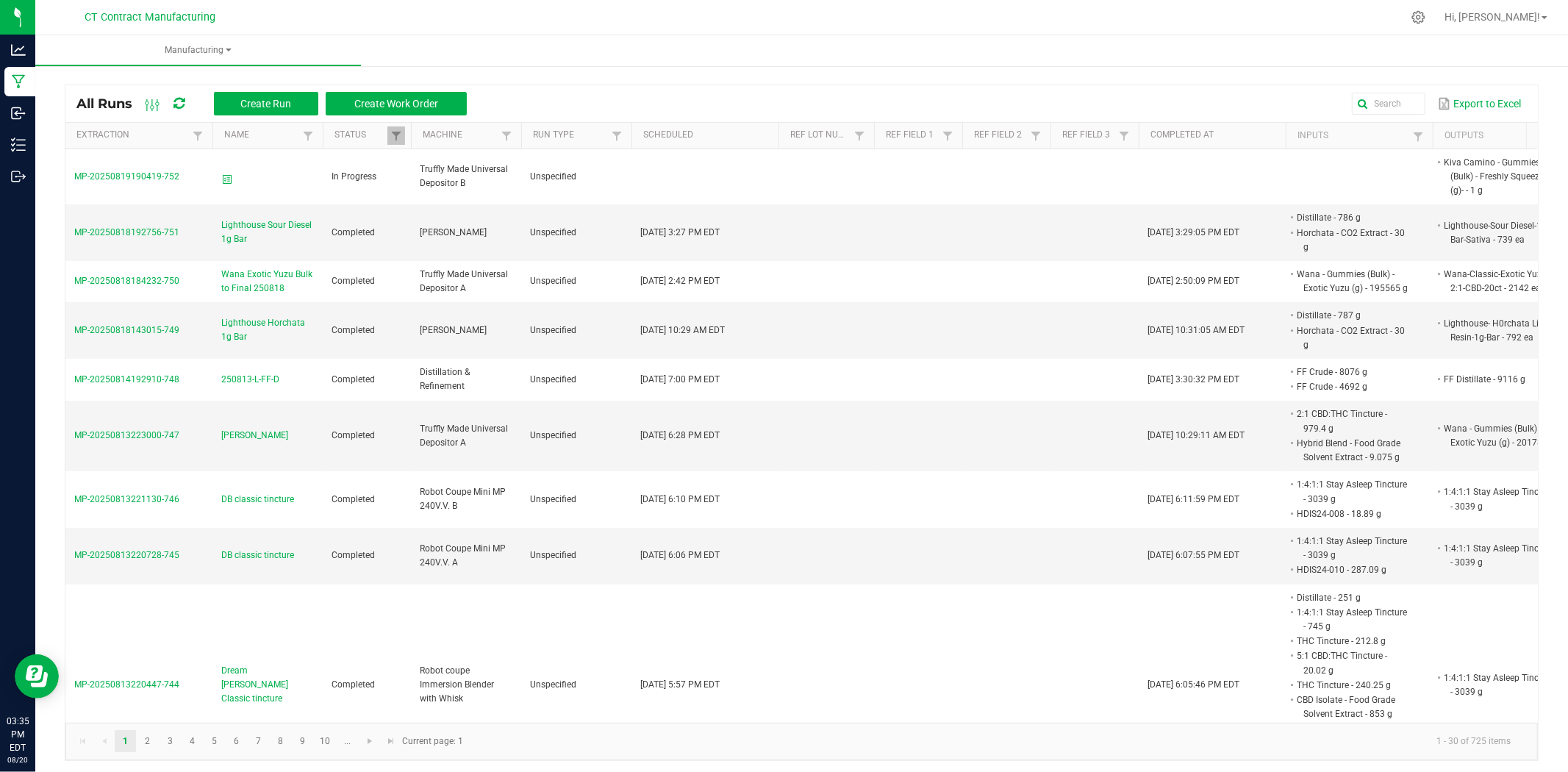
click at [188, 106] on div "All Runs Create Run Create Work Order" at bounding box center [277, 103] width 402 height 25
click at [178, 104] on icon at bounding box center [179, 103] width 11 height 13
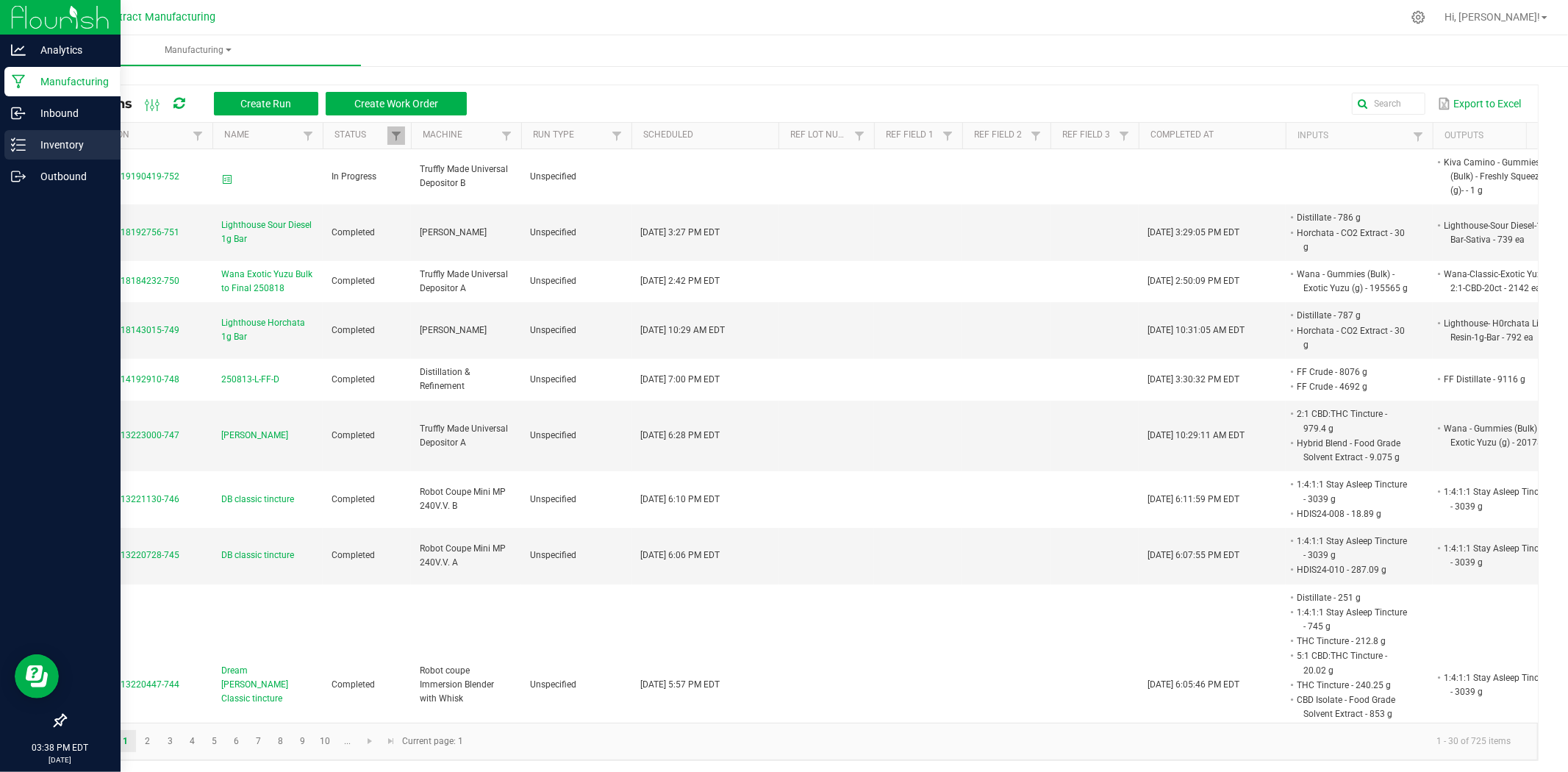
click at [52, 152] on p "Inventory" at bounding box center [70, 145] width 88 height 17
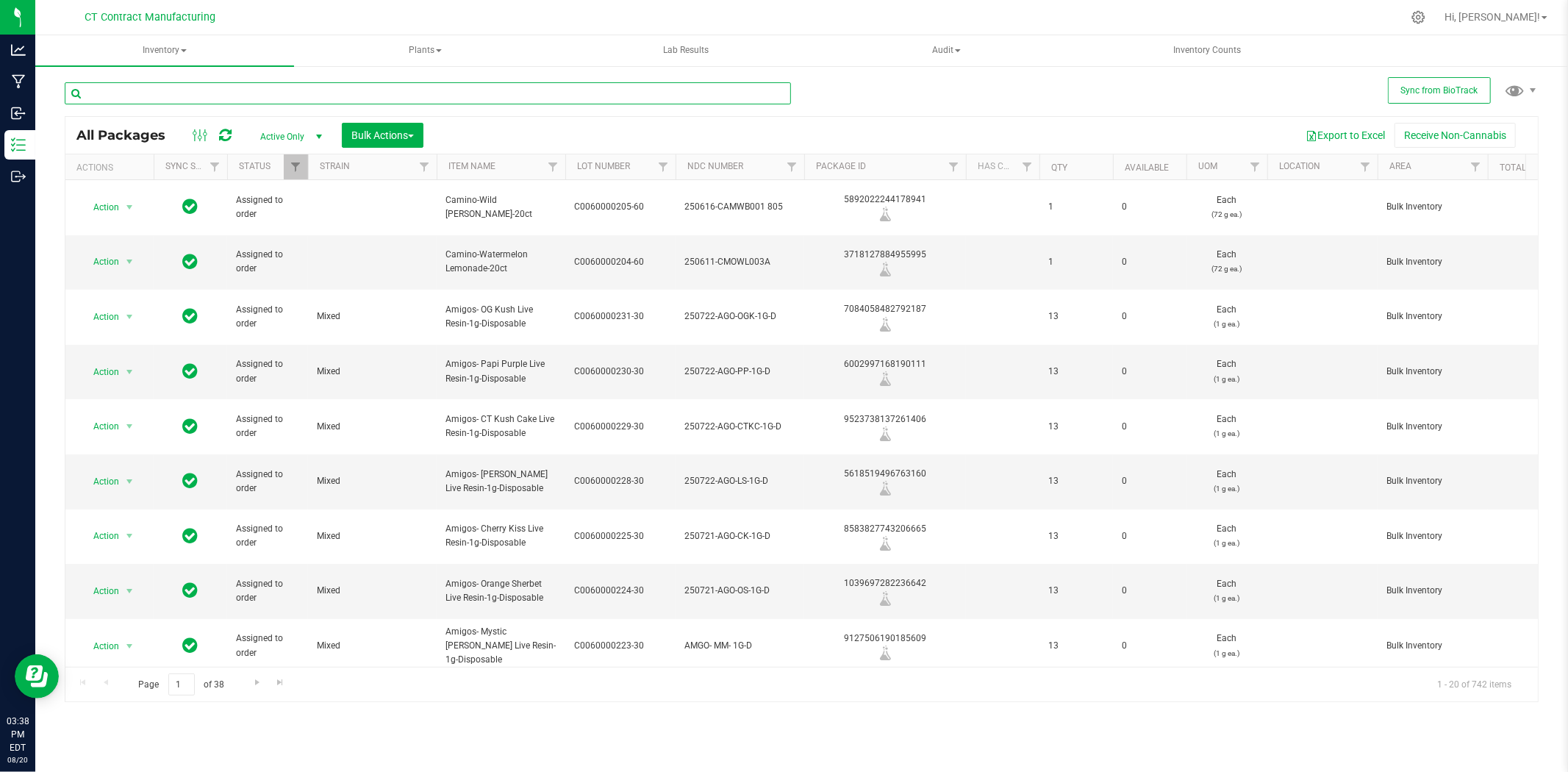
click at [231, 90] on input "text" at bounding box center [428, 93] width 726 height 22
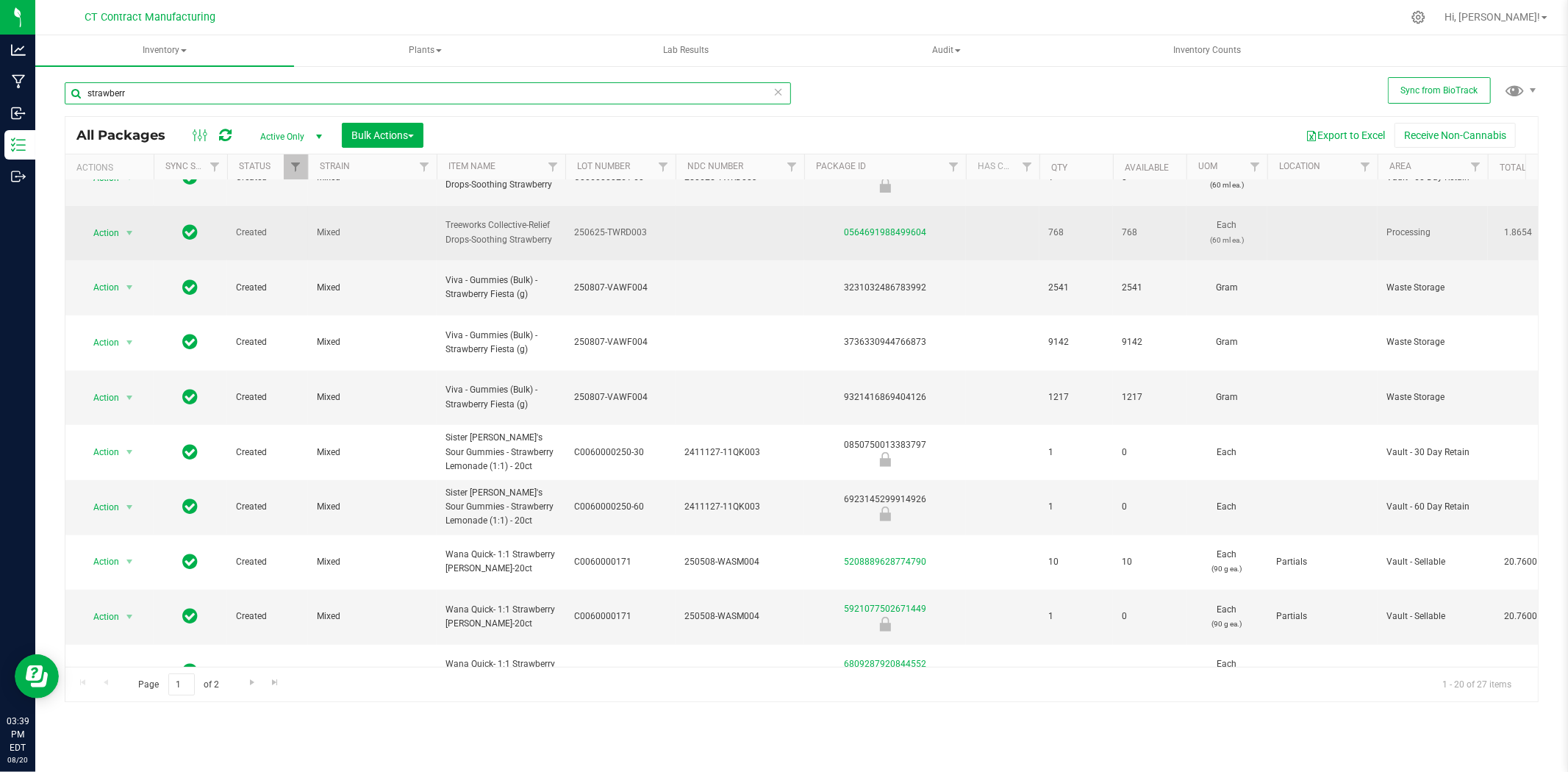
scroll to position [388, 0]
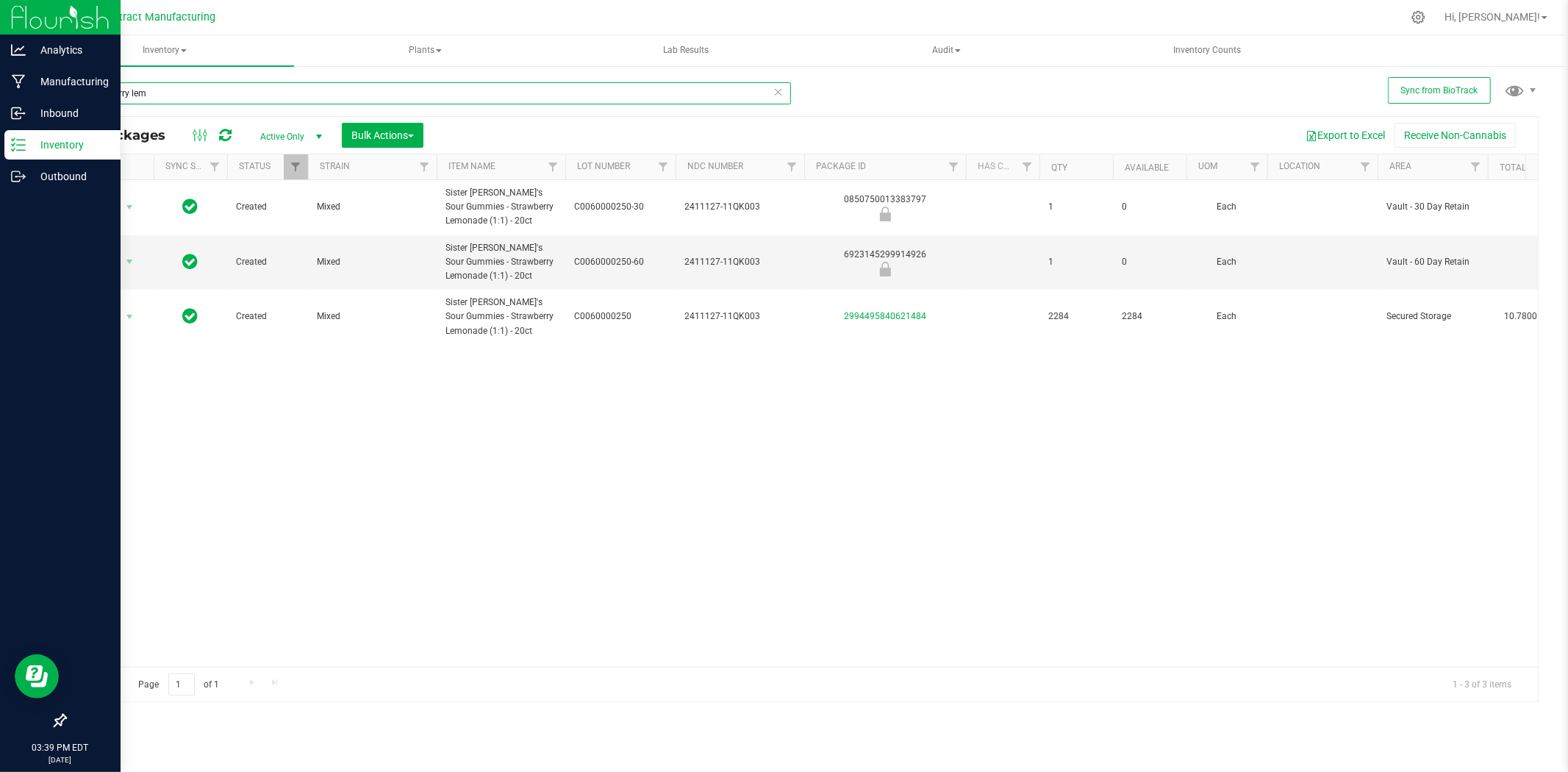
type input "strawberry lem"
